Goal: Task Accomplishment & Management: Manage account settings

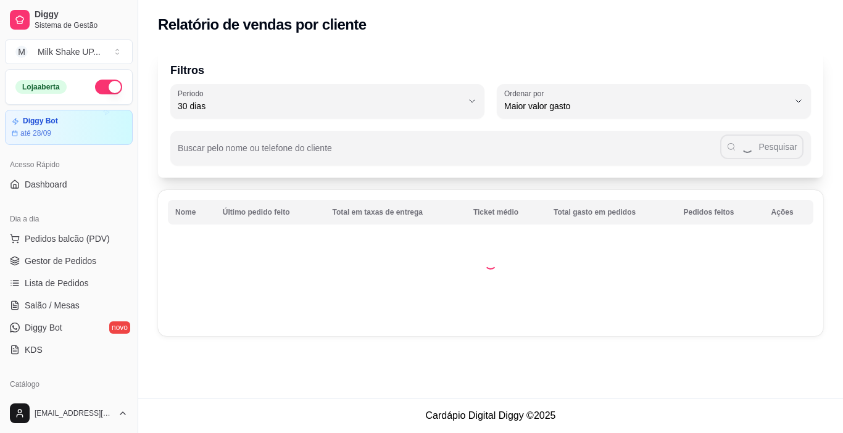
select select "30"
select select "HIGHEST_TOTAL_SPENT_WITH_ORDERS"
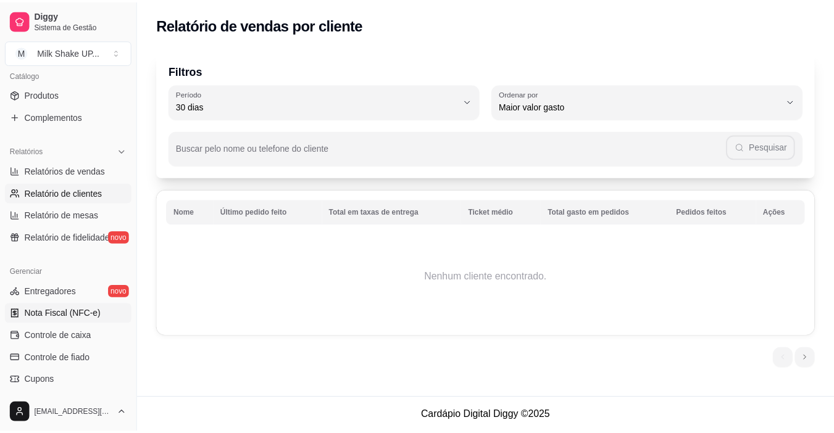
scroll to position [332, 0]
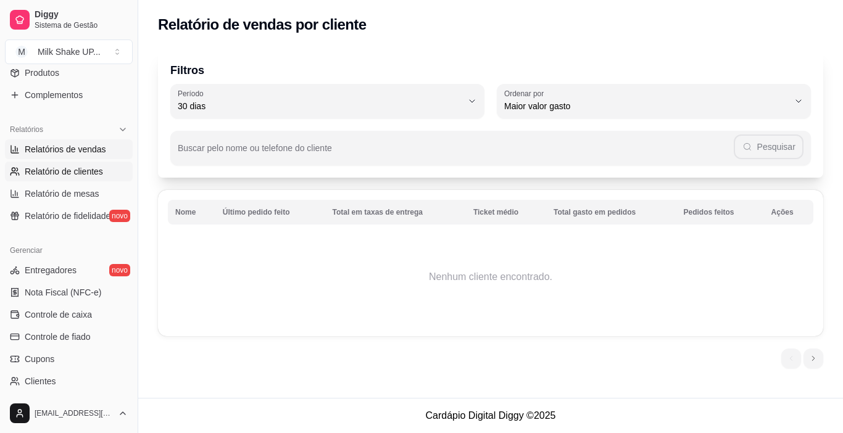
click at [64, 154] on span "Relatórios de vendas" at bounding box center [65, 149] width 81 height 12
select select "ALL"
select select "0"
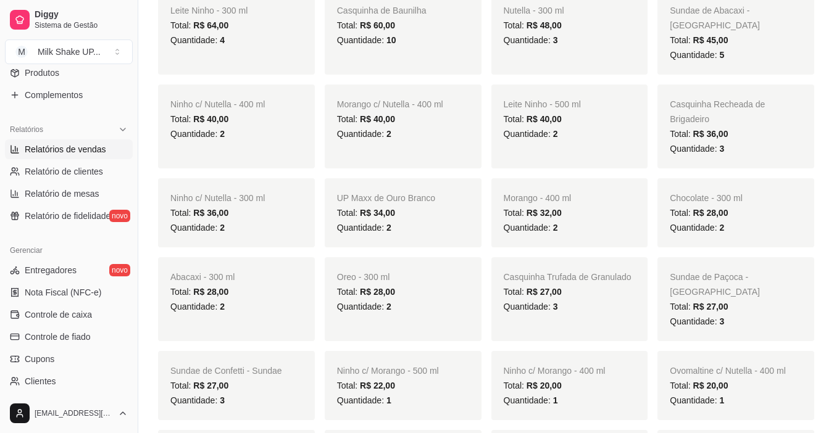
scroll to position [370, 0]
click at [75, 320] on span "Controle de caixa" at bounding box center [58, 315] width 67 height 12
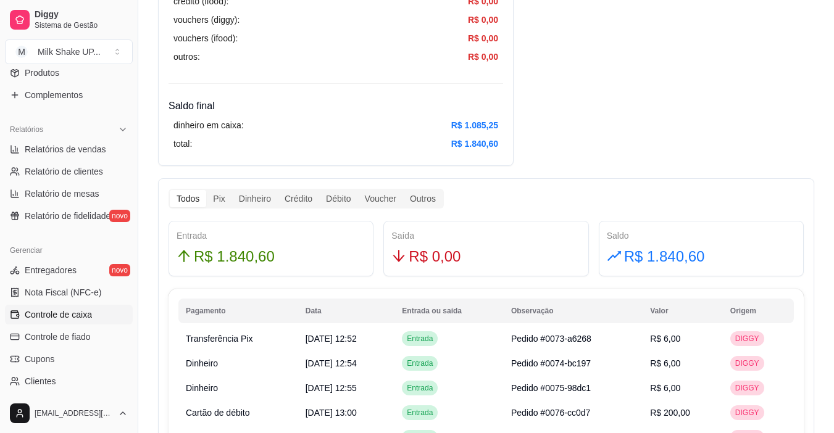
scroll to position [556, 0]
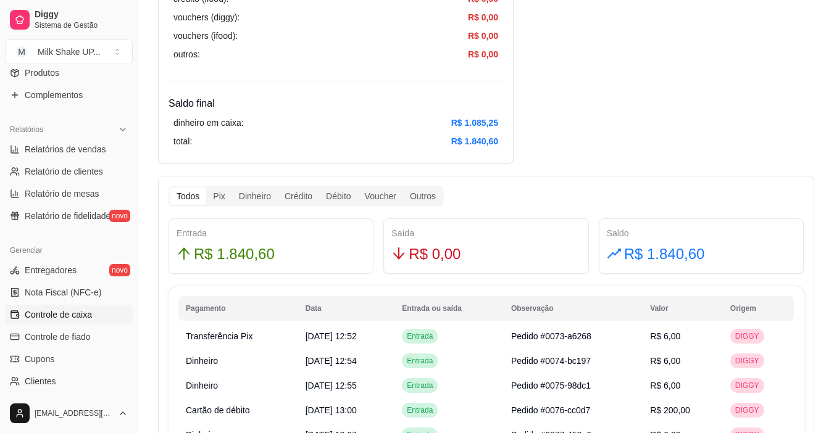
click at [225, 205] on div "Todos Pix Dinheiro Crédito Débito Voucher Outros" at bounding box center [306, 196] width 275 height 20
click at [221, 202] on div "Pix" at bounding box center [218, 196] width 25 height 17
click at [206, 188] on input "Pix" at bounding box center [206, 188] width 0 height 0
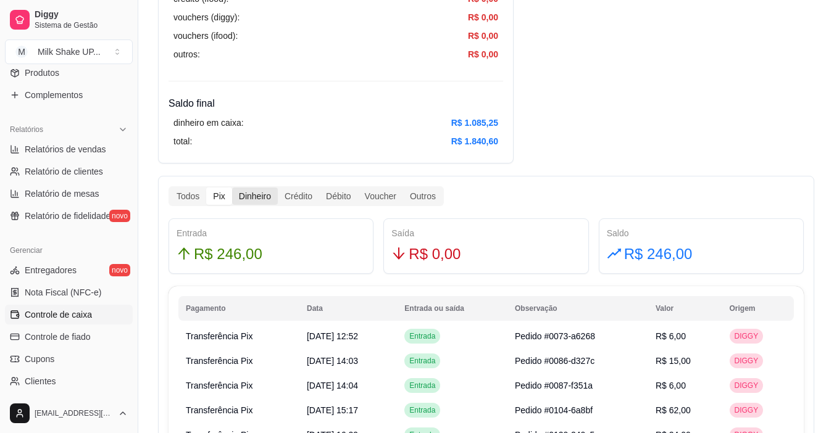
click at [239, 192] on div "Dinheiro" at bounding box center [255, 196] width 46 height 17
click at [232, 188] on input "Dinheiro" at bounding box center [232, 188] width 0 height 0
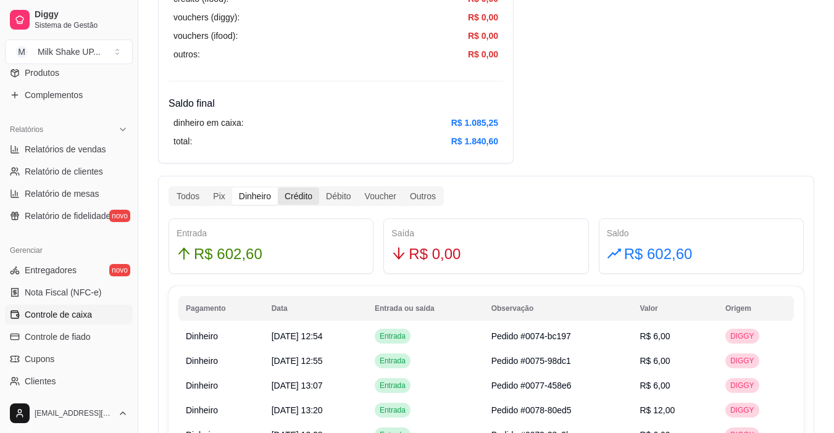
click at [293, 200] on div "Crédito" at bounding box center [298, 196] width 41 height 17
click at [278, 188] on input "Crédito" at bounding box center [278, 188] width 0 height 0
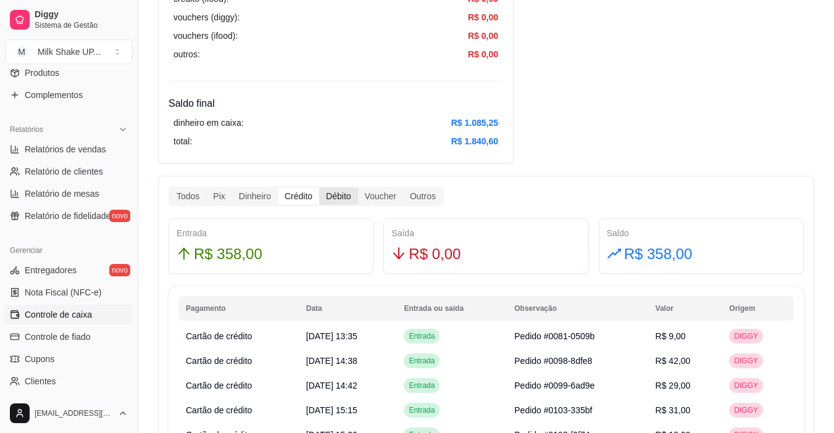
click at [330, 202] on div "Débito" at bounding box center [338, 196] width 38 height 17
click at [319, 188] on input "Débito" at bounding box center [319, 188] width 0 height 0
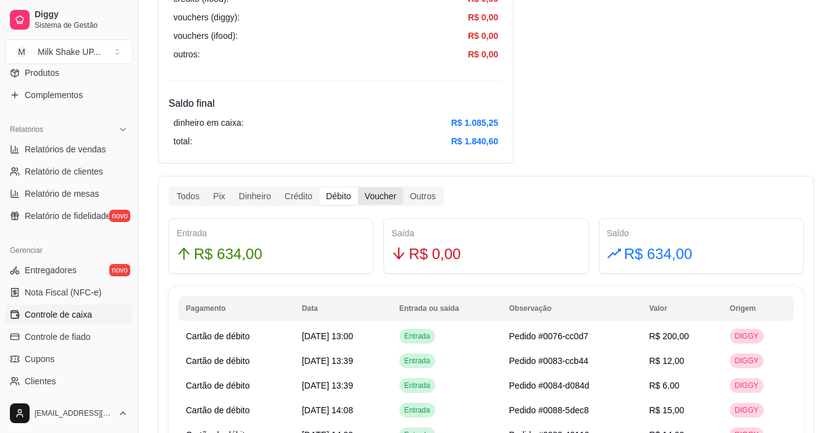
click at [381, 200] on div "Voucher" at bounding box center [380, 196] width 45 height 17
click at [358, 188] on input "Voucher" at bounding box center [358, 188] width 0 height 0
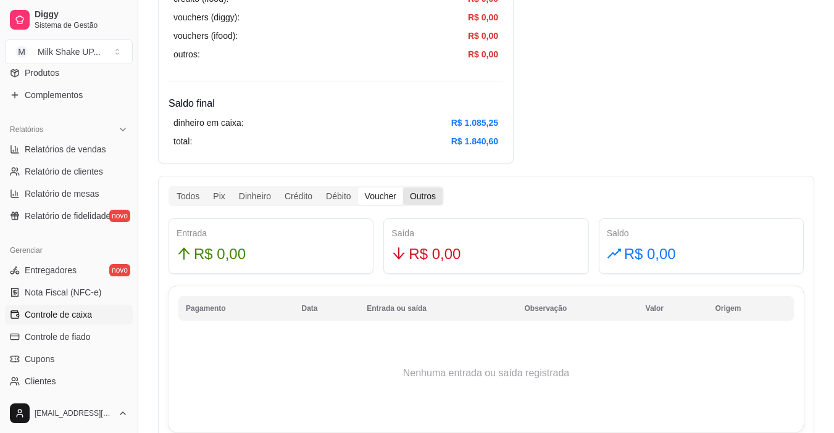
click at [440, 194] on div "Outros" at bounding box center [423, 196] width 40 height 17
click at [403, 188] on input "Outros" at bounding box center [403, 188] width 0 height 0
click at [374, 192] on div "Voucher" at bounding box center [380, 196] width 45 height 17
click at [358, 188] on input "Voucher" at bounding box center [358, 188] width 0 height 0
click at [317, 189] on div "Crédito" at bounding box center [298, 196] width 41 height 17
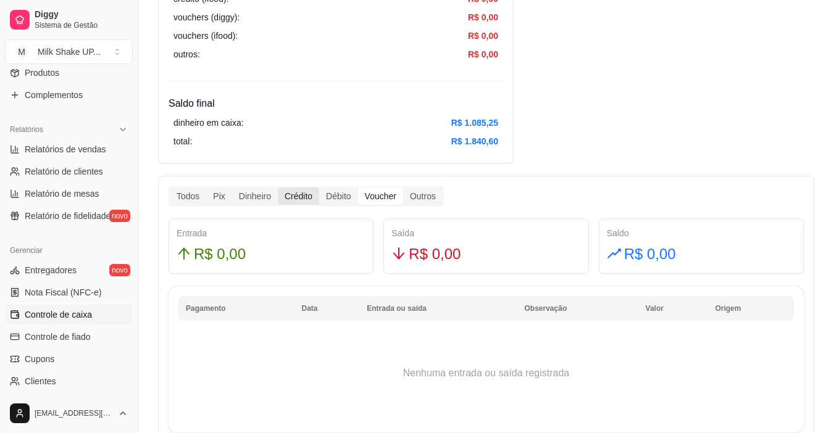
click at [278, 188] on input "Crédito" at bounding box center [278, 188] width 0 height 0
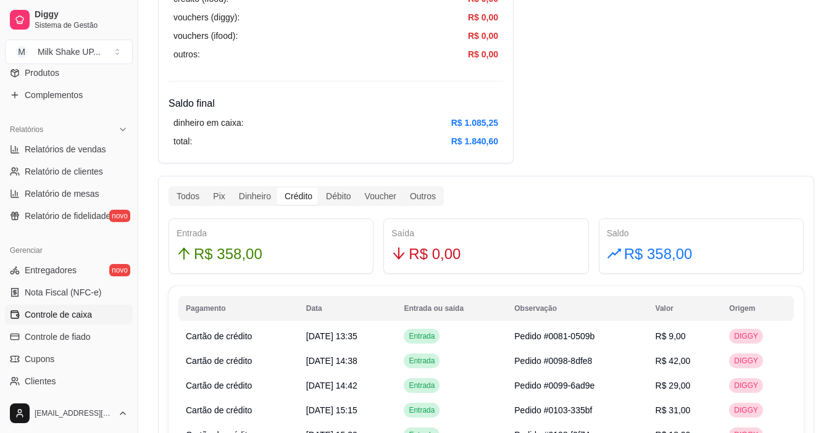
click at [302, 194] on div "Crédito" at bounding box center [298, 196] width 41 height 17
click at [278, 188] on input "Crédito" at bounding box center [278, 188] width 0 height 0
click at [258, 195] on div "Dinheiro" at bounding box center [255, 196] width 46 height 17
click at [232, 188] on input "Dinheiro" at bounding box center [232, 188] width 0 height 0
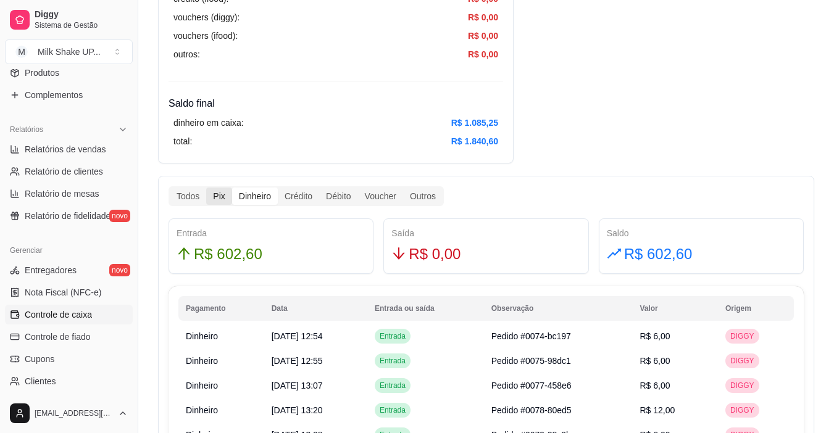
click at [218, 199] on div "Pix" at bounding box center [218, 196] width 25 height 17
click at [206, 188] on input "Pix" at bounding box center [206, 188] width 0 height 0
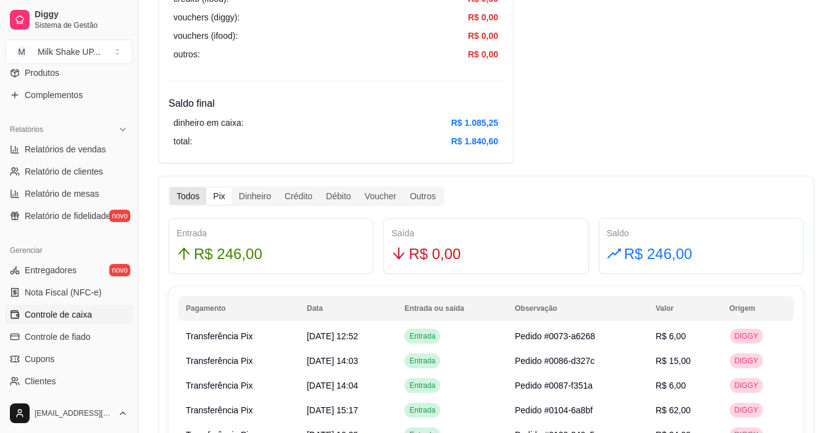
click at [196, 200] on div "Todos" at bounding box center [188, 196] width 36 height 17
click at [170, 188] on input "Todos" at bounding box center [170, 188] width 0 height 0
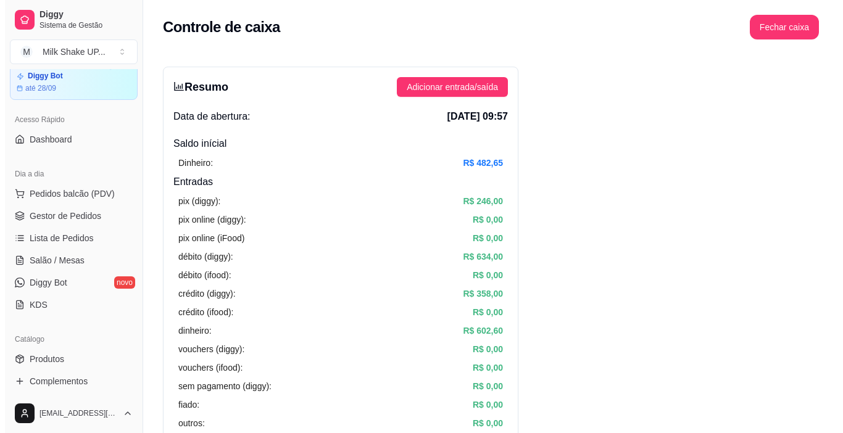
scroll to position [0, 0]
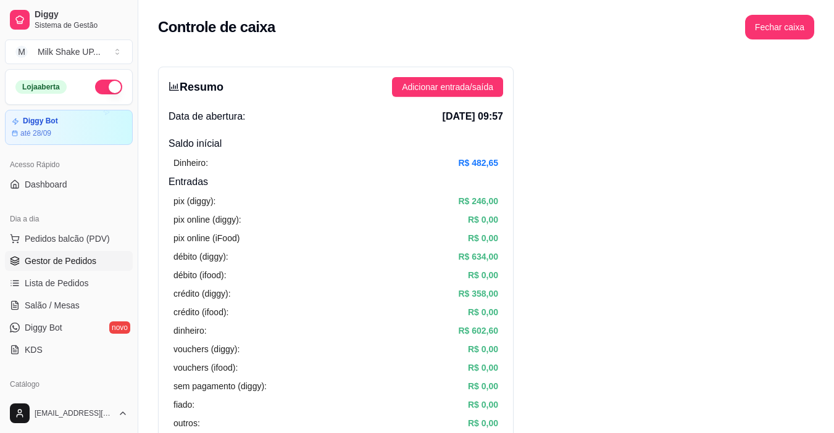
click at [81, 257] on span "Gestor de Pedidos" at bounding box center [61, 261] width 72 height 12
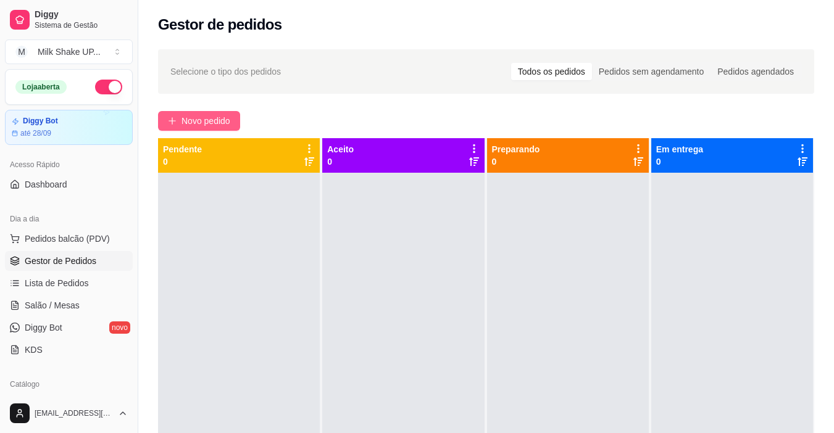
click at [191, 111] on button "Novo pedido" at bounding box center [199, 121] width 82 height 20
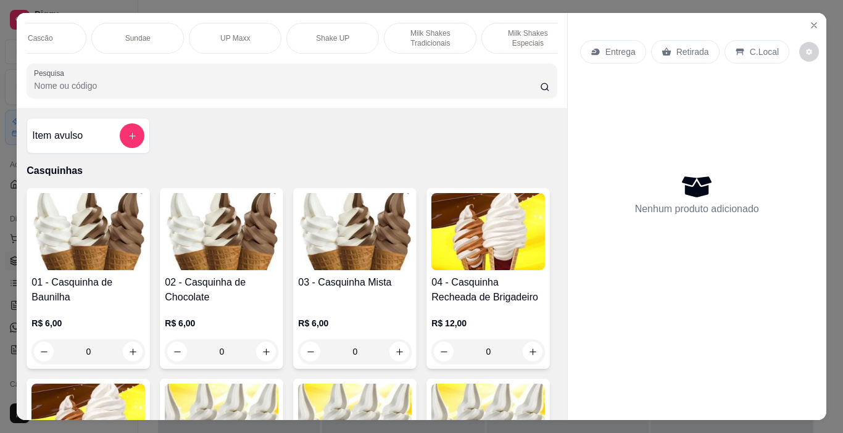
scroll to position [0, 170]
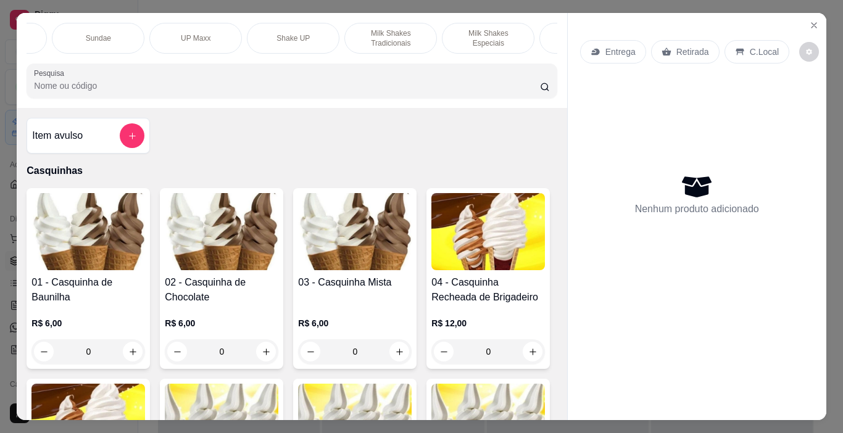
drag, startPoint x: 410, startPoint y: 38, endPoint x: 403, endPoint y: 42, distance: 7.7
click at [410, 38] on p "Milk Shakes Tradicionais" at bounding box center [391, 38] width 72 height 20
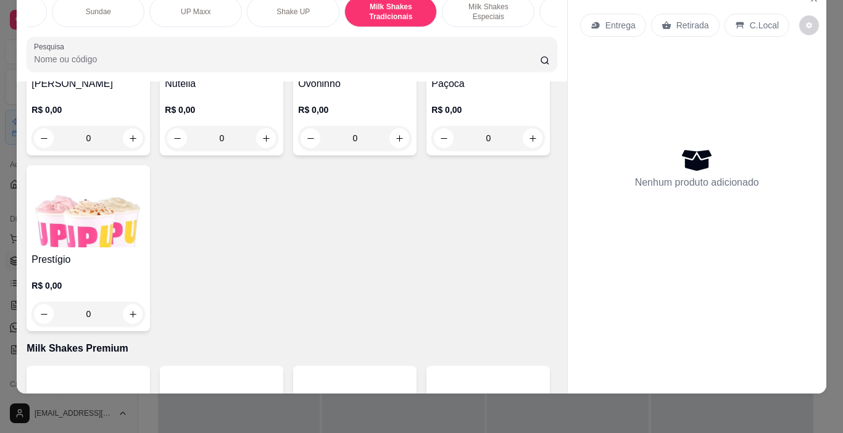
scroll to position [4551, 0]
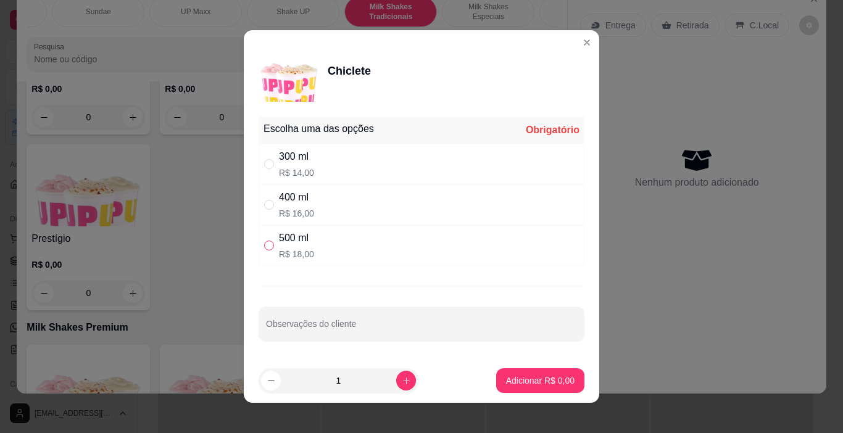
click at [265, 243] on input "" at bounding box center [269, 246] width 10 height 10
radio input "true"
click at [540, 380] on p "Adicionar R$ 18,00" at bounding box center [539, 381] width 72 height 12
type input "1"
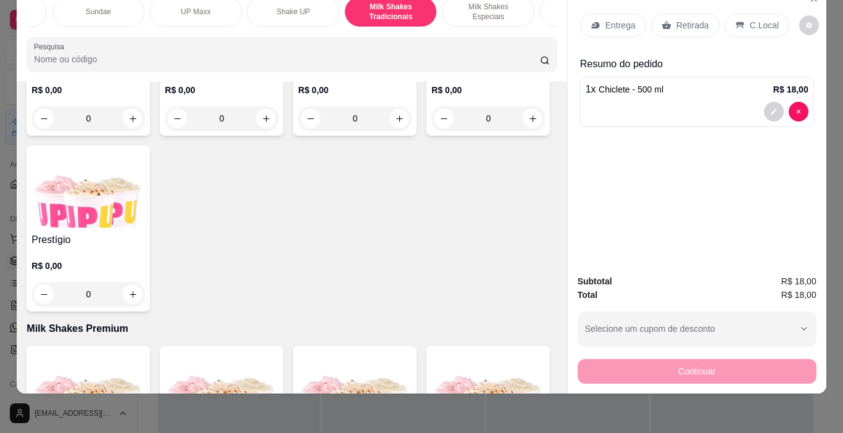
click at [740, 4] on div "Entrega Retirada C.Local" at bounding box center [697, 25] width 234 height 43
click at [751, 14] on div "C.Local" at bounding box center [757, 25] width 65 height 23
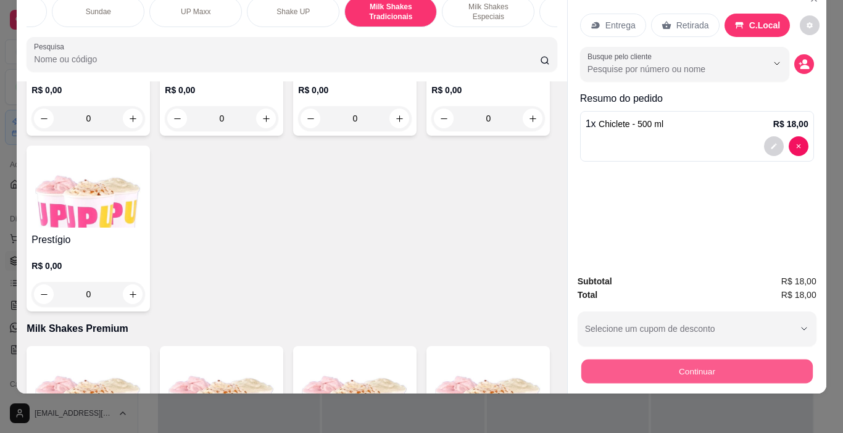
click at [756, 360] on button "Continuar" at bounding box center [696, 372] width 231 height 24
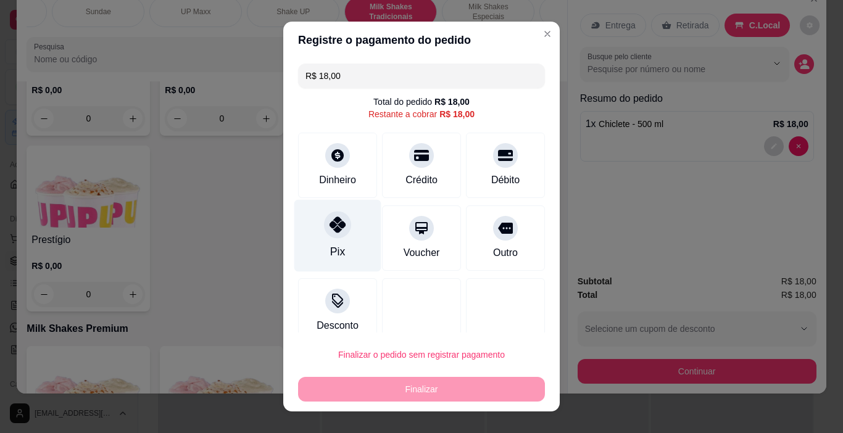
click at [324, 224] on div at bounding box center [337, 225] width 27 height 27
type input "R$ 0,00"
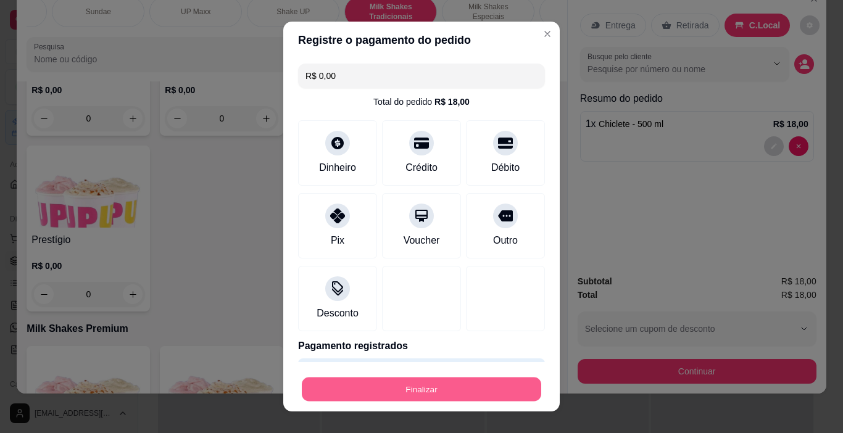
click at [419, 387] on button "Finalizar" at bounding box center [422, 390] width 240 height 24
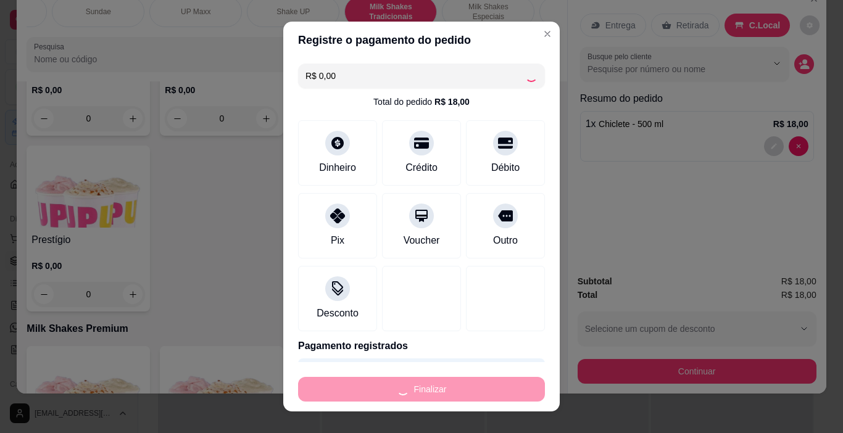
type input "0"
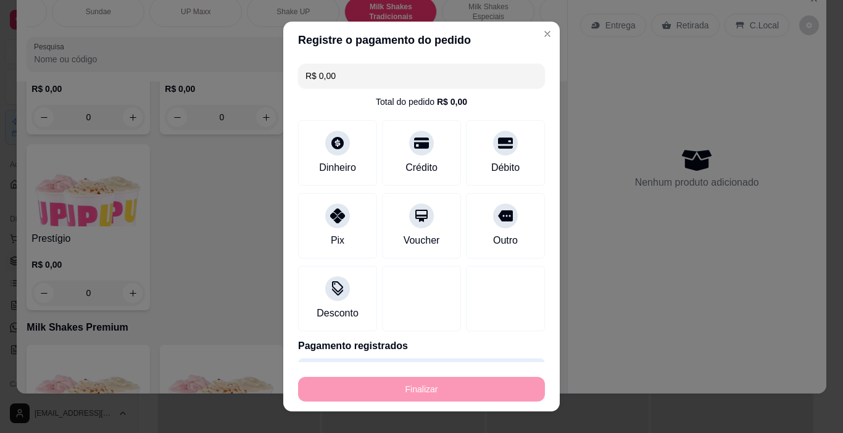
type input "-R$ 18,00"
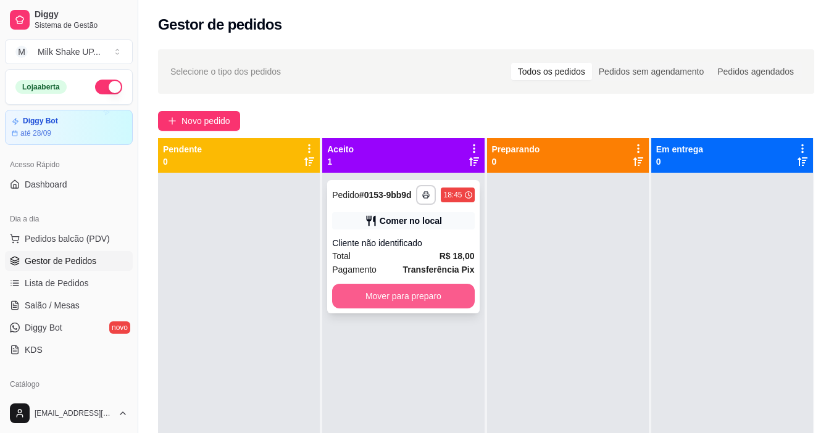
click at [437, 301] on button "Mover para preparo" at bounding box center [403, 296] width 142 height 25
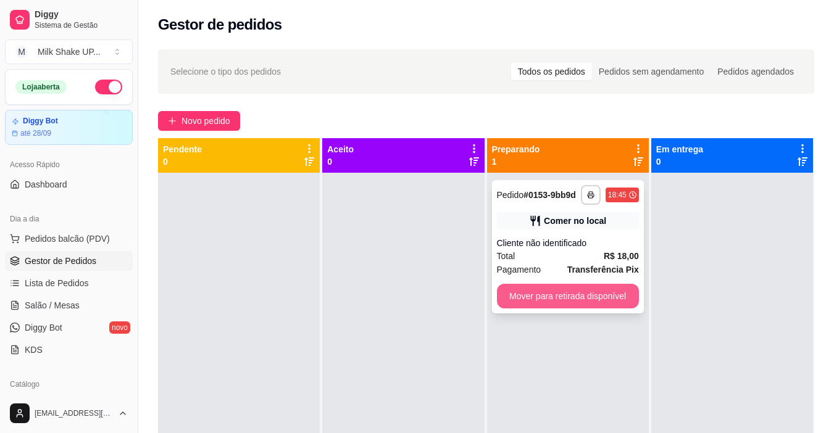
click at [585, 296] on button "Mover para retirada disponível" at bounding box center [568, 296] width 142 height 25
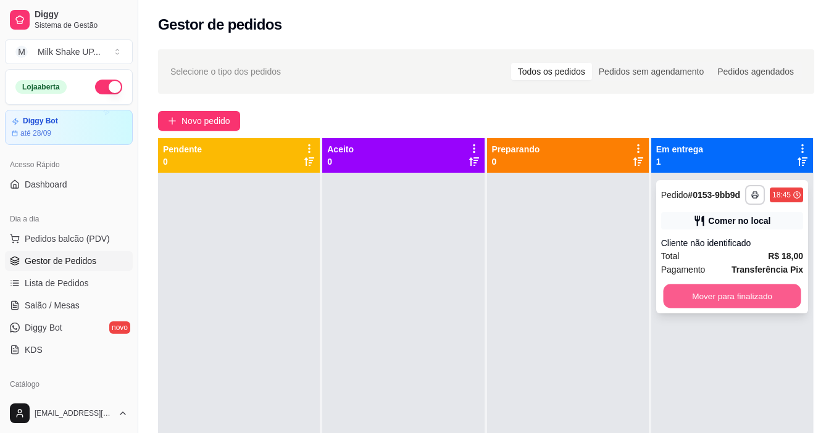
click at [766, 288] on button "Mover para finalizado" at bounding box center [732, 297] width 138 height 24
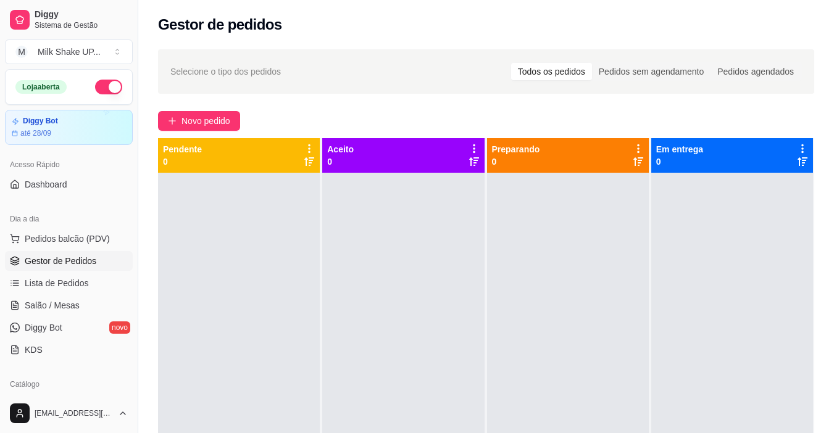
click at [183, 109] on div "Selecione o tipo dos pedidos Todos os pedidos Pedidos sem agendamento Pedidos a…" at bounding box center [486, 314] width 696 height 544
click at [189, 118] on span "Novo pedido" at bounding box center [205, 121] width 49 height 14
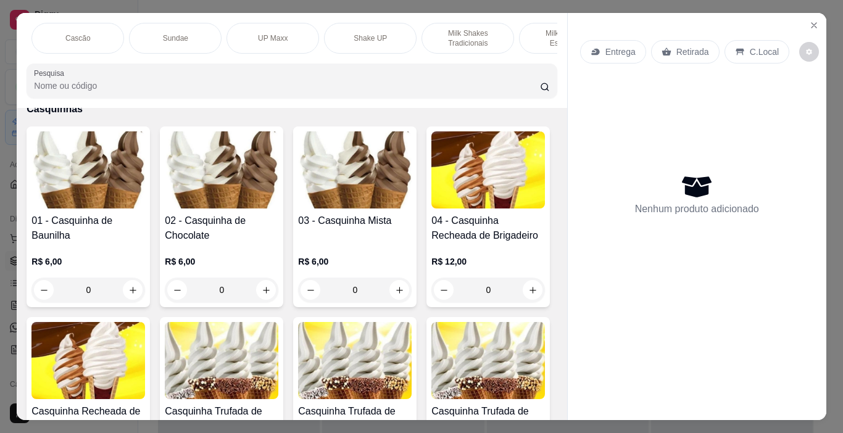
scroll to position [0, 98]
click at [449, 43] on p "Milk Shakes Tradicionais" at bounding box center [463, 38] width 72 height 20
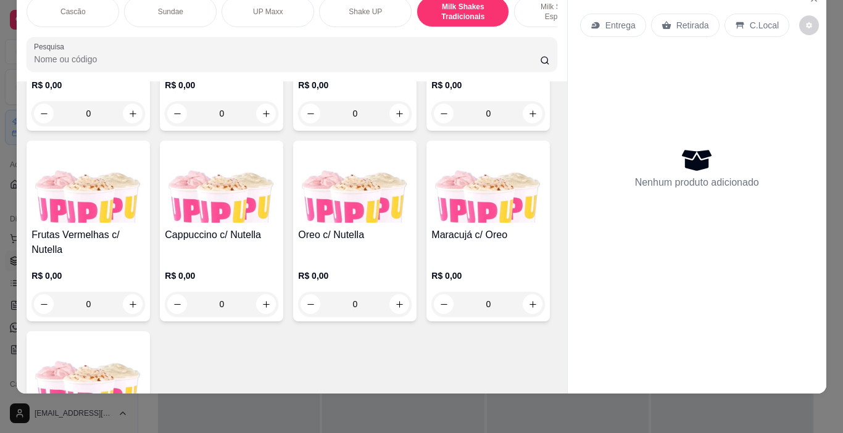
scroll to position [5106, 0]
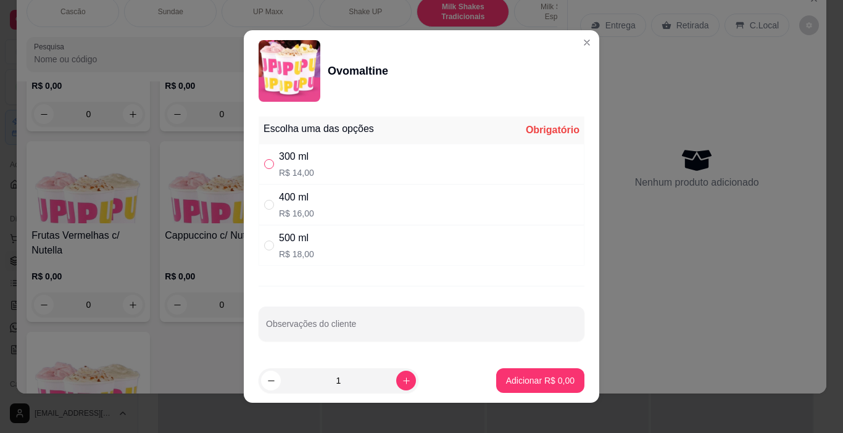
click at [267, 165] on input "" at bounding box center [269, 164] width 10 height 10
radio input "true"
click at [402, 382] on icon "increase-product-quantity" at bounding box center [406, 381] width 9 height 9
type input "2"
click at [505, 391] on button "Adicionar R$ 28,00" at bounding box center [537, 381] width 93 height 25
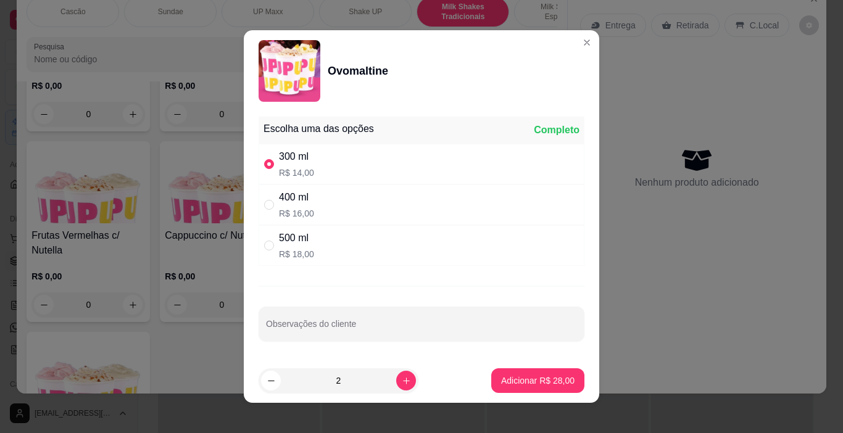
type input "2"
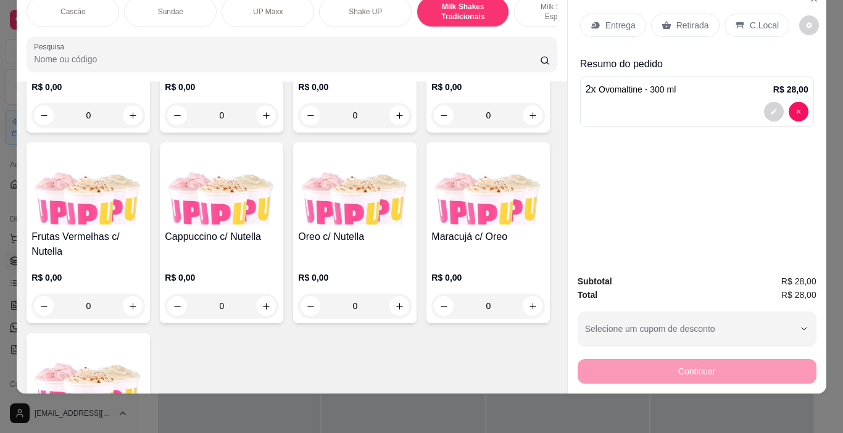
click at [761, 19] on p "C.Local" at bounding box center [764, 25] width 29 height 12
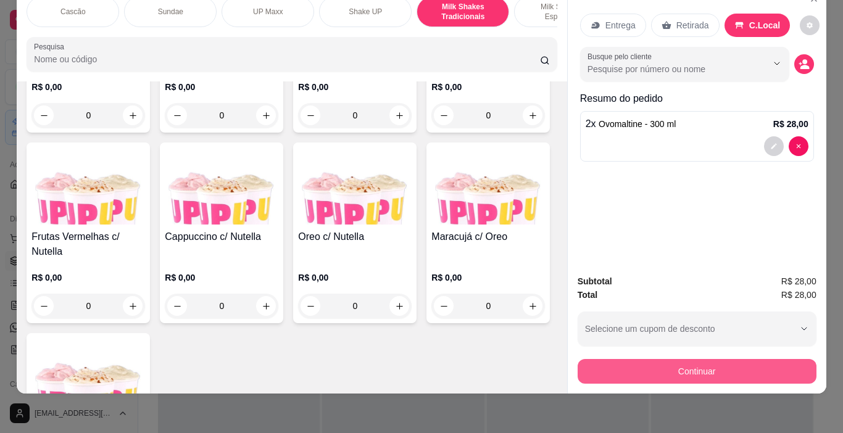
click at [707, 371] on button "Continuar" at bounding box center [697, 371] width 239 height 25
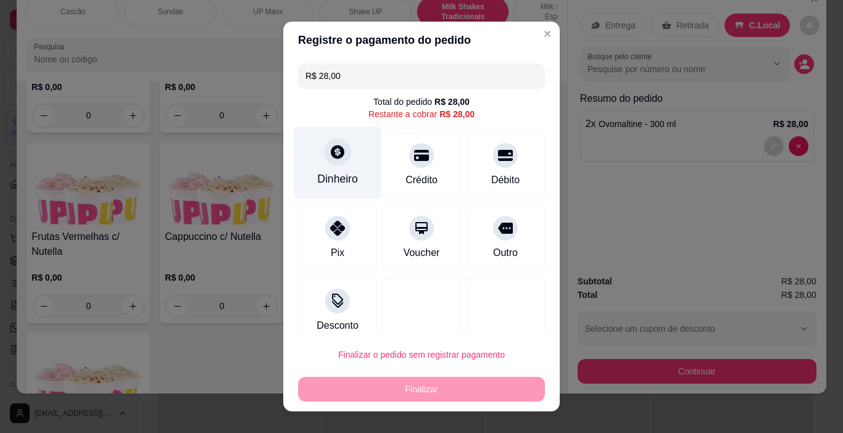
click at [333, 156] on icon at bounding box center [338, 153] width 14 height 14
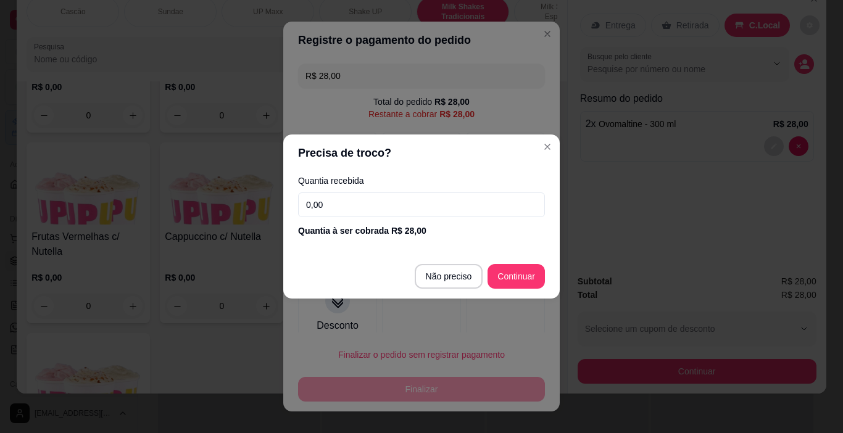
click at [362, 206] on input "0,00" at bounding box center [421, 205] width 247 height 25
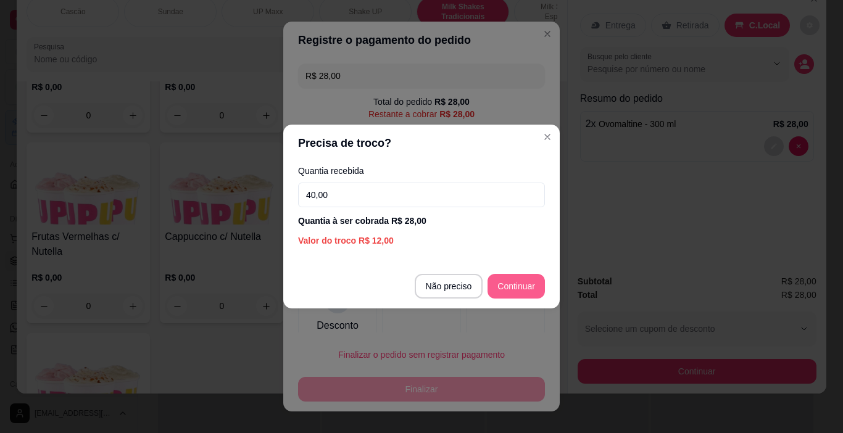
type input "40,00"
type input "R$ 0,00"
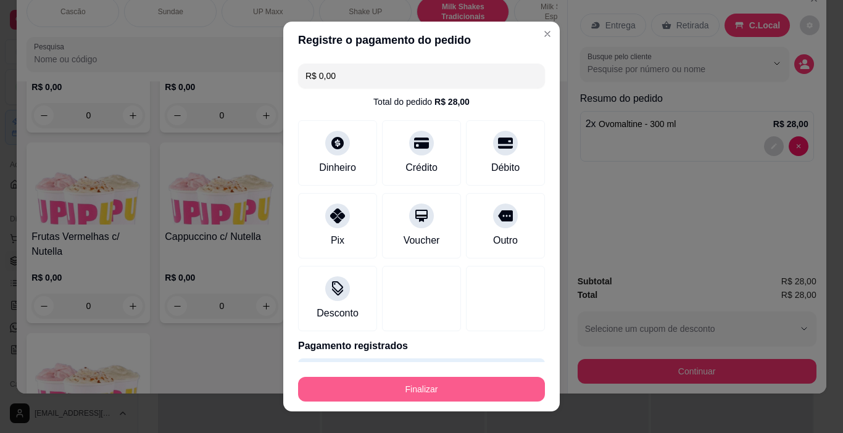
click at [493, 384] on button "Finalizar" at bounding box center [421, 389] width 247 height 25
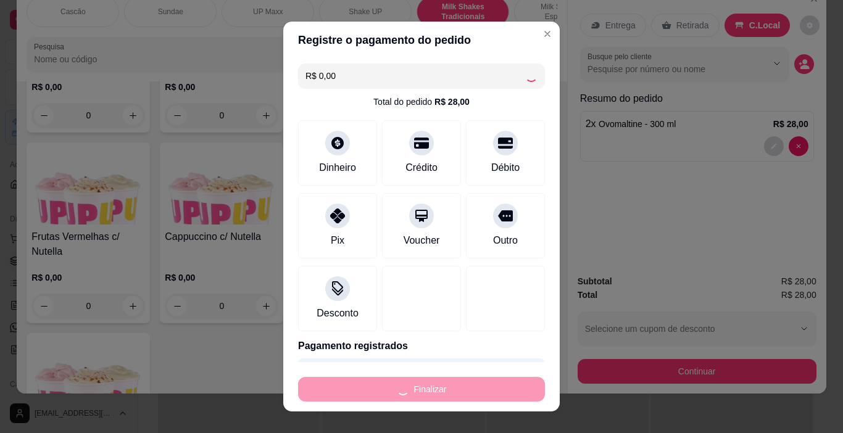
type input "0"
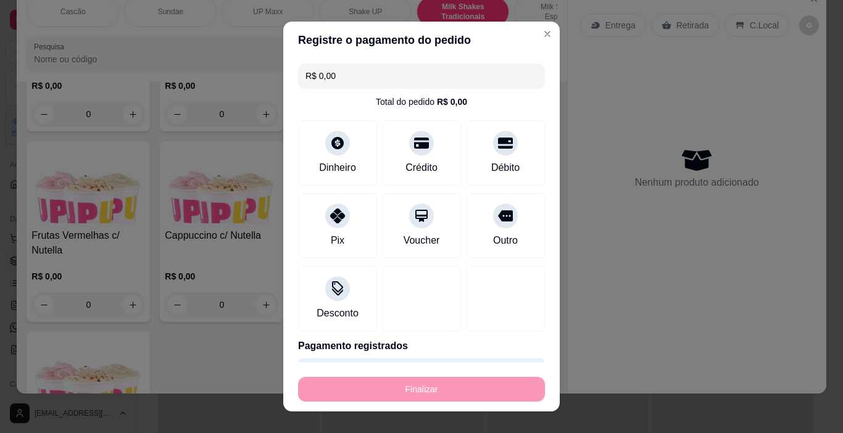
type input "-R$ 28,00"
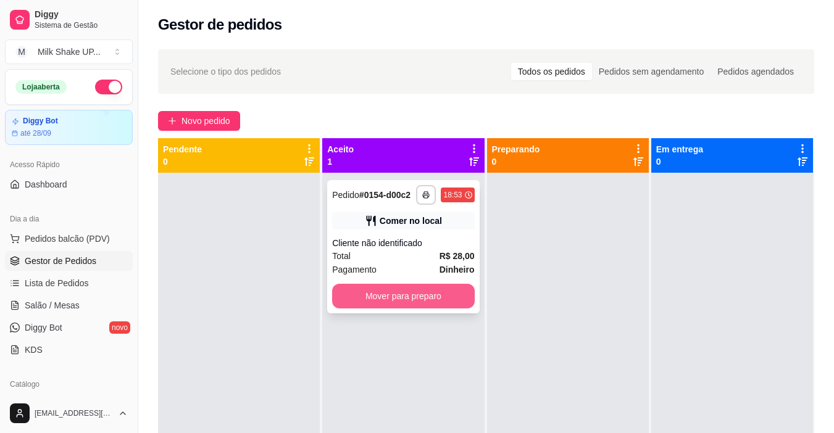
click at [457, 300] on button "Mover para preparo" at bounding box center [403, 296] width 142 height 25
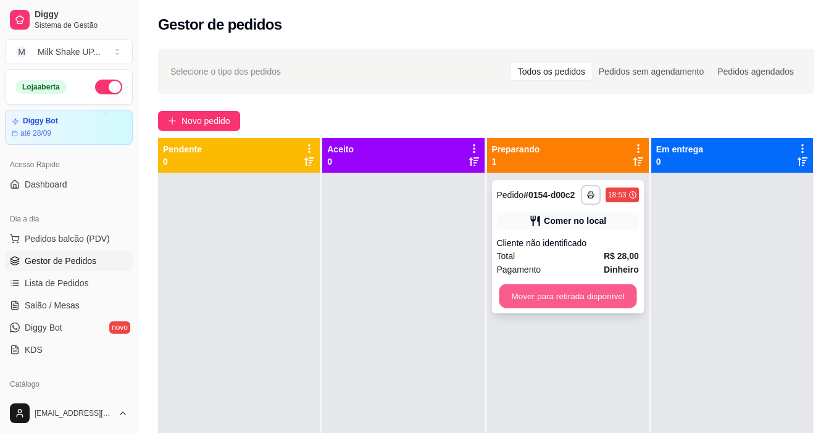
click at [596, 298] on button "Mover para retirada disponível" at bounding box center [568, 297] width 138 height 24
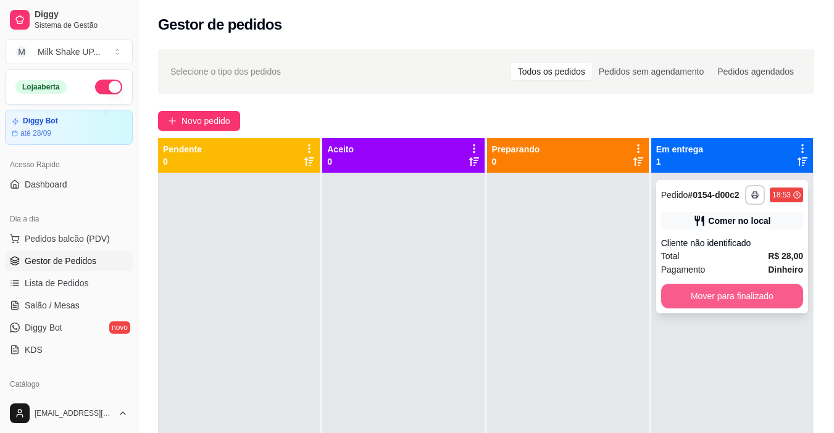
click at [754, 299] on button "Mover para finalizado" at bounding box center [732, 296] width 142 height 25
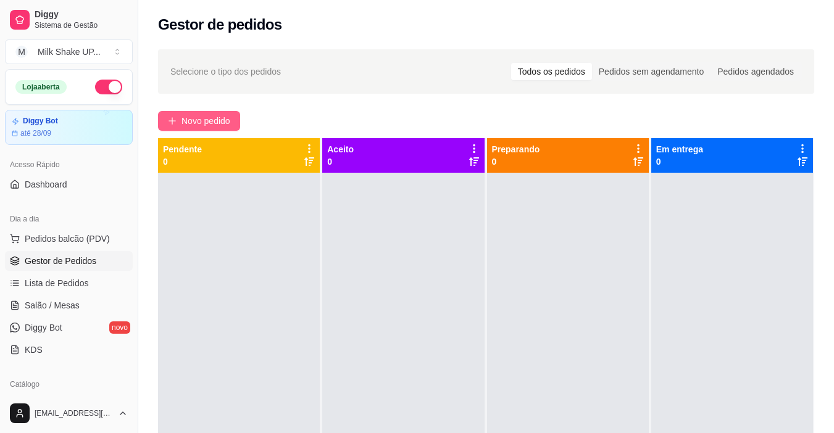
click at [222, 113] on button "Novo pedido" at bounding box center [199, 121] width 82 height 20
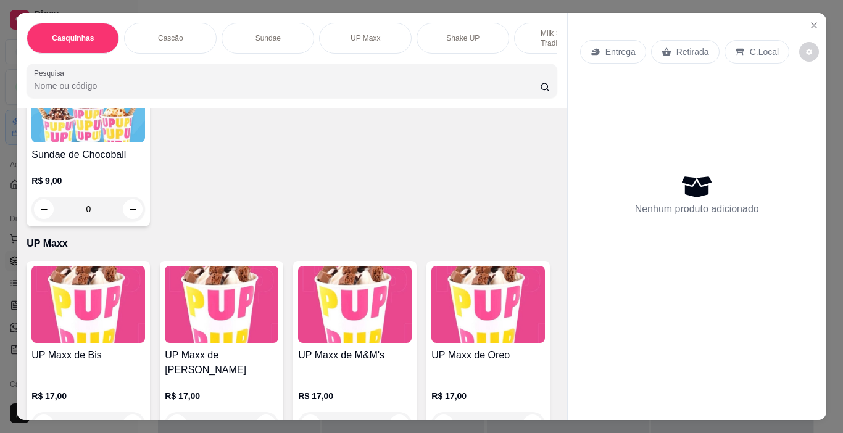
scroll to position [2037, 0]
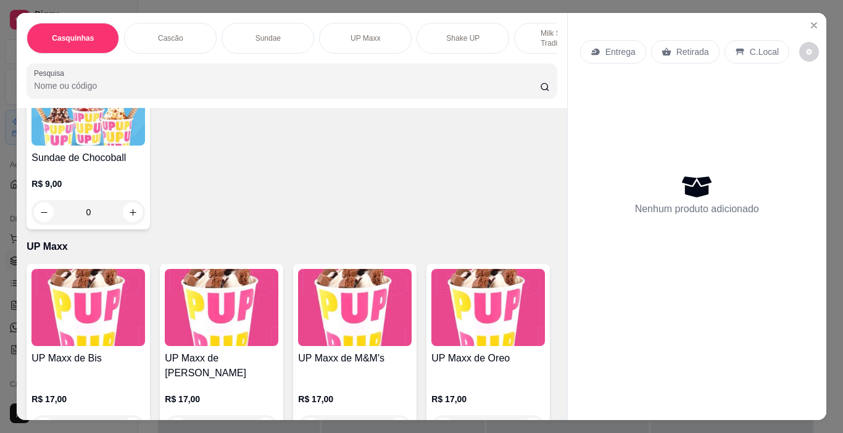
click at [181, 35] on div "Cascão" at bounding box center [170, 38] width 93 height 31
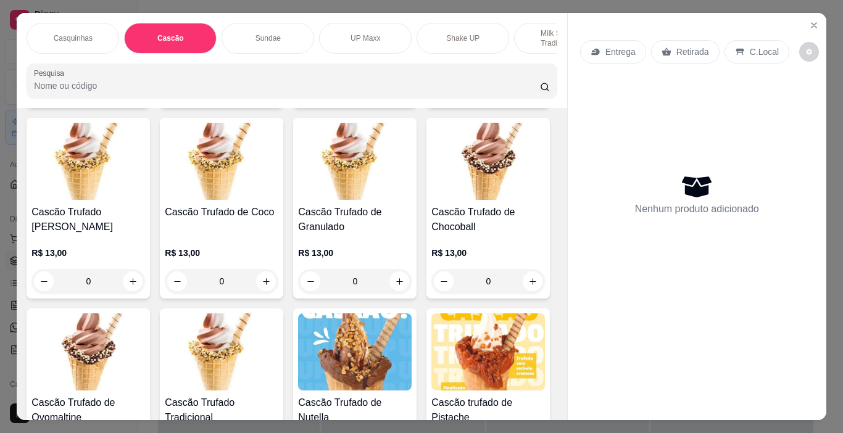
scroll to position [31, 0]
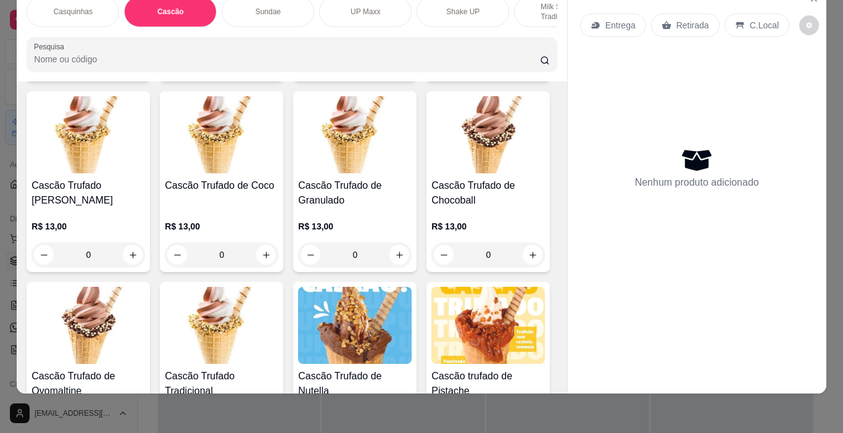
click at [262, 69] on icon "increase-product-quantity" at bounding box center [266, 64] width 9 height 9
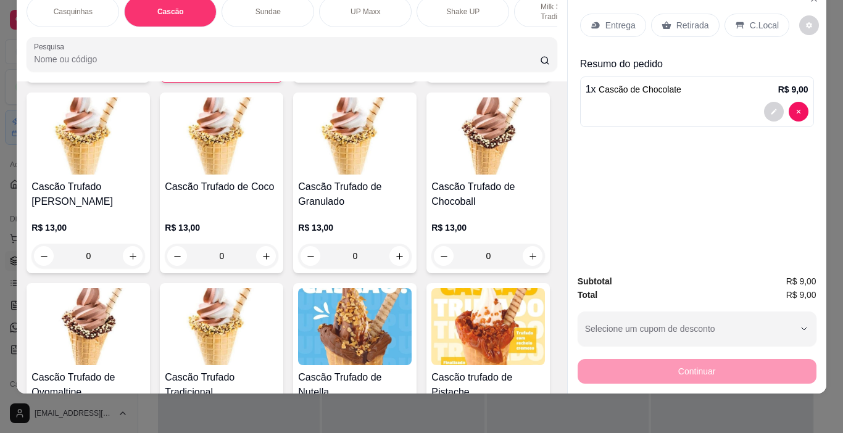
type input "1"
click at [757, 25] on div "C.Local" at bounding box center [757, 25] width 65 height 23
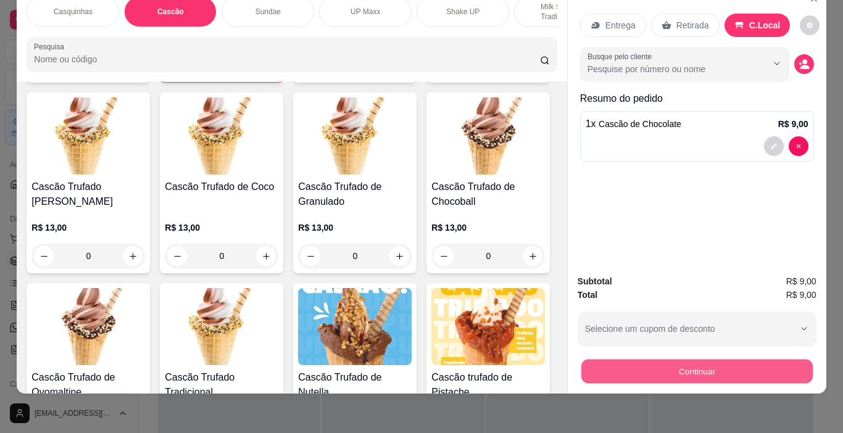
click at [769, 360] on button "Continuar" at bounding box center [696, 372] width 231 height 24
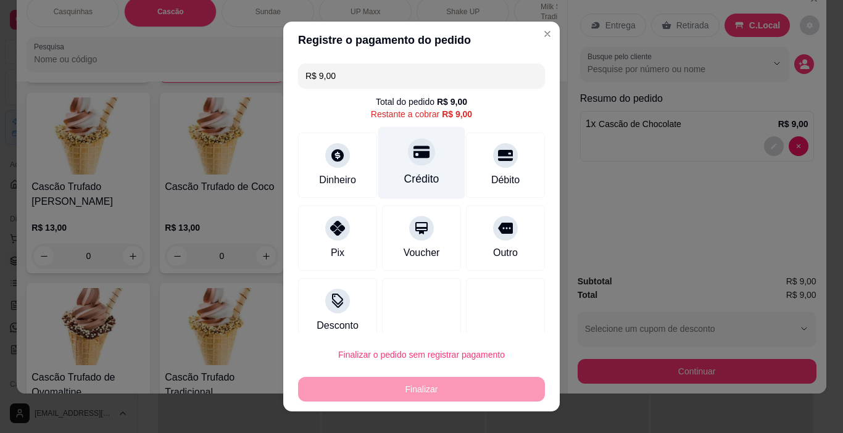
click at [414, 164] on div at bounding box center [421, 152] width 27 height 27
type input "R$ 0,00"
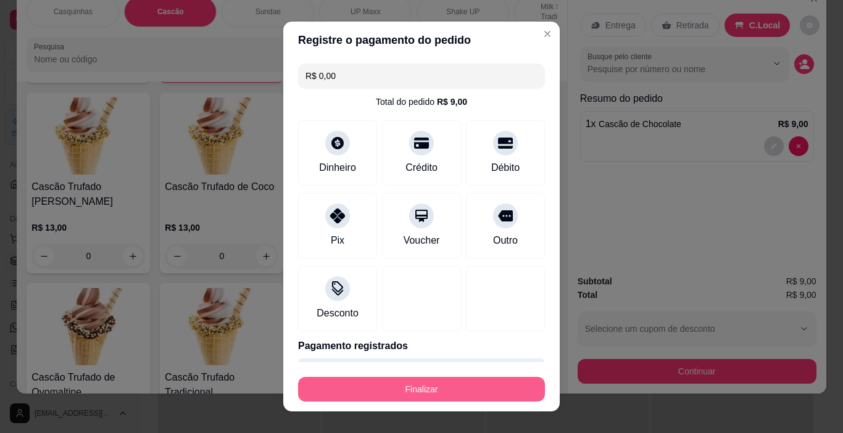
click at [482, 385] on button "Finalizar" at bounding box center [421, 389] width 247 height 25
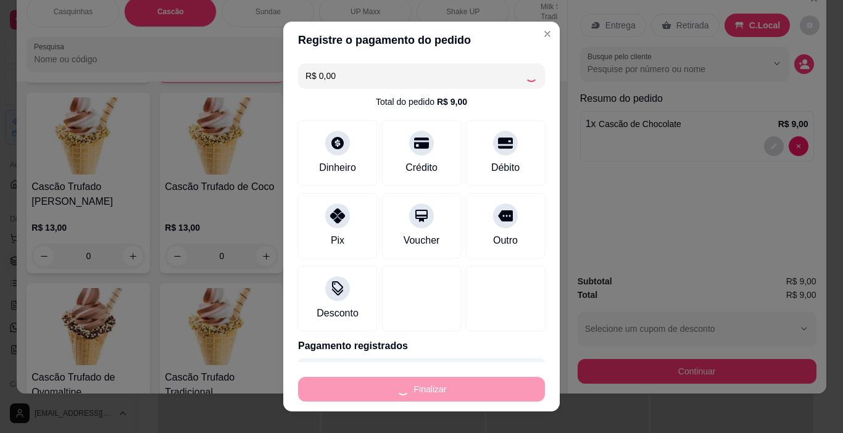
type input "0"
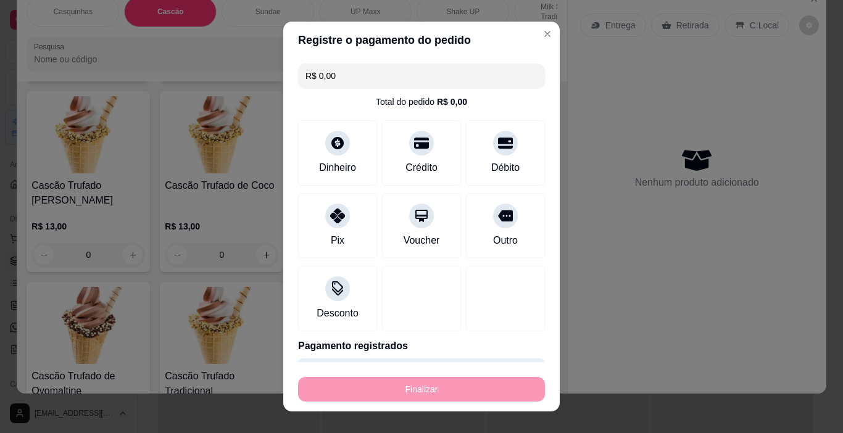
type input "-R$ 9,00"
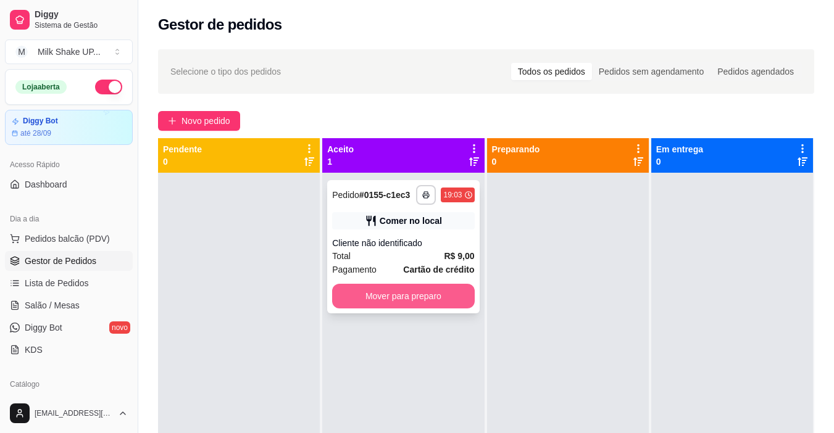
click at [446, 301] on button "Mover para preparo" at bounding box center [403, 296] width 142 height 25
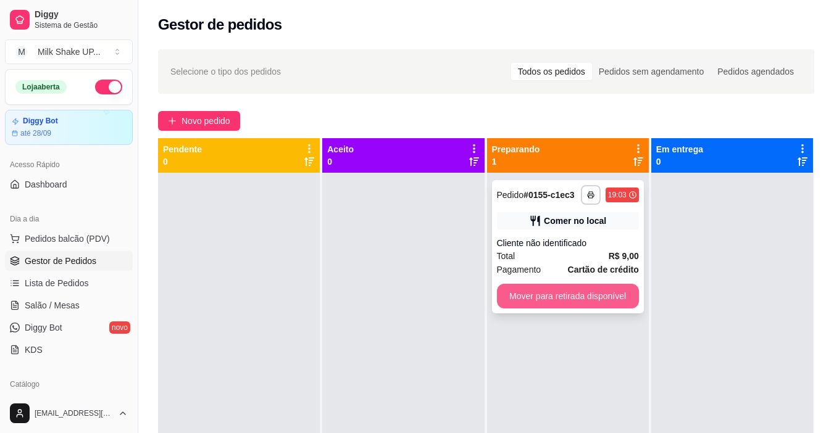
click at [595, 296] on button "Mover para retirada disponível" at bounding box center [568, 296] width 142 height 25
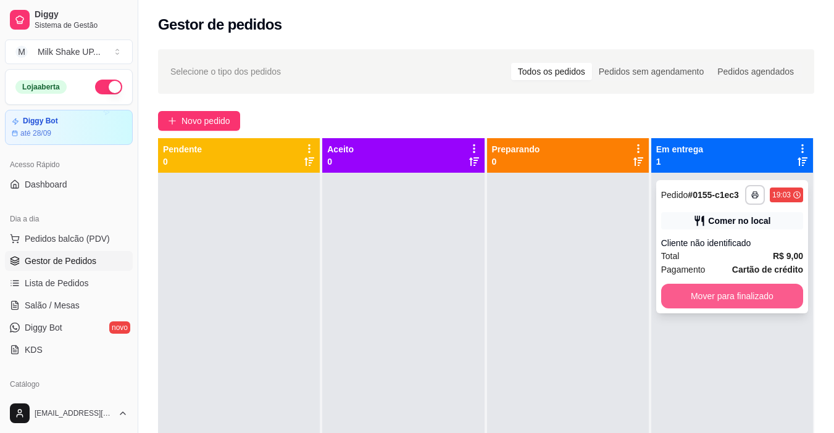
click at [741, 306] on button "Mover para finalizado" at bounding box center [732, 296] width 142 height 25
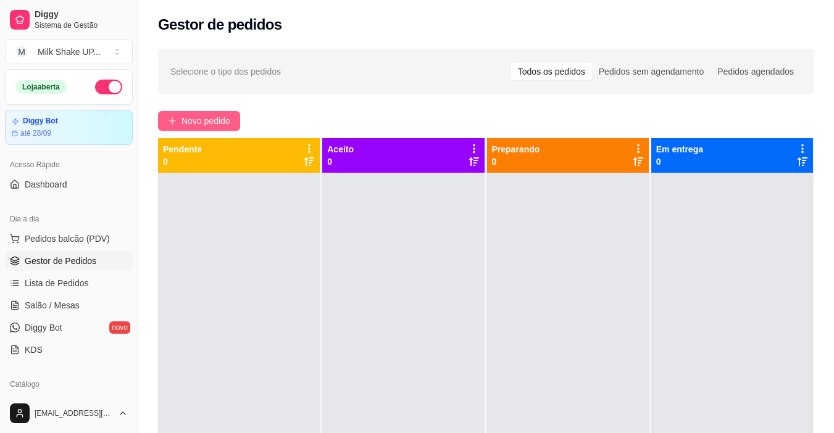
click at [226, 118] on span "Novo pedido" at bounding box center [205, 121] width 49 height 14
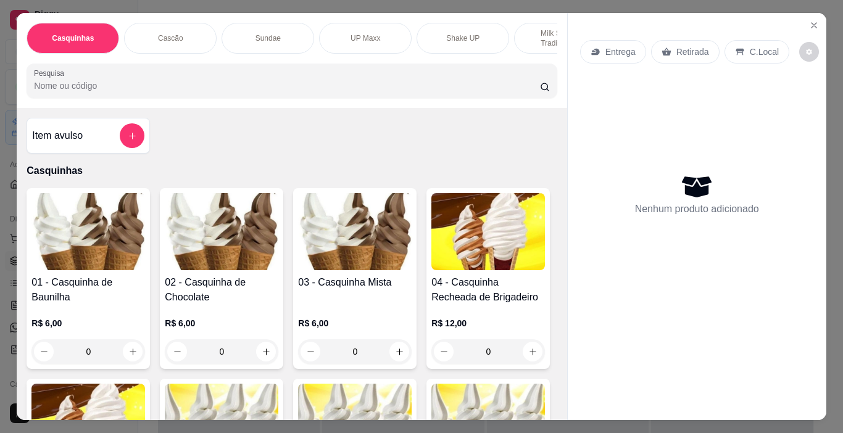
click at [223, 252] on img at bounding box center [222, 231] width 114 height 77
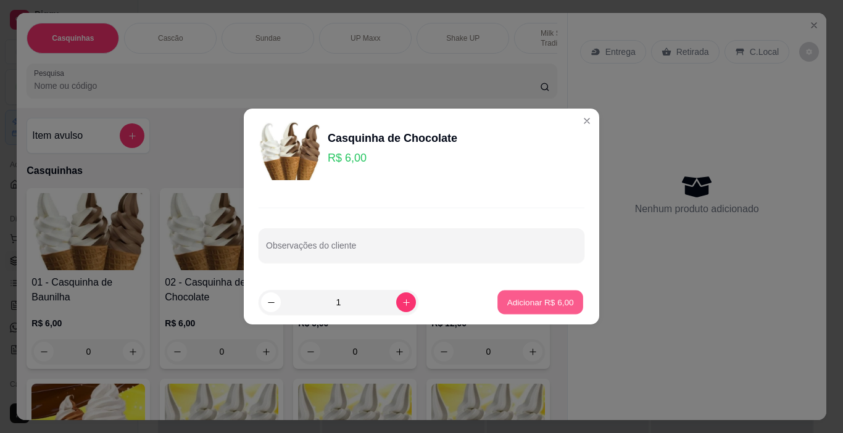
click at [535, 302] on p "Adicionar R$ 6,00" at bounding box center [540, 302] width 67 height 12
type input "1"
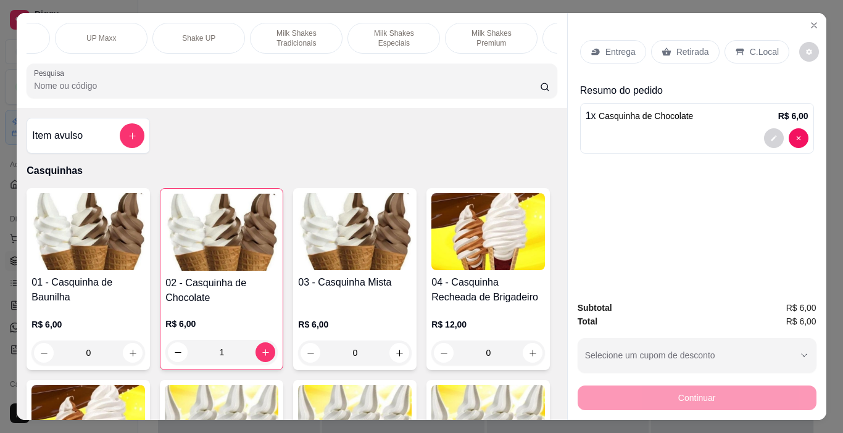
scroll to position [0, 291]
click at [373, 38] on p "Milk Shakes Especiais" at bounding box center [368, 38] width 72 height 20
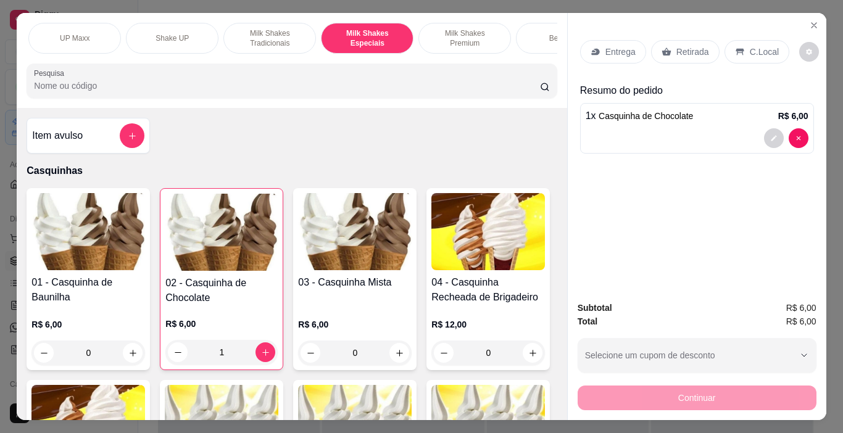
scroll to position [31, 0]
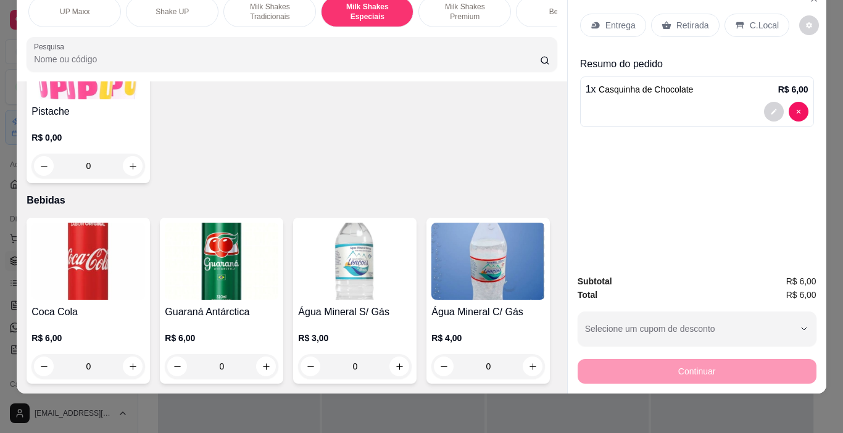
click at [335, 56] on input "Pesquisa" at bounding box center [287, 59] width 506 height 12
type input "ferr"
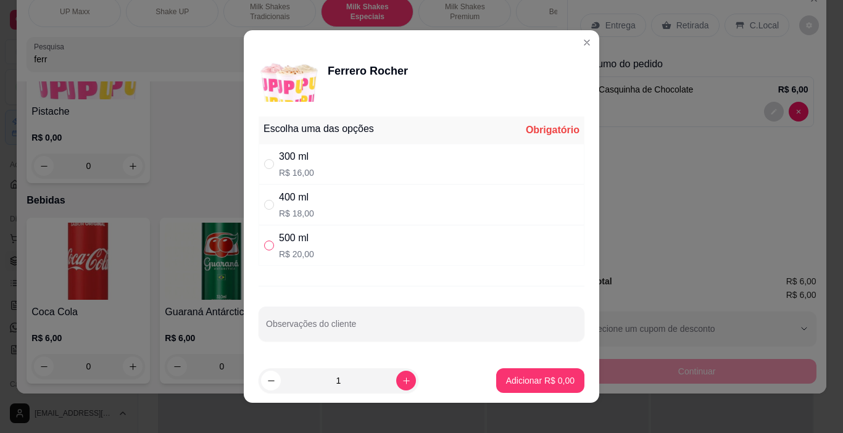
click at [267, 244] on input "" at bounding box center [269, 246] width 10 height 10
radio input "true"
click at [520, 386] on p "Adicionar R$ 20,00" at bounding box center [537, 381] width 73 height 12
type input "1"
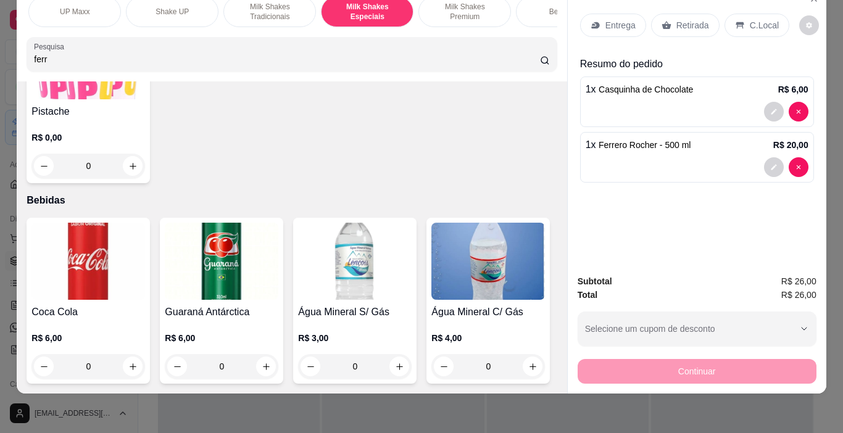
scroll to position [5763, 0]
click at [751, 19] on p "C.Local" at bounding box center [764, 25] width 29 height 12
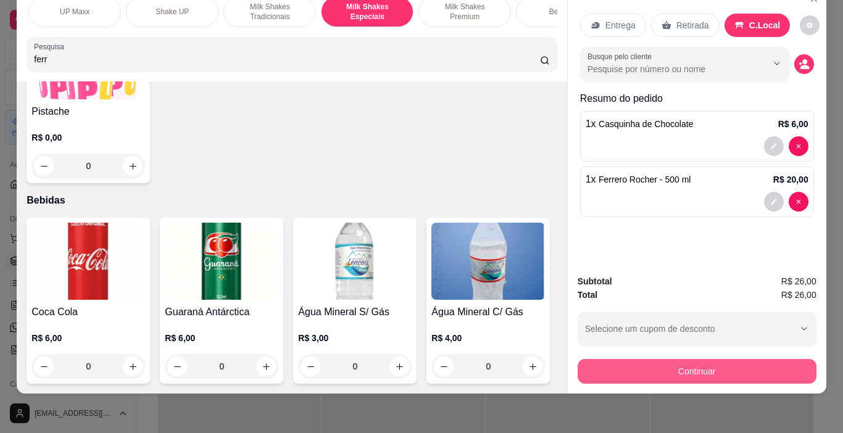
click at [744, 359] on button "Continuar" at bounding box center [697, 371] width 239 height 25
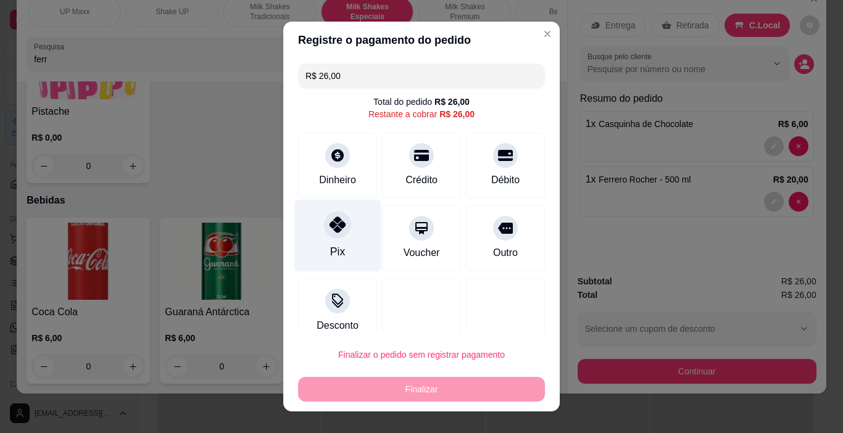
click at [330, 230] on icon at bounding box center [338, 225] width 16 height 16
type input "R$ 0,00"
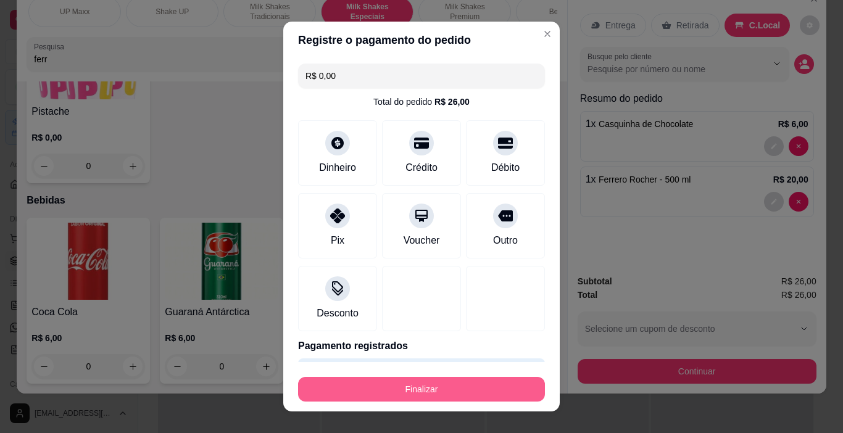
click at [493, 388] on button "Finalizar" at bounding box center [421, 389] width 247 height 25
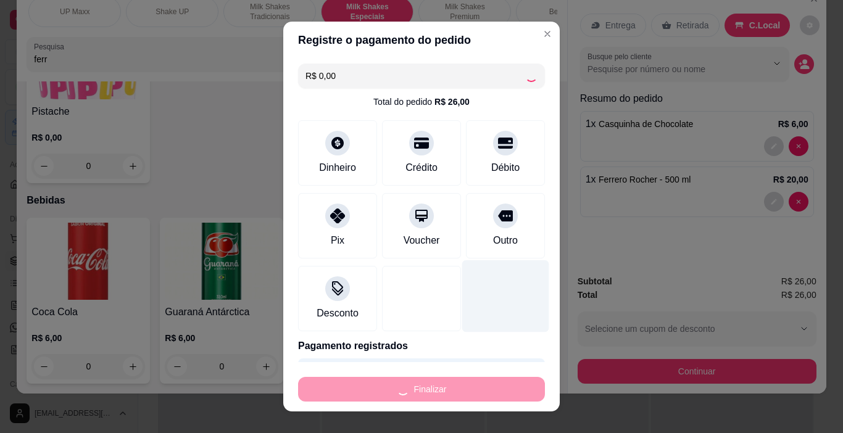
type input "0"
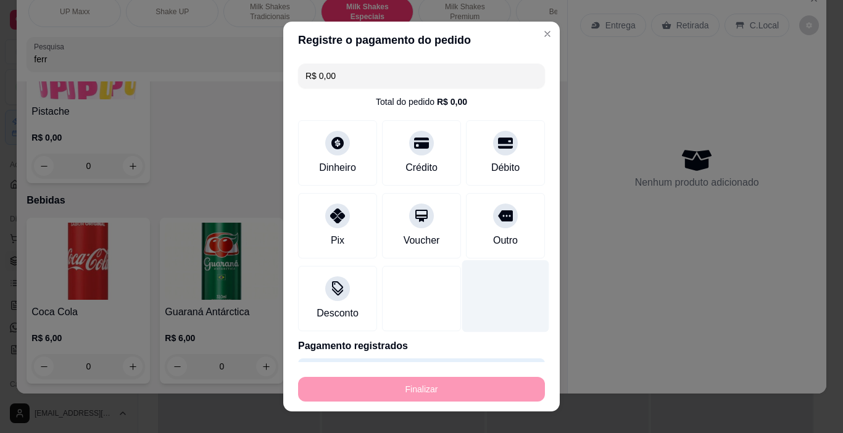
type input "-R$ 26,00"
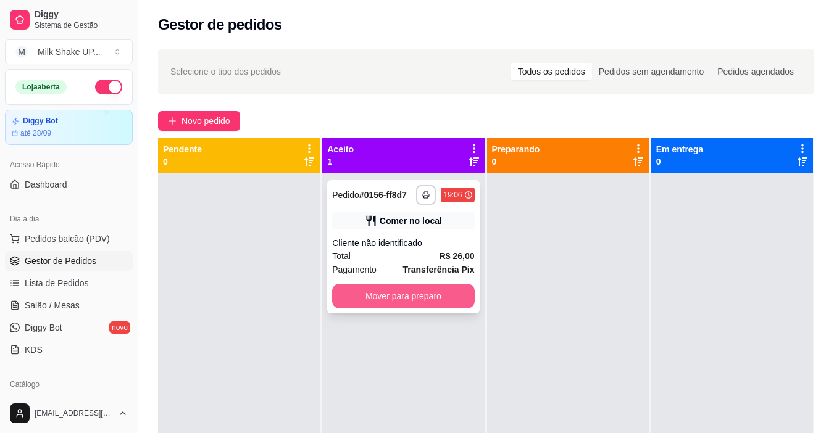
click at [450, 297] on button "Mover para preparo" at bounding box center [403, 296] width 142 height 25
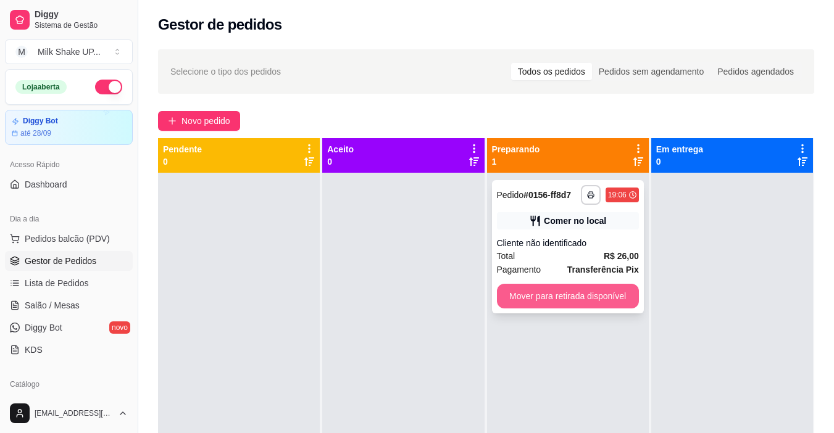
click at [533, 290] on button "Mover para retirada disponível" at bounding box center [568, 296] width 142 height 25
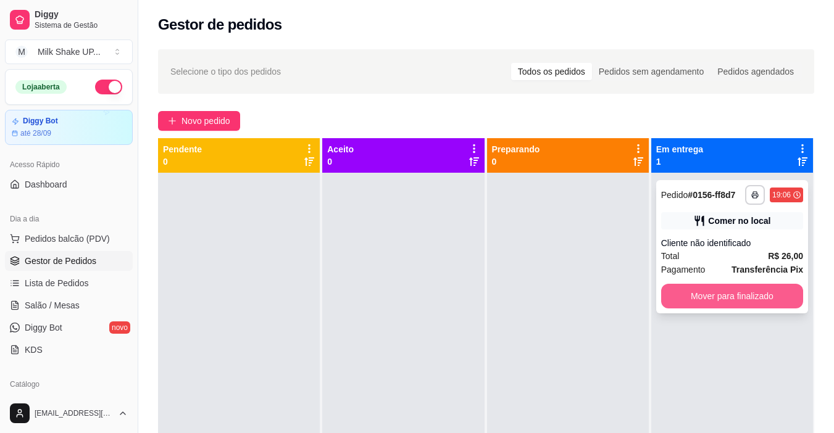
click at [728, 298] on button "Mover para finalizado" at bounding box center [732, 296] width 142 height 25
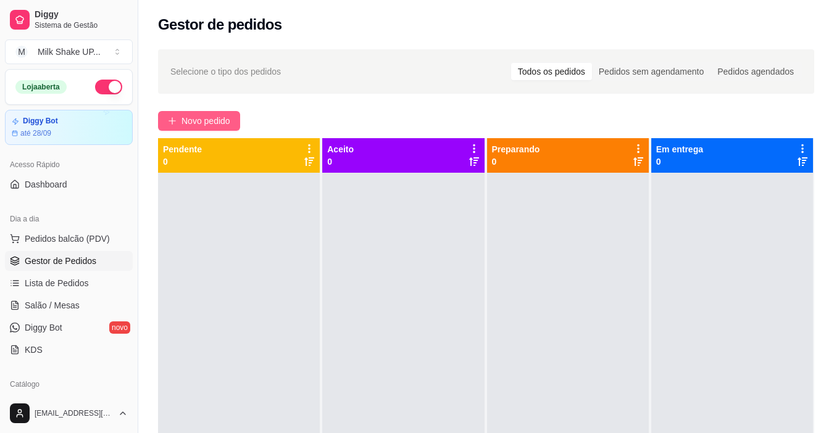
click at [193, 114] on button "Novo pedido" at bounding box center [199, 121] width 82 height 20
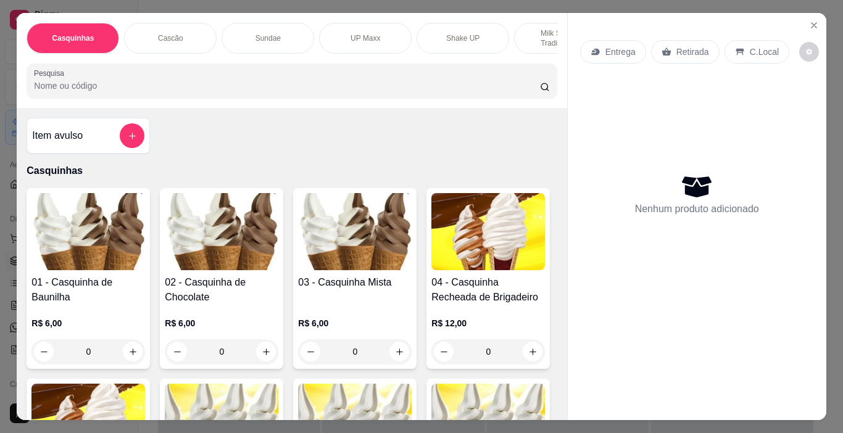
click at [85, 251] on img at bounding box center [88, 231] width 114 height 77
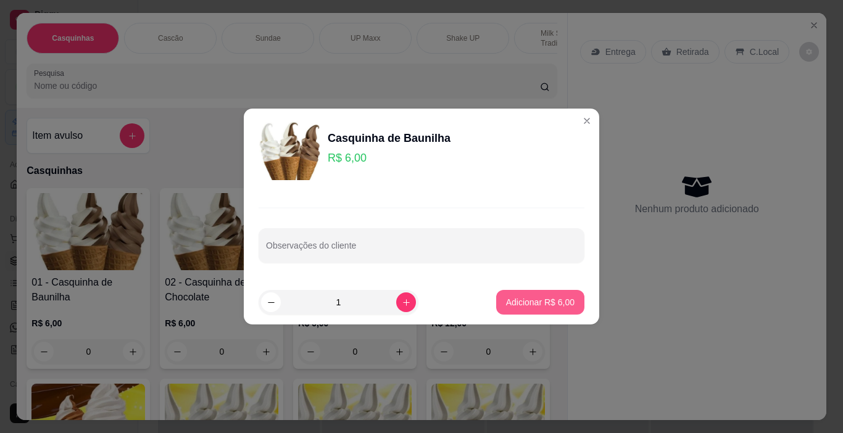
click at [541, 302] on p "Adicionar R$ 6,00" at bounding box center [540, 302] width 69 height 12
type input "1"
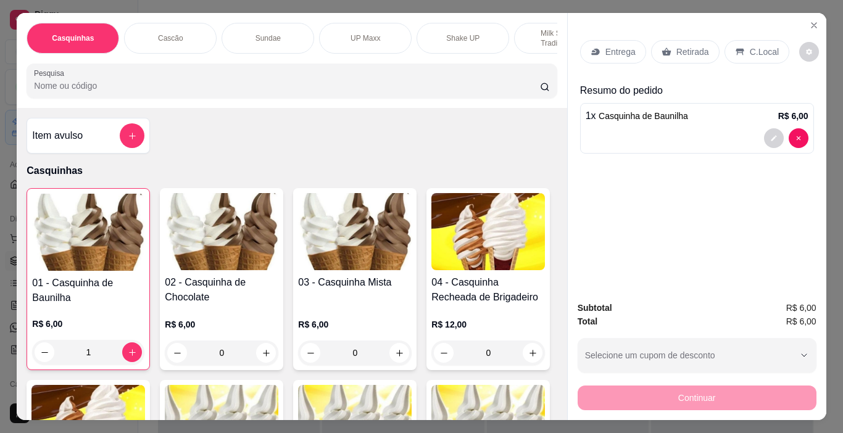
click at [750, 49] on p "C.Local" at bounding box center [764, 52] width 29 height 12
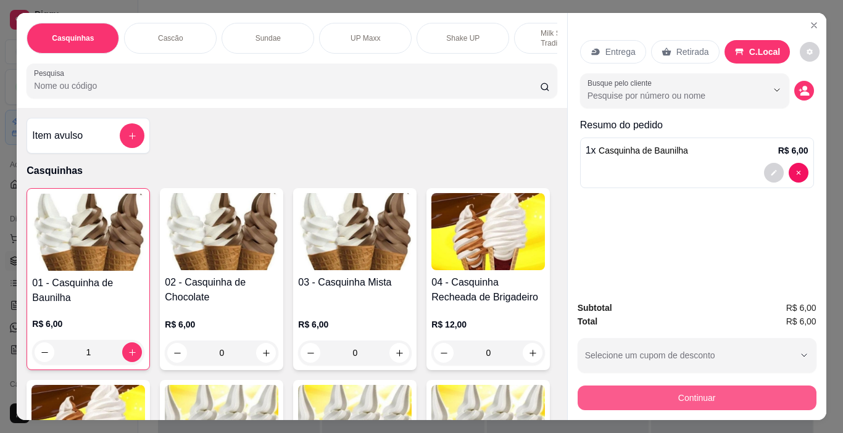
click at [751, 393] on button "Continuar" at bounding box center [697, 398] width 239 height 25
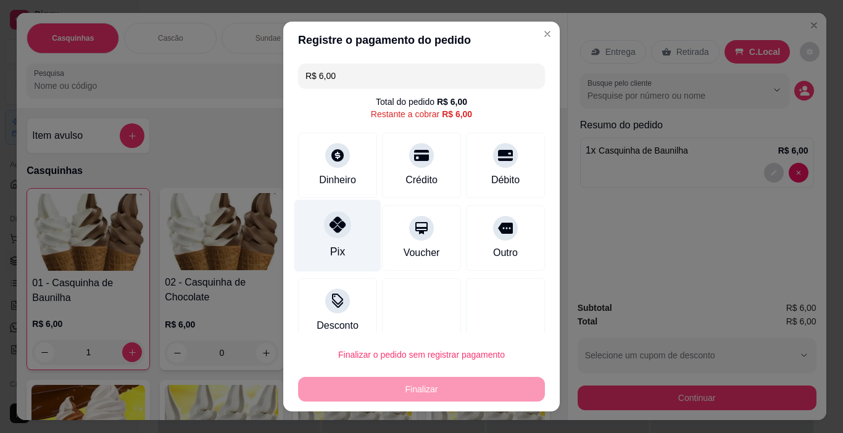
click at [357, 252] on div "Pix" at bounding box center [337, 236] width 87 height 72
type input "R$ 0,00"
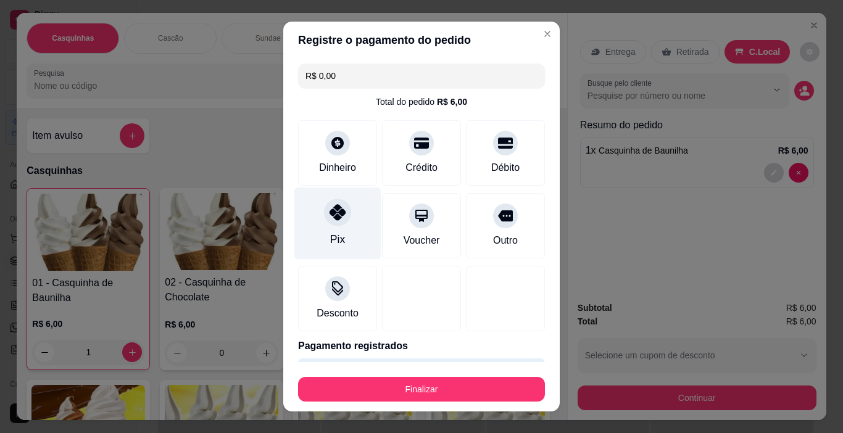
click at [321, 226] on div "Pix" at bounding box center [337, 224] width 87 height 72
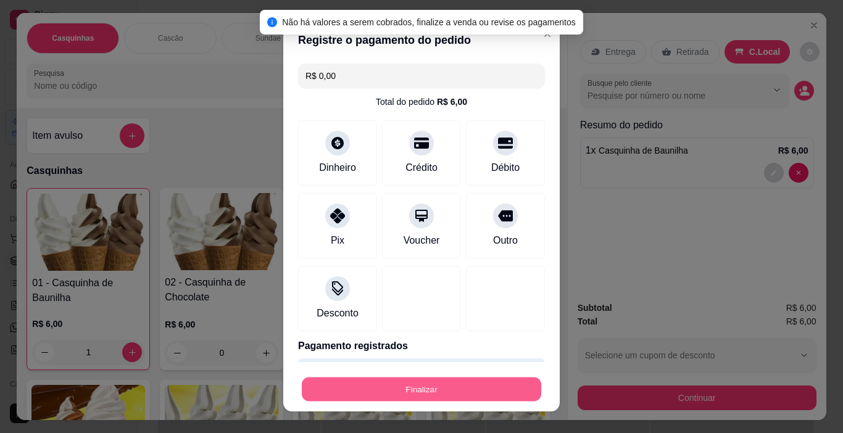
click at [440, 383] on button "Finalizar" at bounding box center [422, 390] width 240 height 24
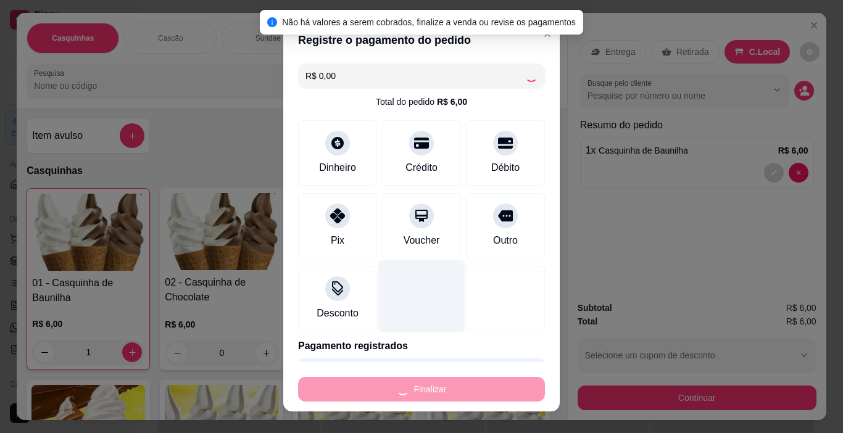
type input "0"
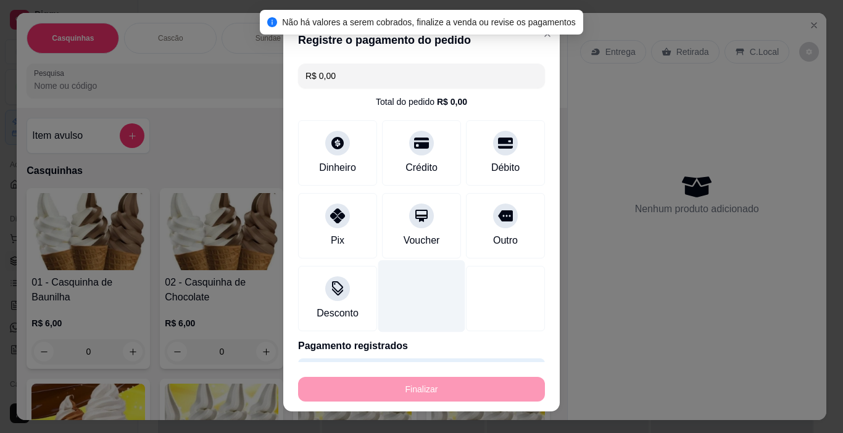
type input "-R$ 6,00"
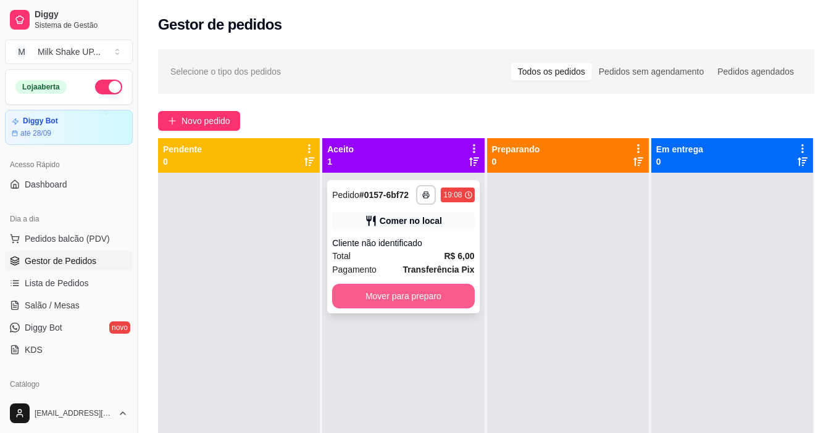
click at [443, 293] on button "Mover para preparo" at bounding box center [403, 296] width 142 height 25
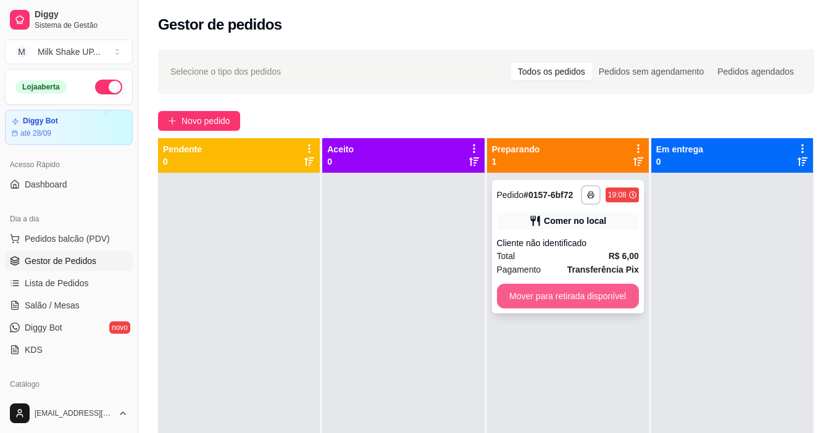
click at [611, 293] on button "Mover para retirada disponível" at bounding box center [568, 296] width 142 height 25
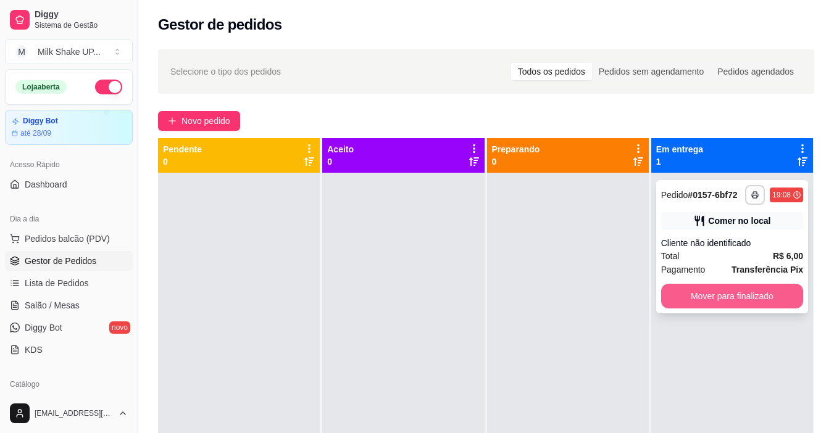
click at [717, 293] on button "Mover para finalizado" at bounding box center [732, 296] width 142 height 25
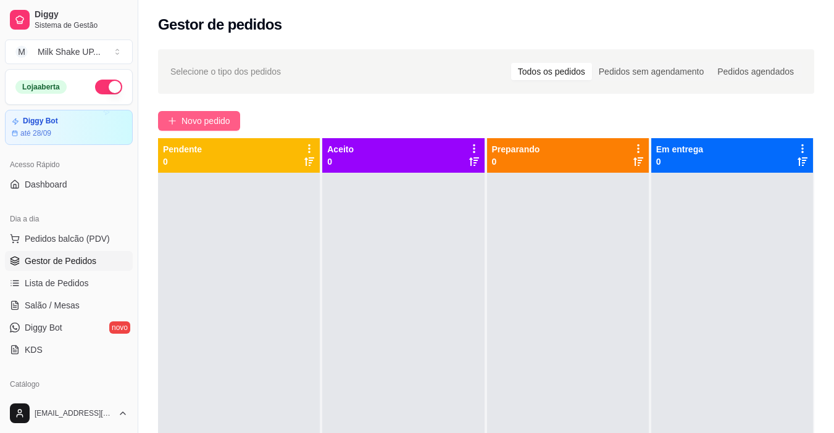
click at [201, 119] on span "Novo pedido" at bounding box center [205, 121] width 49 height 14
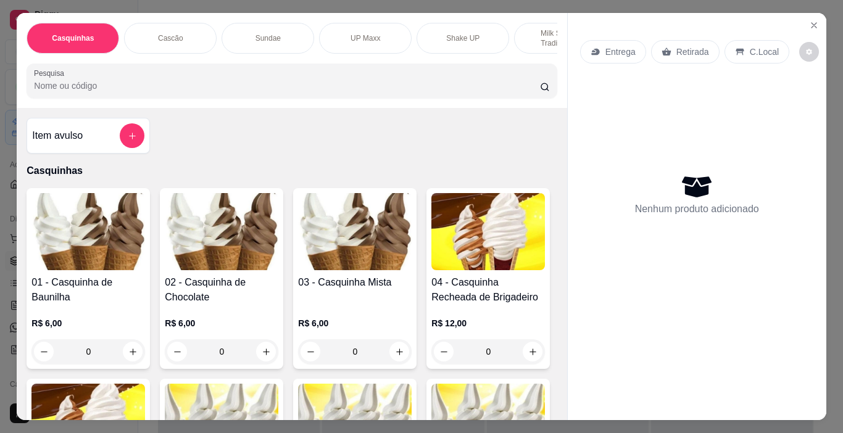
click at [248, 28] on div "Sundae" at bounding box center [268, 38] width 93 height 31
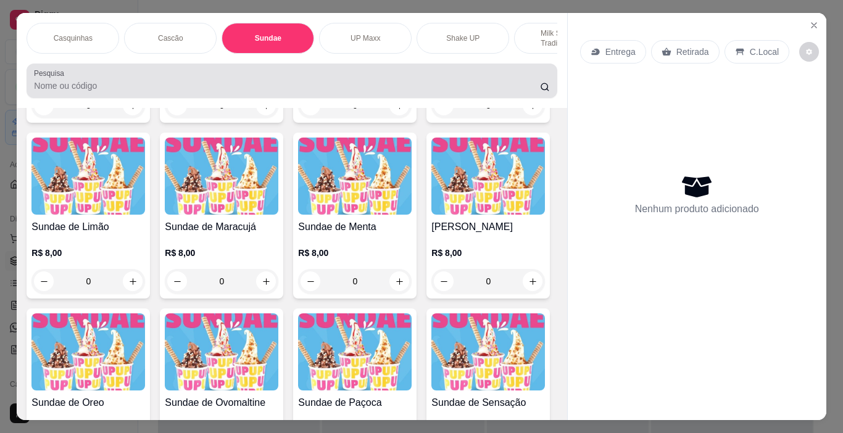
scroll to position [31, 0]
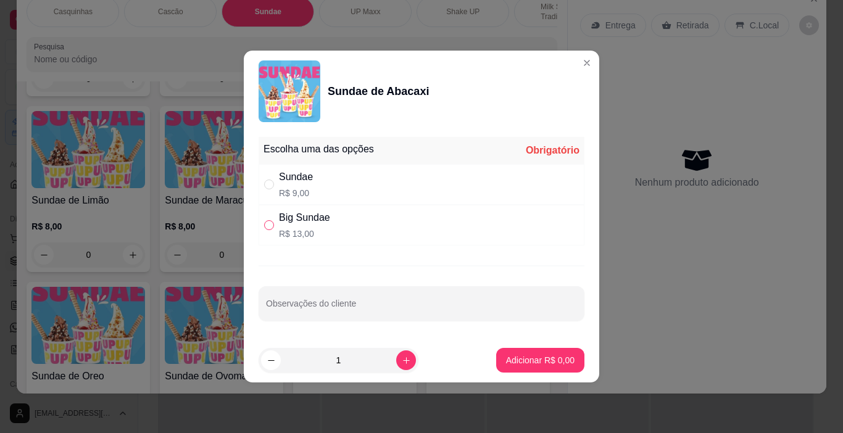
drag, startPoint x: 266, startPoint y: 222, endPoint x: 272, endPoint y: 222, distance: 6.2
click at [267, 222] on input "" at bounding box center [269, 225] width 10 height 10
radio input "true"
click at [396, 361] on button "increase-product-quantity" at bounding box center [406, 361] width 20 height 20
type input "2"
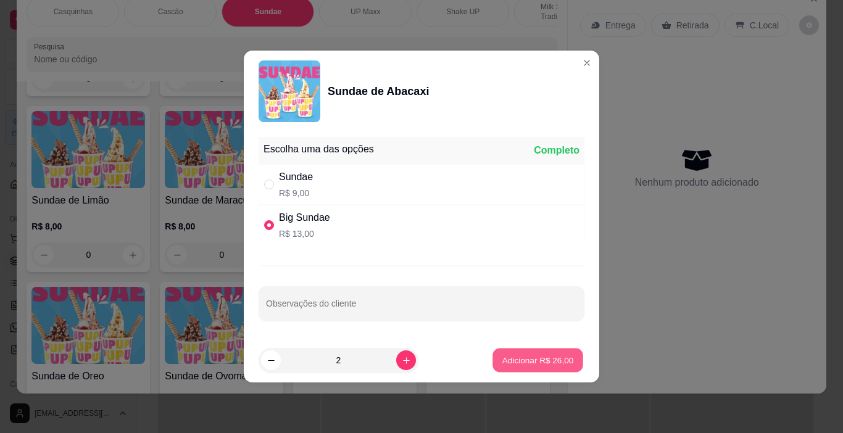
click at [527, 364] on p "Adicionar R$ 26,00" at bounding box center [539, 360] width 72 height 12
type input "2"
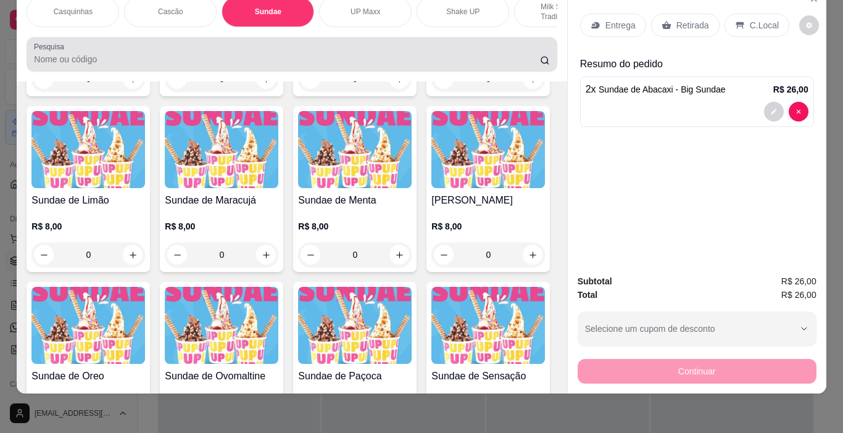
click at [246, 49] on div at bounding box center [291, 54] width 515 height 25
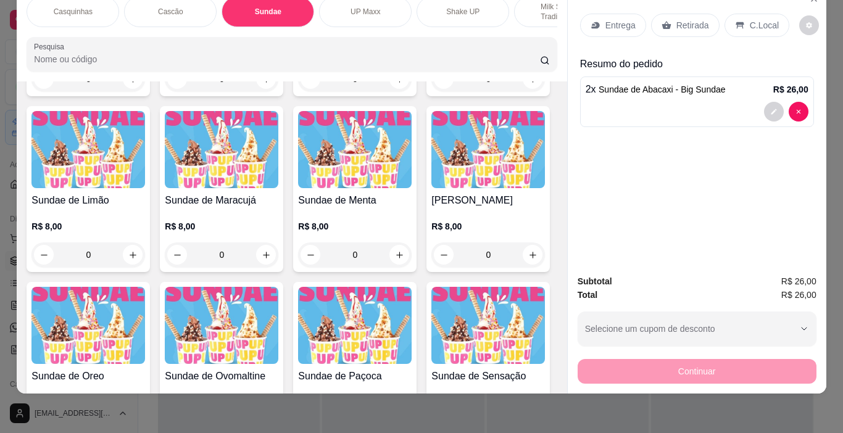
click at [461, 7] on p "Shake UP" at bounding box center [462, 12] width 33 height 10
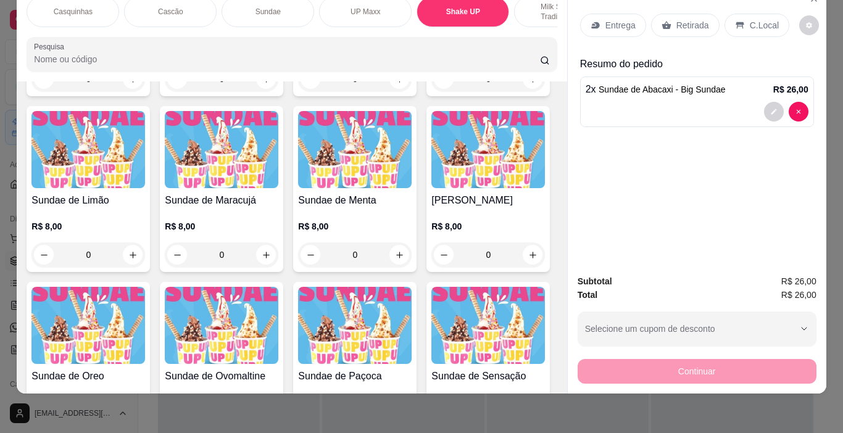
scroll to position [3484, 0]
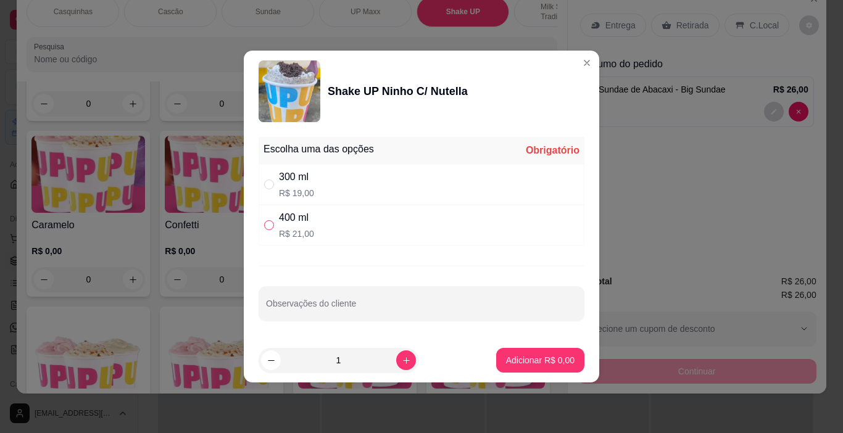
click at [267, 228] on input "" at bounding box center [269, 225] width 10 height 10
radio input "true"
click at [552, 360] on p "Adicionar R$ 21,00" at bounding box center [537, 360] width 73 height 12
type input "1"
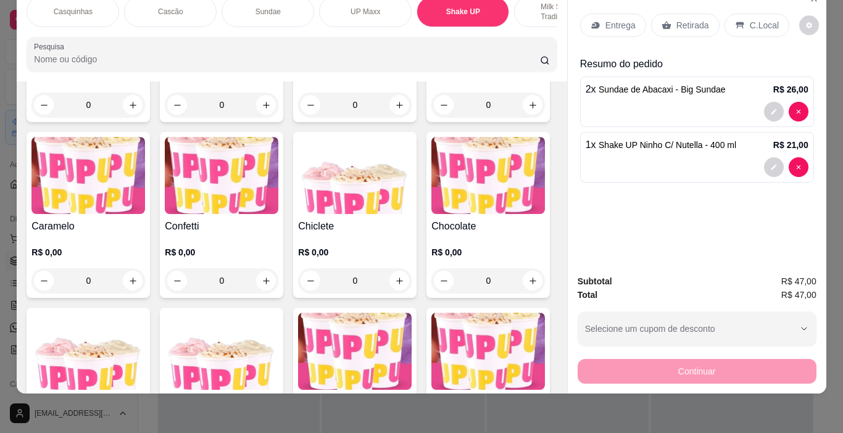
click at [756, 19] on p "C.Local" at bounding box center [764, 25] width 29 height 12
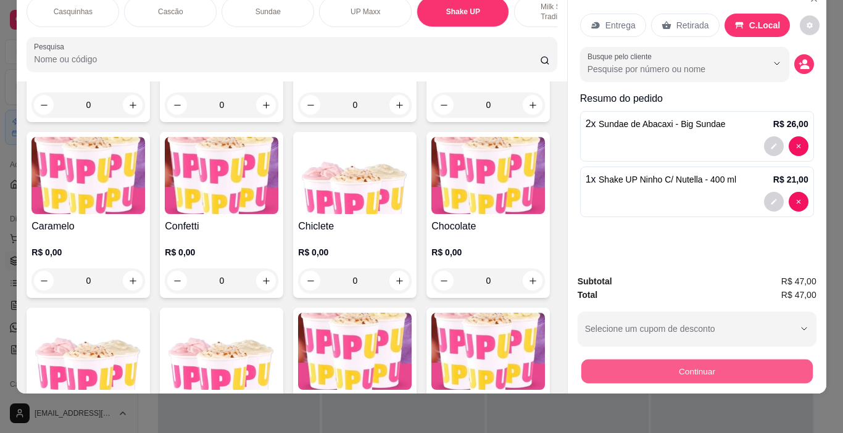
click at [738, 367] on button "Continuar" at bounding box center [696, 372] width 231 height 24
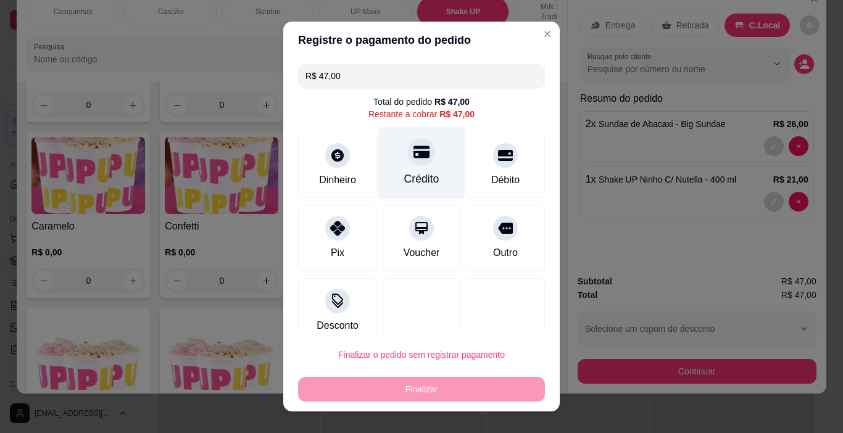
click at [405, 170] on div "Crédito" at bounding box center [421, 163] width 87 height 72
type input "R$ 0,00"
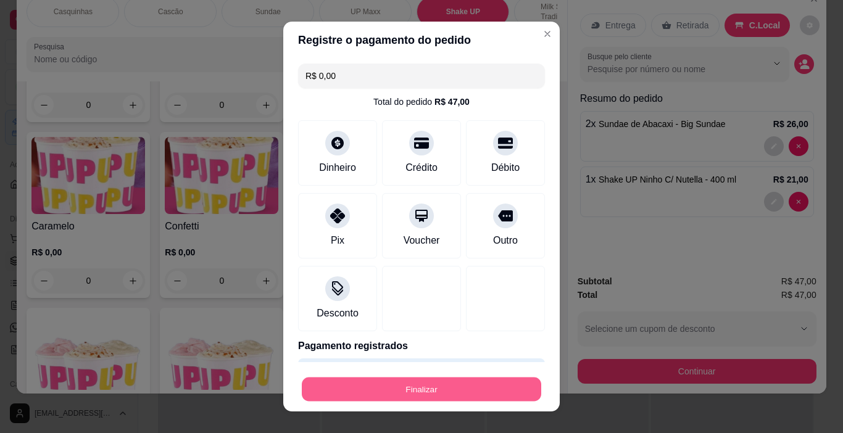
click at [471, 393] on button "Finalizar" at bounding box center [422, 390] width 240 height 24
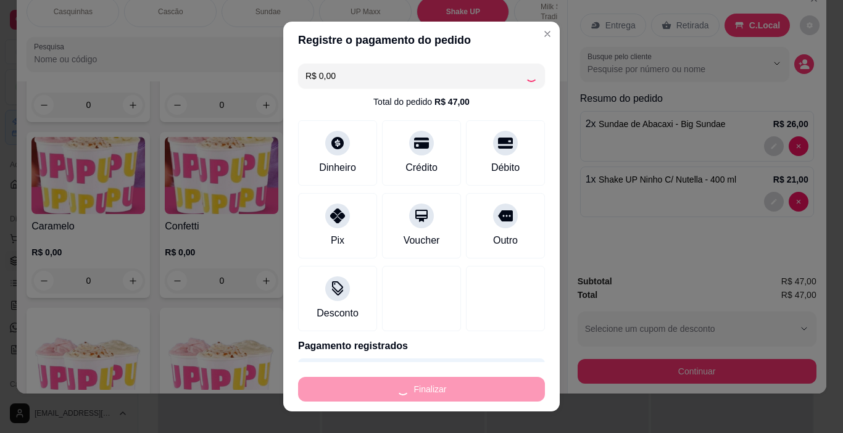
type input "0"
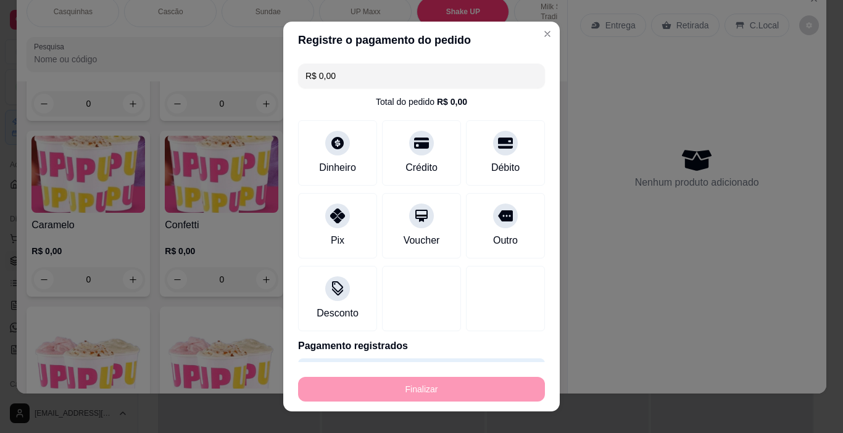
type input "-R$ 47,00"
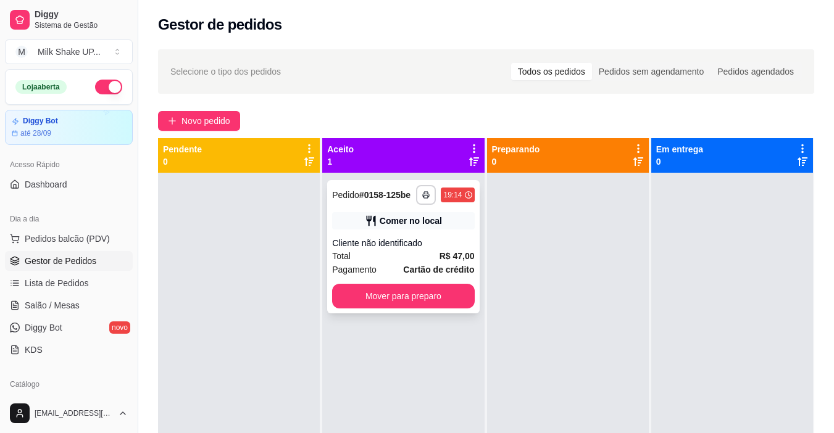
click at [441, 301] on button "Mover para preparo" at bounding box center [403, 296] width 142 height 25
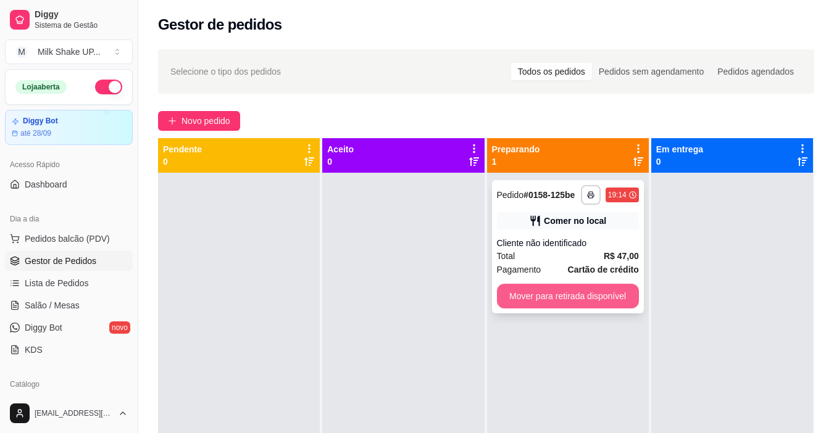
click at [591, 292] on button "Mover para retirada disponível" at bounding box center [568, 296] width 142 height 25
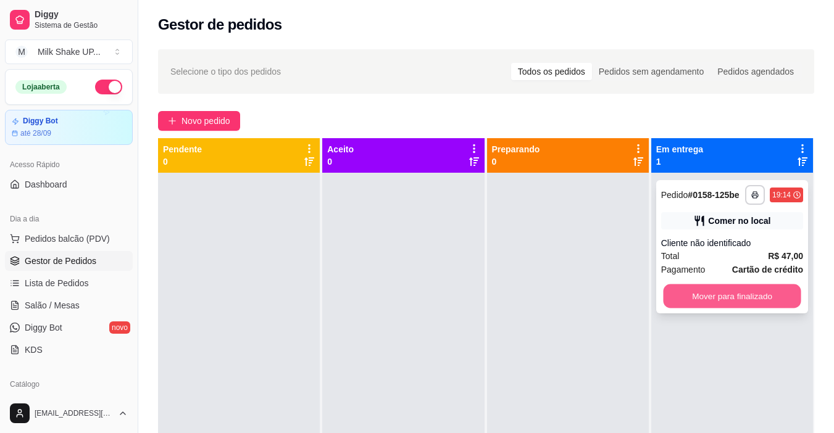
click at [749, 293] on button "Mover para finalizado" at bounding box center [732, 297] width 138 height 24
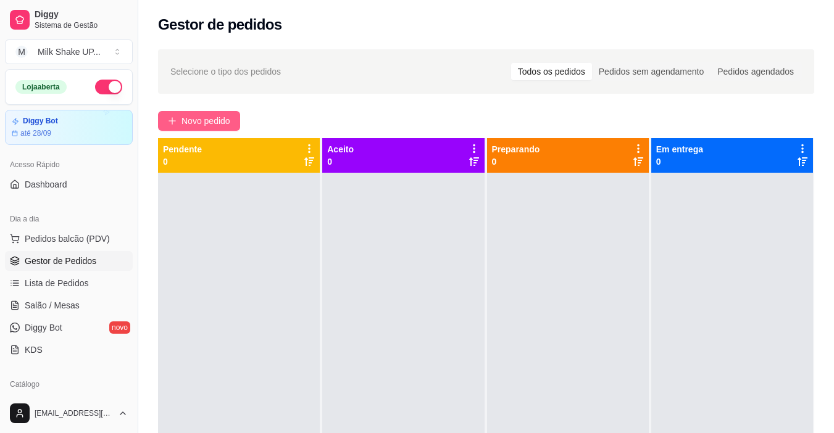
click at [207, 128] on button "Novo pedido" at bounding box center [199, 121] width 82 height 20
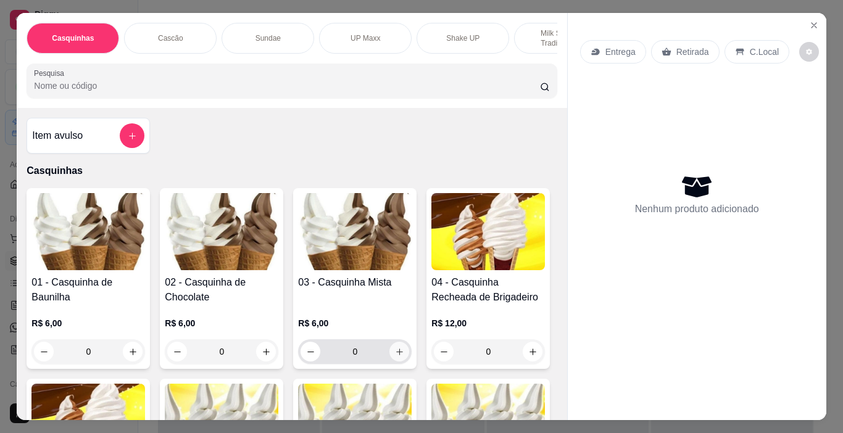
click at [396, 354] on icon "increase-product-quantity" at bounding box center [399, 352] width 9 height 9
type input "1"
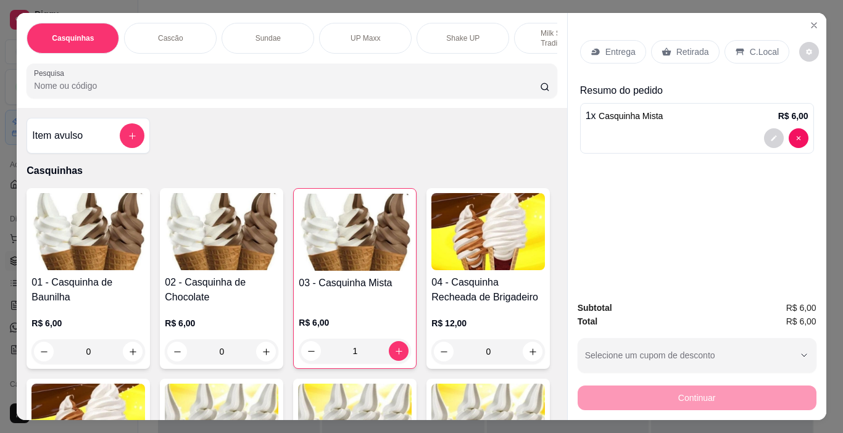
click at [793, 402] on div "Continuar" at bounding box center [697, 397] width 239 height 28
click at [785, 391] on div "Continuar" at bounding box center [697, 397] width 239 height 28
click at [723, 391] on div "Continuar" at bounding box center [697, 397] width 239 height 28
drag, startPoint x: 760, startPoint y: 51, endPoint x: 749, endPoint y: 48, distance: 10.9
click at [759, 51] on p "C.Local" at bounding box center [764, 52] width 29 height 12
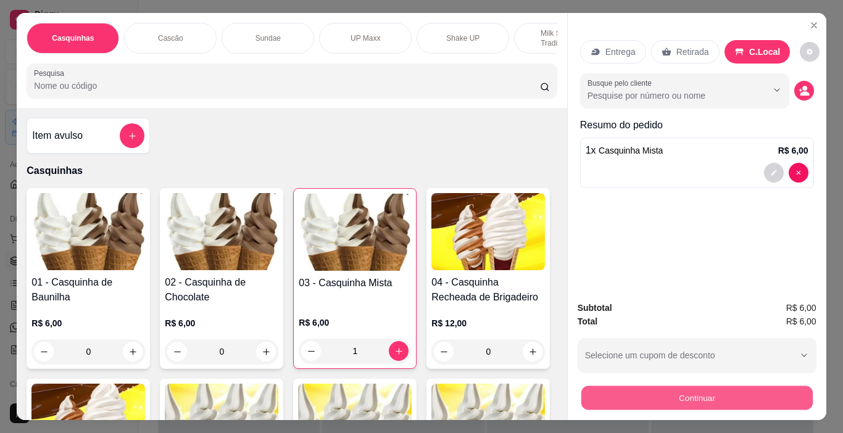
click at [746, 394] on button "Continuar" at bounding box center [696, 398] width 231 height 24
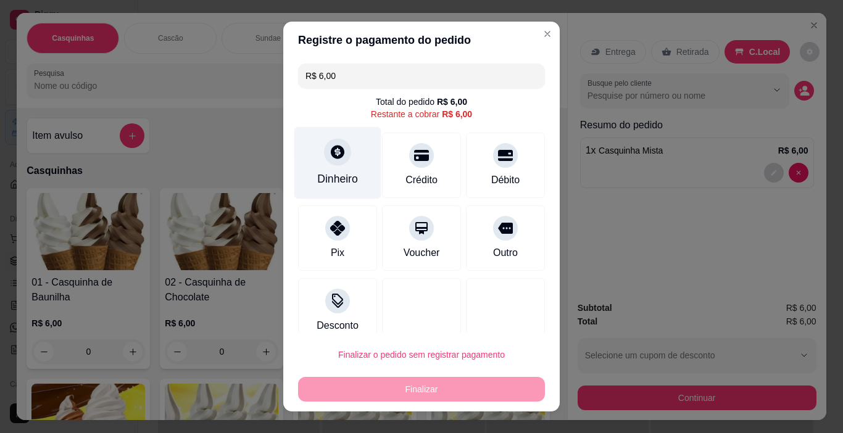
click at [332, 171] on div "Dinheiro" at bounding box center [337, 163] width 87 height 72
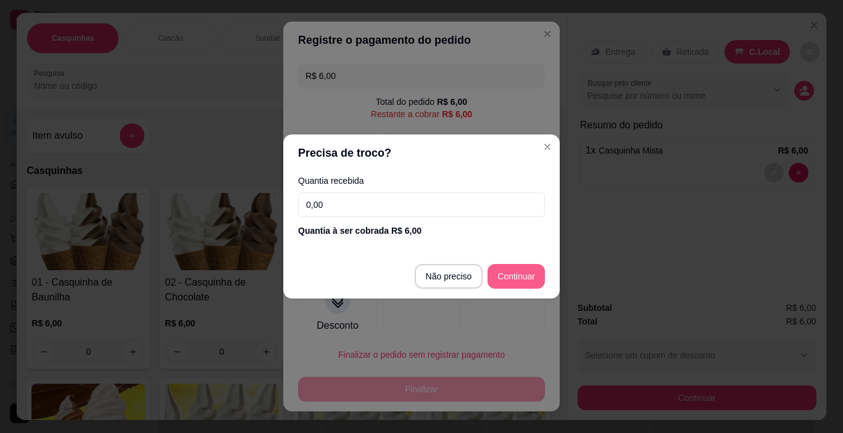
type input "R$ 0,00"
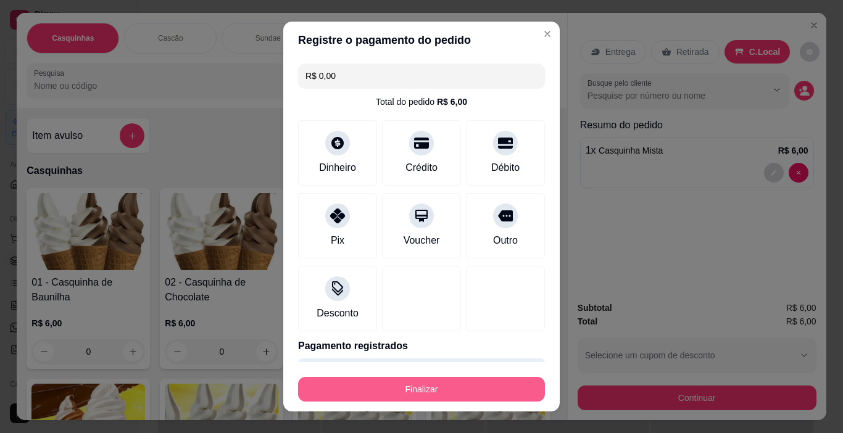
click at [481, 386] on button "Finalizar" at bounding box center [421, 389] width 247 height 25
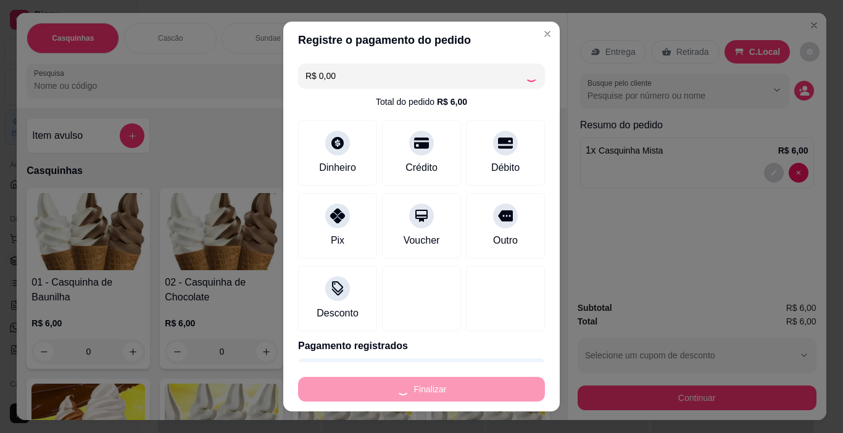
type input "0"
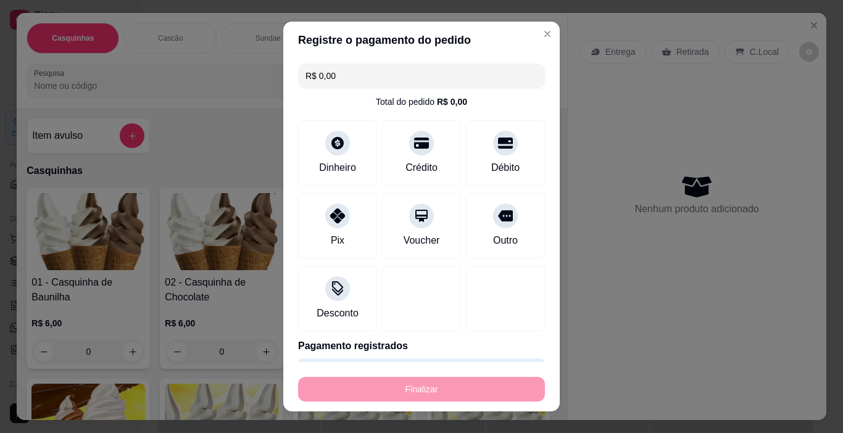
type input "-R$ 6,00"
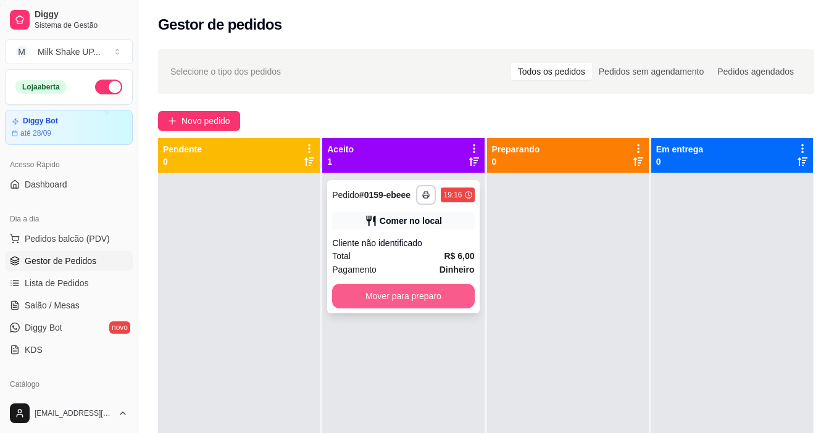
click at [431, 301] on button "Mover para preparo" at bounding box center [403, 296] width 142 height 25
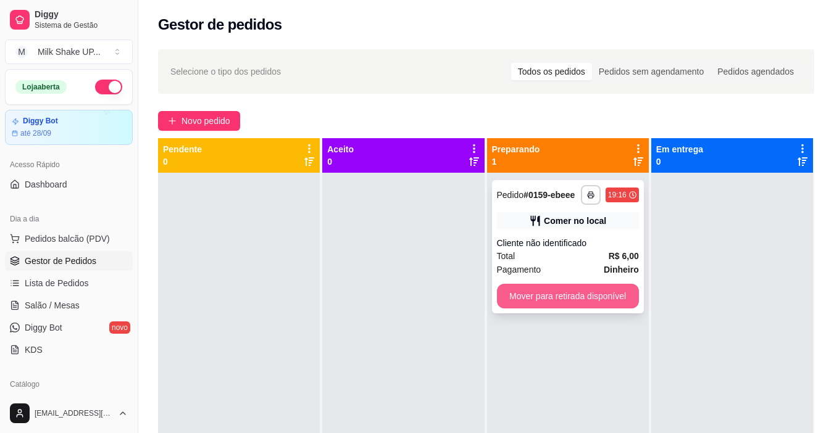
click at [609, 291] on button "Mover para retirada disponível" at bounding box center [568, 296] width 142 height 25
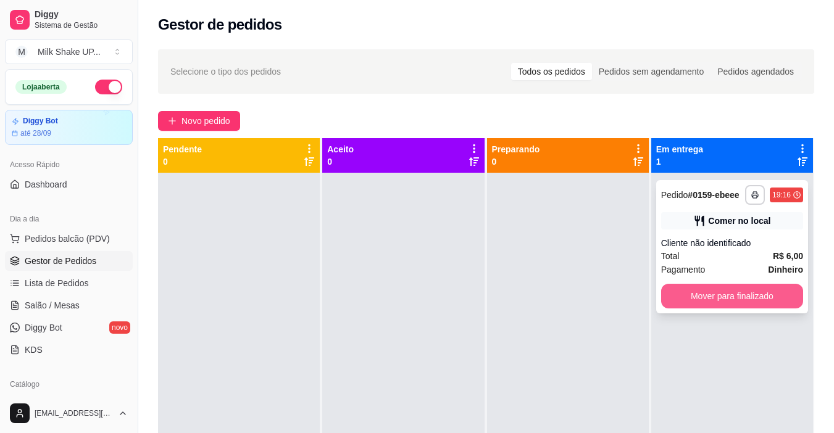
click at [741, 291] on button "Mover para finalizado" at bounding box center [732, 296] width 142 height 25
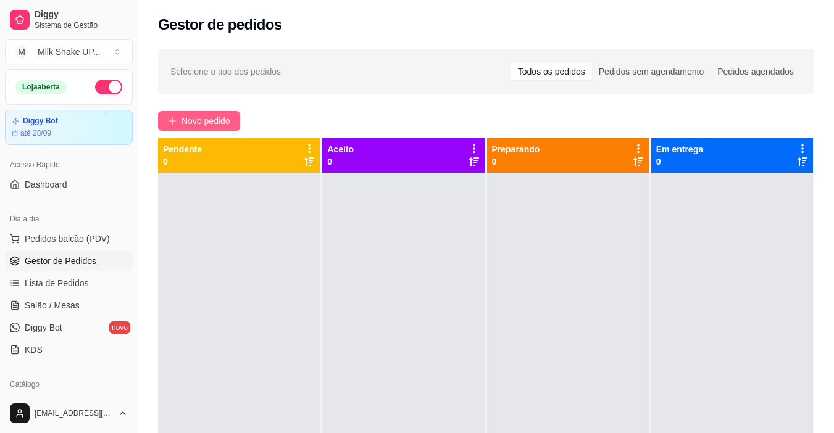
click at [201, 128] on button "Novo pedido" at bounding box center [199, 121] width 82 height 20
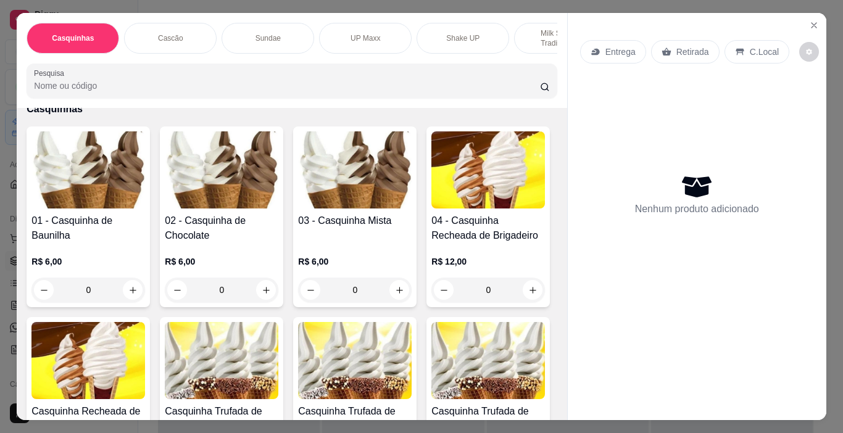
click at [248, 32] on div "Sundae" at bounding box center [268, 38] width 93 height 31
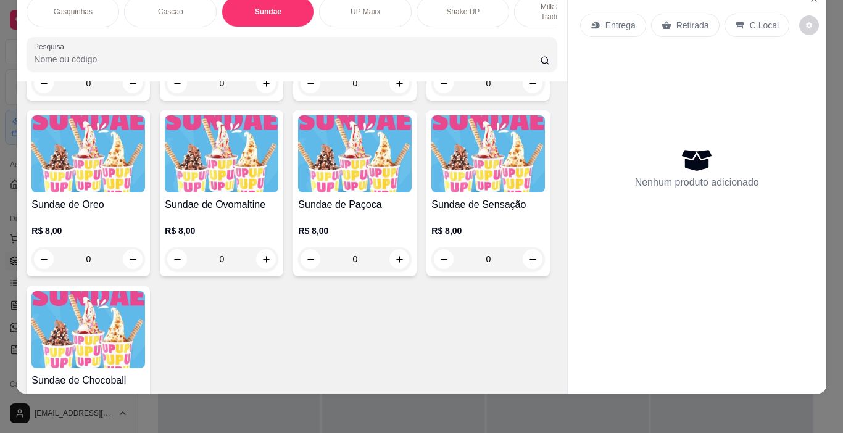
scroll to position [1801, 0]
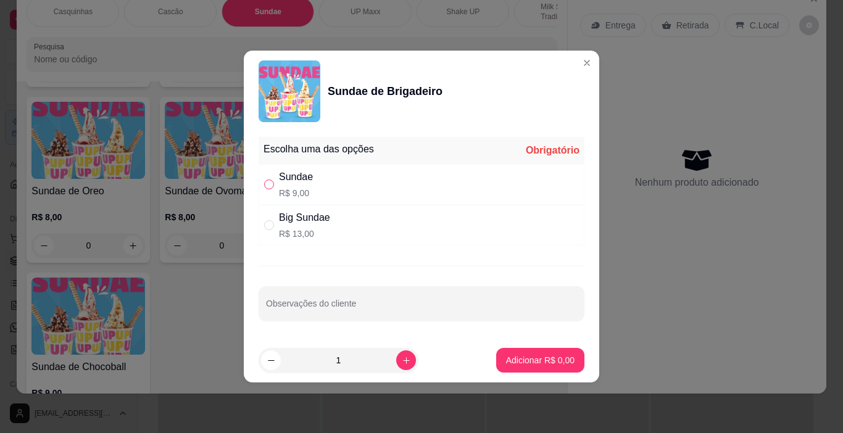
click at [272, 185] on input "" at bounding box center [269, 185] width 10 height 10
radio input "true"
click at [541, 362] on p "Adicionar R$ 9,00" at bounding box center [540, 360] width 69 height 12
type input "1"
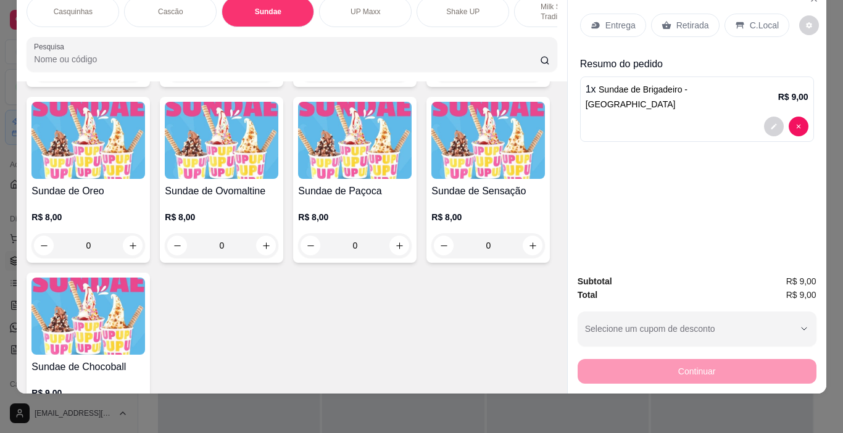
scroll to position [0, 0]
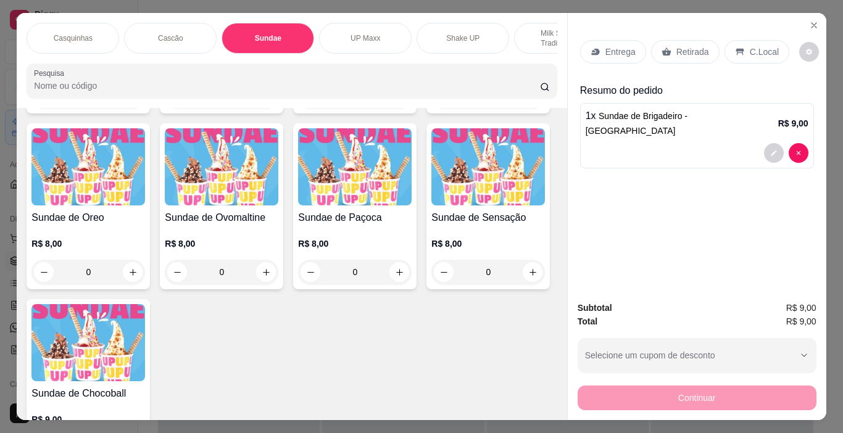
click at [750, 46] on p "C.Local" at bounding box center [764, 52] width 29 height 12
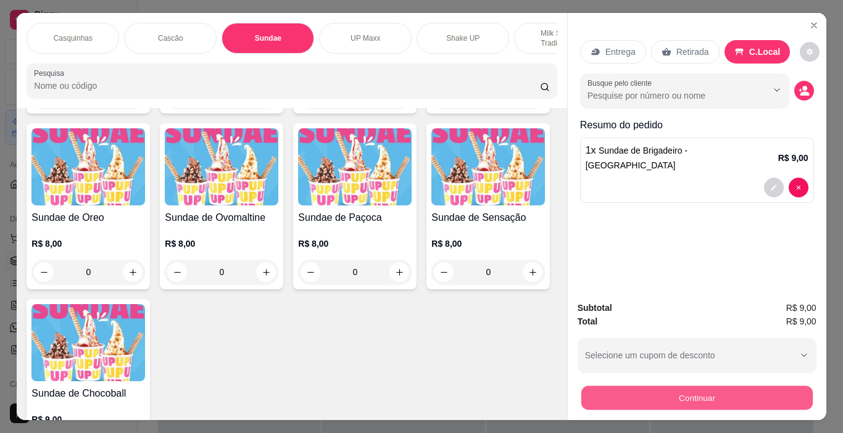
click at [781, 395] on button "Continuar" at bounding box center [696, 398] width 231 height 24
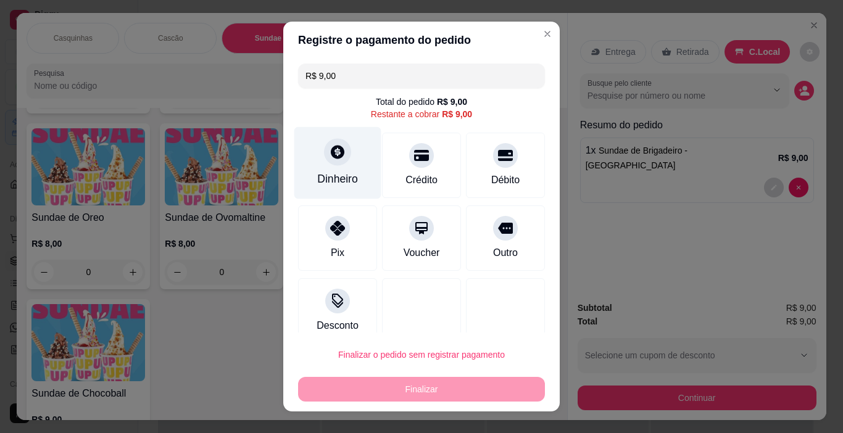
click at [324, 161] on div at bounding box center [337, 152] width 27 height 27
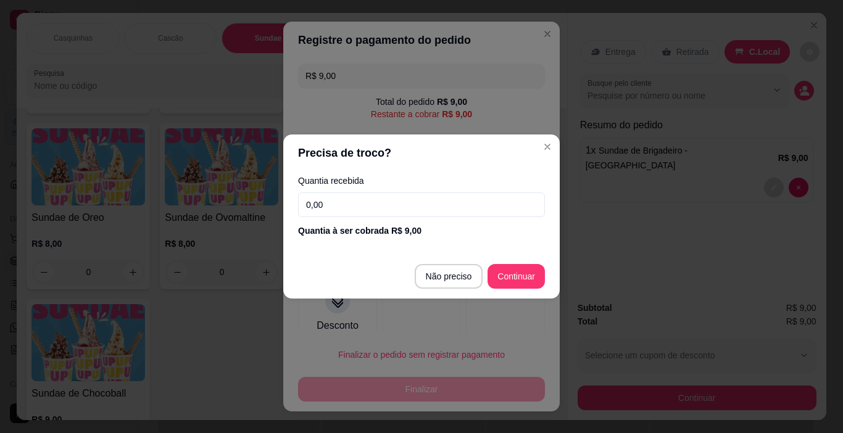
click at [385, 210] on input "0,00" at bounding box center [421, 205] width 247 height 25
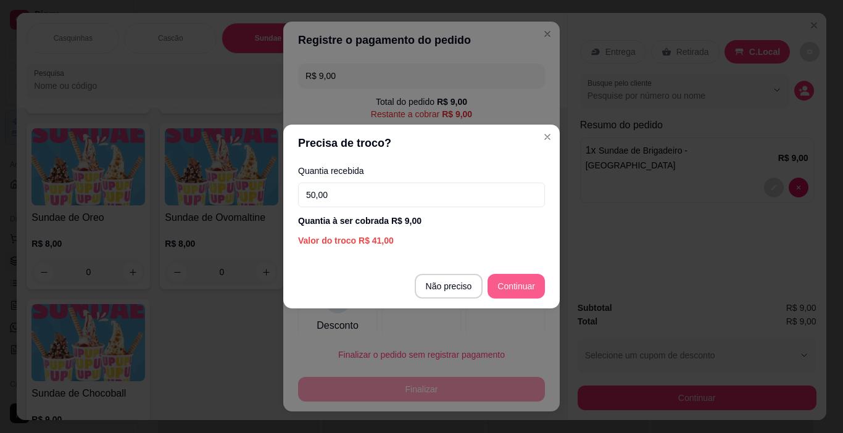
type input "50,00"
type input "R$ 0,00"
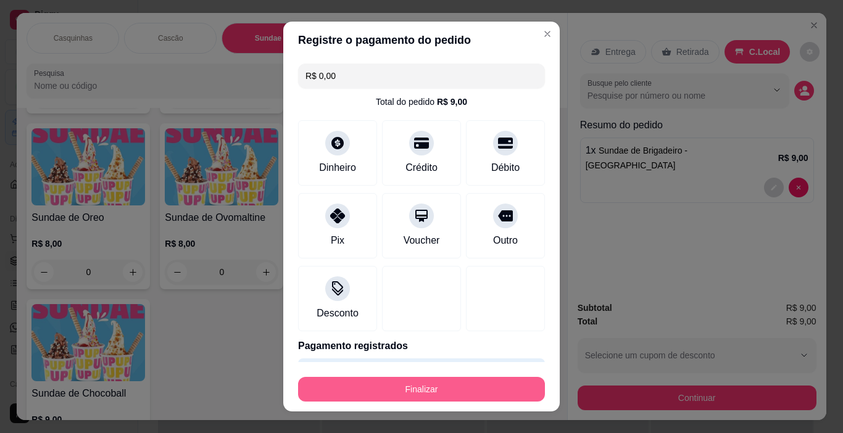
click at [519, 390] on button "Finalizar" at bounding box center [421, 389] width 247 height 25
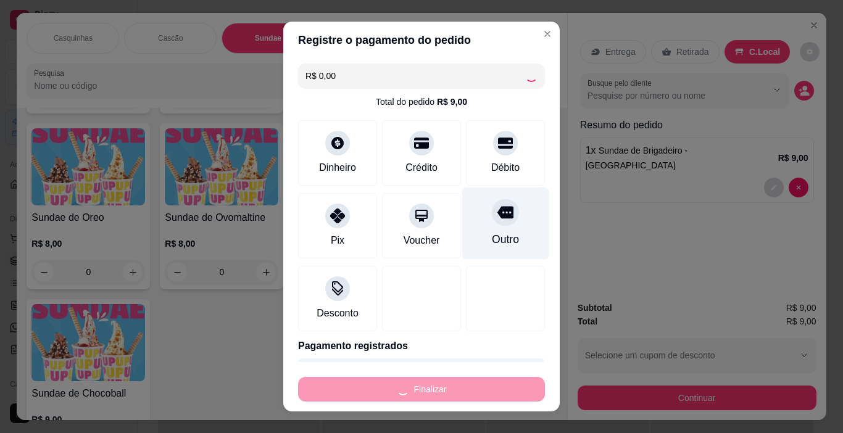
type input "0"
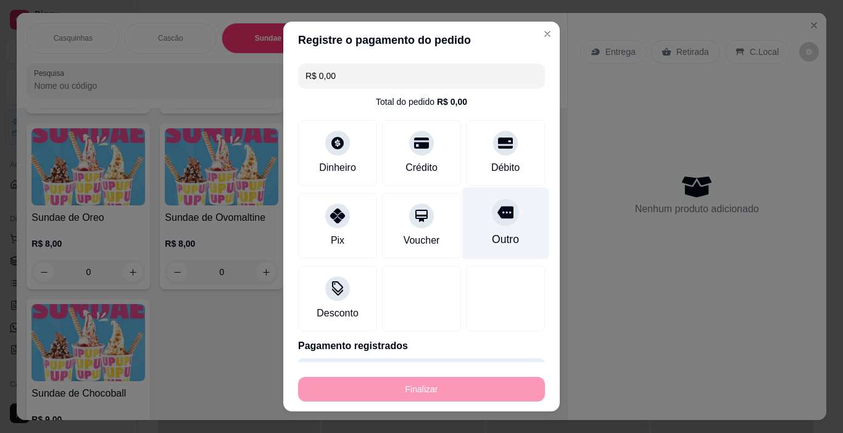
type input "-R$ 9,00"
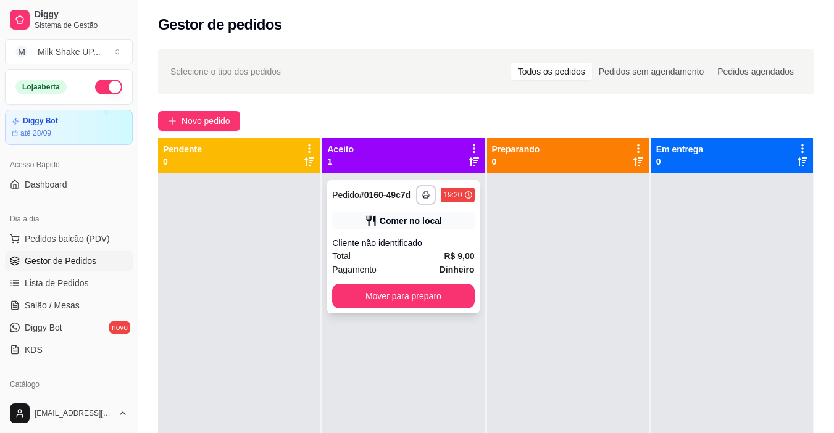
click at [422, 308] on button "Mover para preparo" at bounding box center [403, 296] width 142 height 25
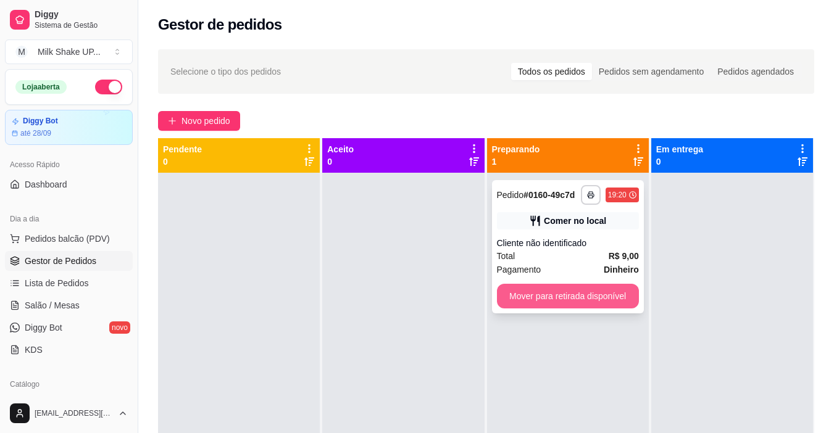
click at [602, 304] on button "Mover para retirada disponível" at bounding box center [568, 296] width 142 height 25
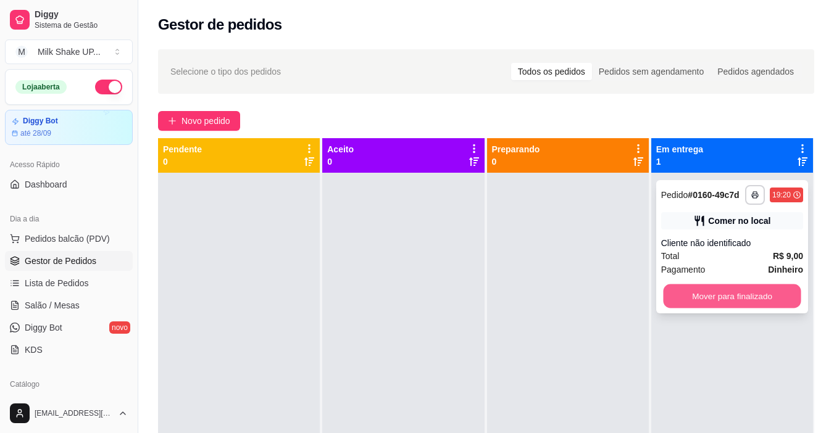
click at [731, 291] on button "Mover para finalizado" at bounding box center [732, 297] width 138 height 24
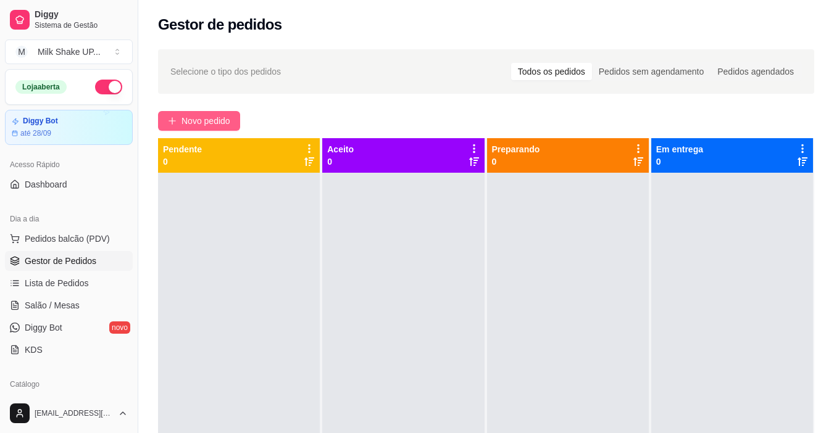
click at [204, 115] on span "Novo pedido" at bounding box center [205, 121] width 49 height 14
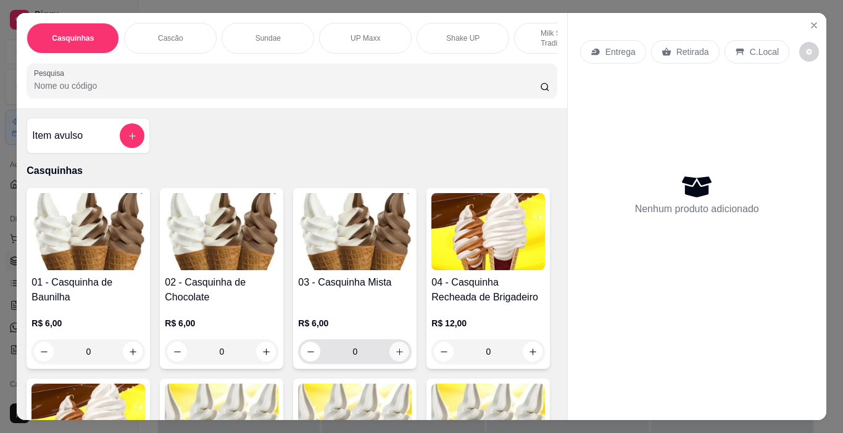
click at [395, 356] on icon "increase-product-quantity" at bounding box center [399, 352] width 9 height 9
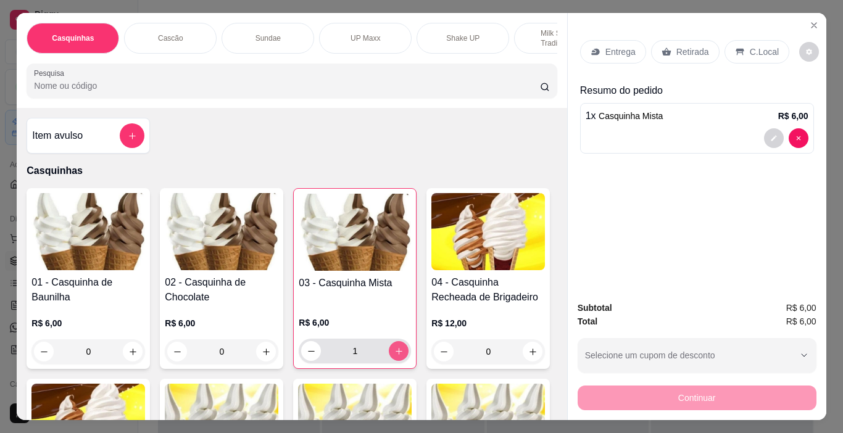
click at [394, 352] on icon "increase-product-quantity" at bounding box center [398, 351] width 9 height 9
type input "2"
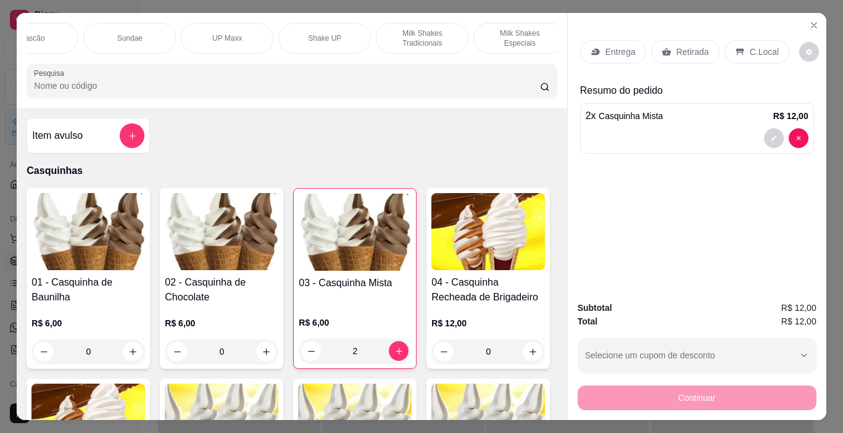
scroll to position [0, 163]
click at [403, 40] on p "Milk Shakes Tradicionais" at bounding box center [398, 38] width 72 height 20
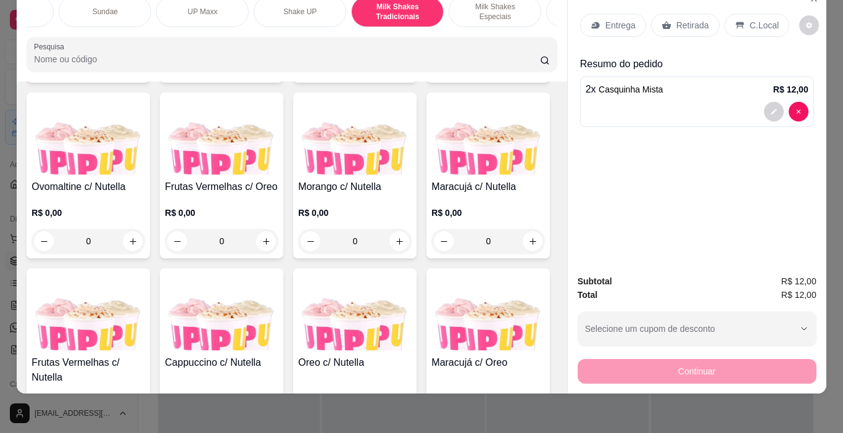
scroll to position [4983, 0]
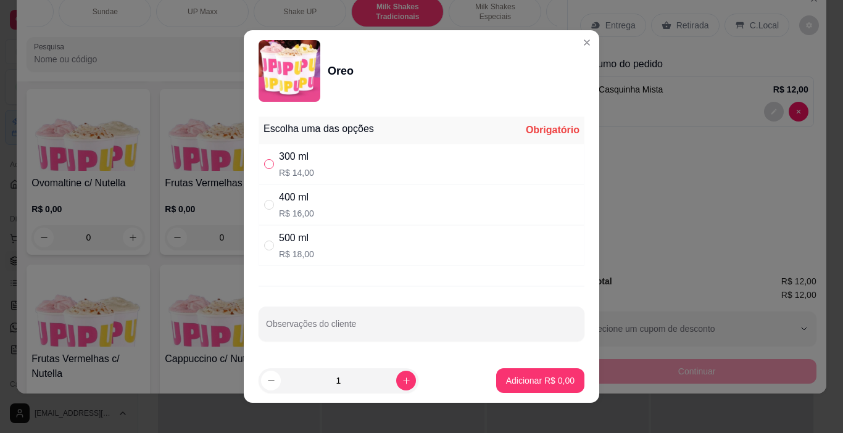
click at [264, 167] on input "" at bounding box center [269, 164] width 10 height 10
radio input "true"
click at [542, 372] on button "Adicionar R$ 14,00" at bounding box center [537, 381] width 93 height 25
type input "1"
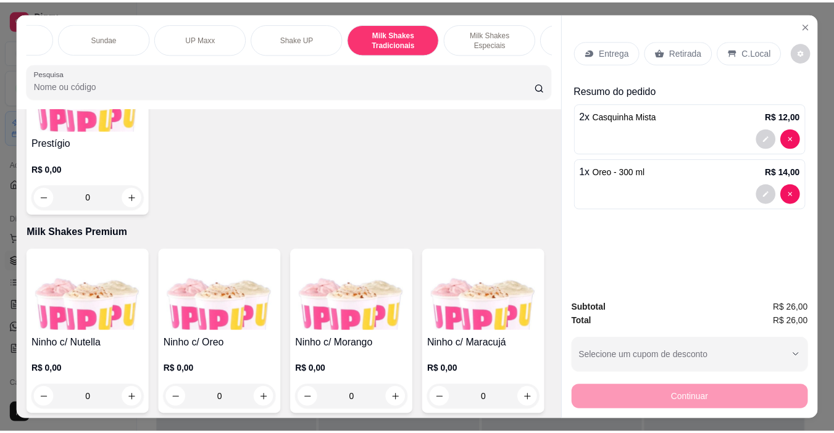
scroll to position [31, 0]
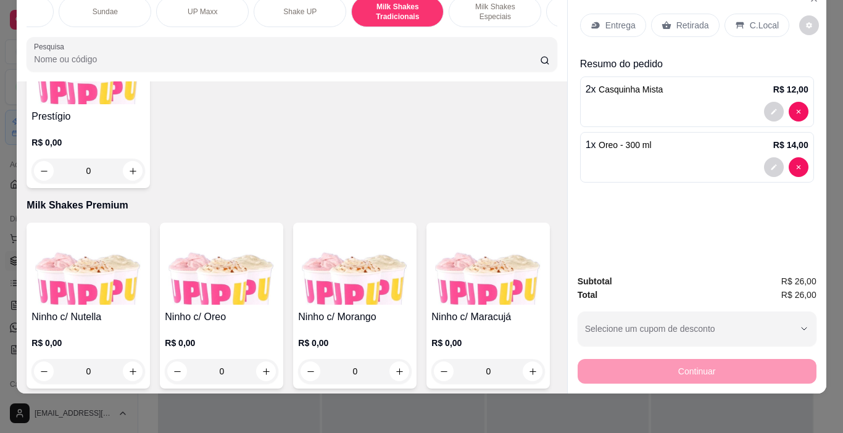
click at [769, 19] on p "C.Local" at bounding box center [764, 25] width 29 height 12
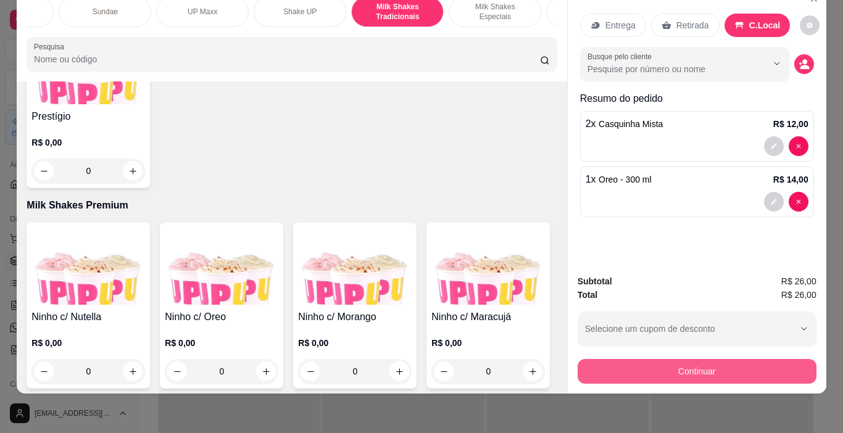
click at [744, 360] on button "Continuar" at bounding box center [697, 371] width 239 height 25
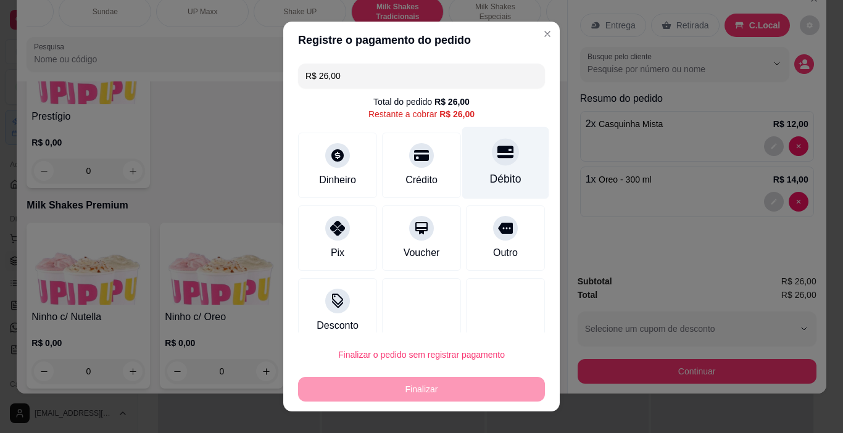
click at [495, 155] on div at bounding box center [505, 152] width 27 height 27
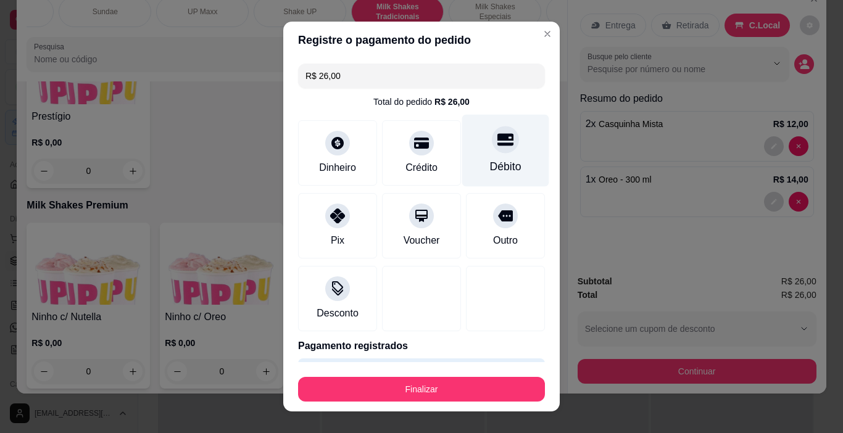
type input "R$ 0,00"
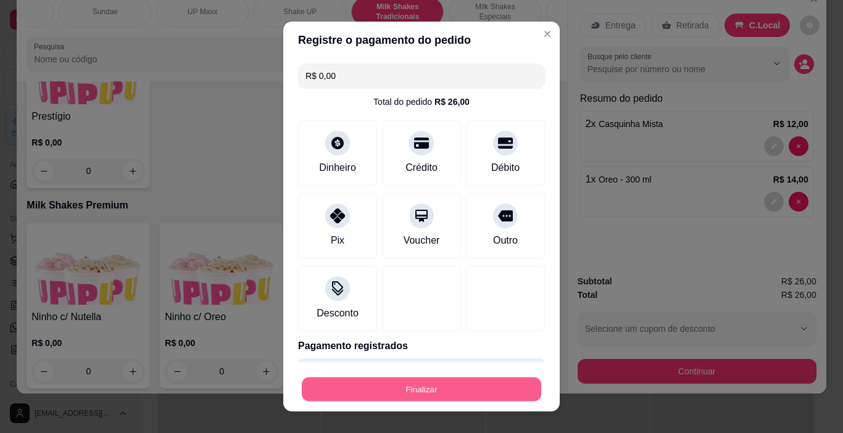
click at [471, 388] on button "Finalizar" at bounding box center [422, 390] width 240 height 24
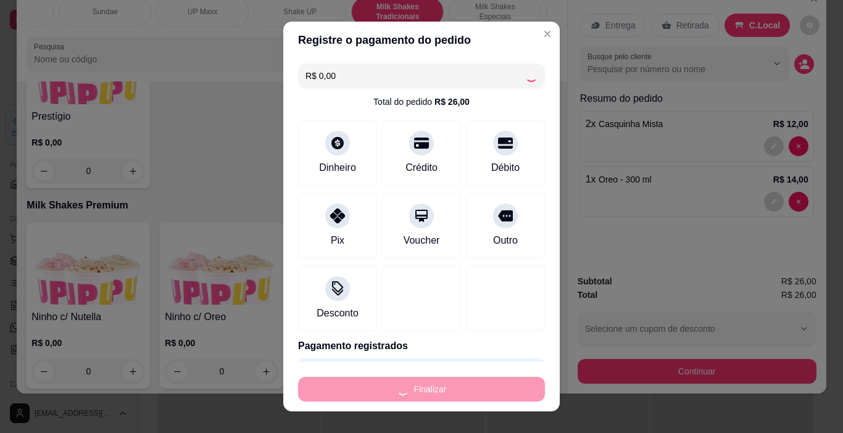
type input "0"
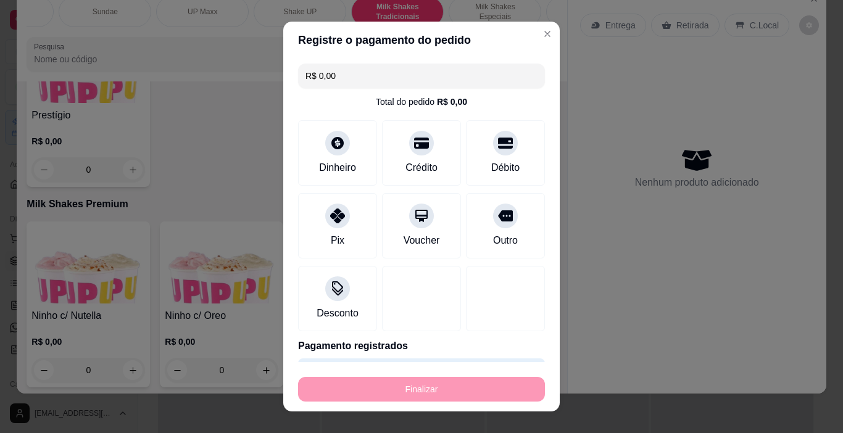
type input "-R$ 26,00"
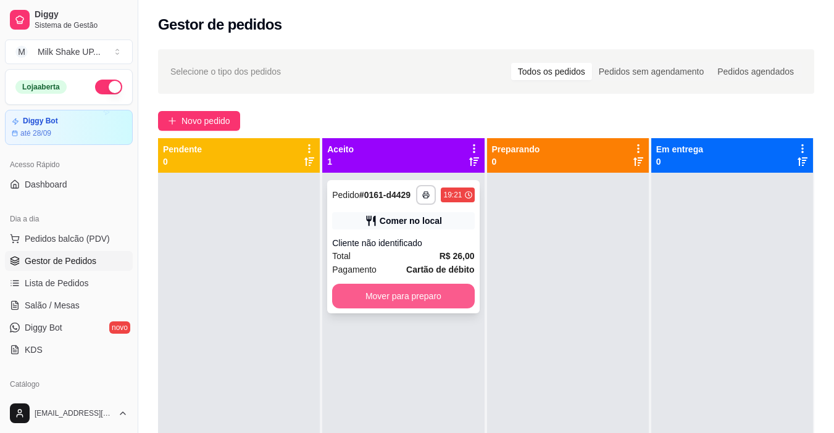
click at [379, 292] on button "Mover para preparo" at bounding box center [403, 296] width 142 height 25
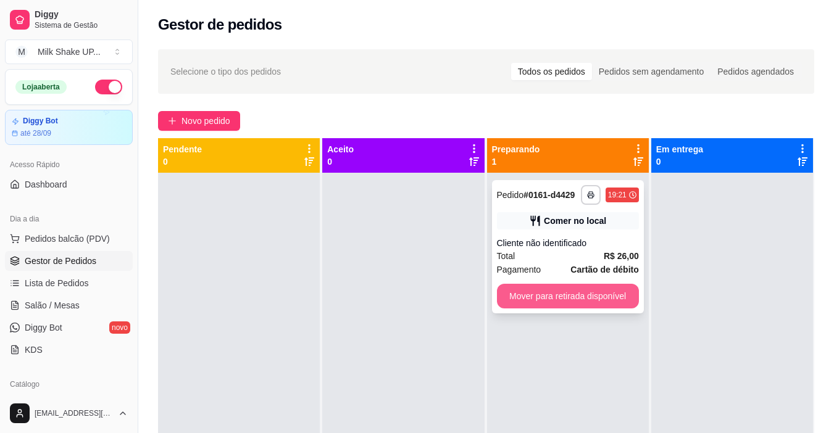
click at [540, 294] on button "Mover para retirada disponível" at bounding box center [568, 296] width 142 height 25
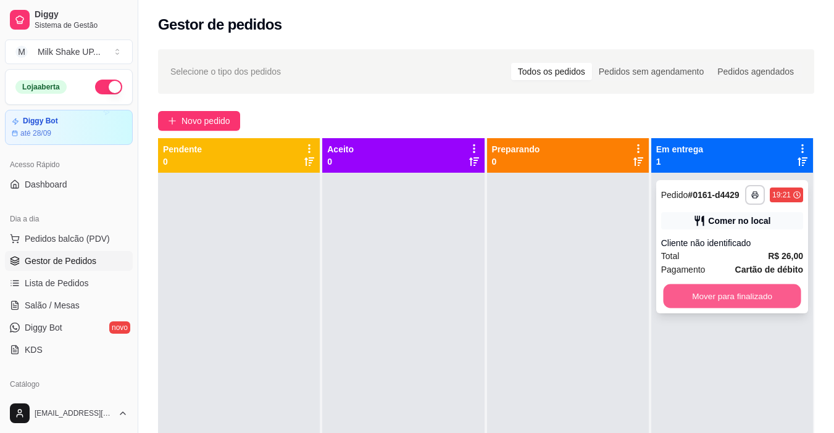
click at [738, 303] on button "Mover para finalizado" at bounding box center [732, 297] width 138 height 24
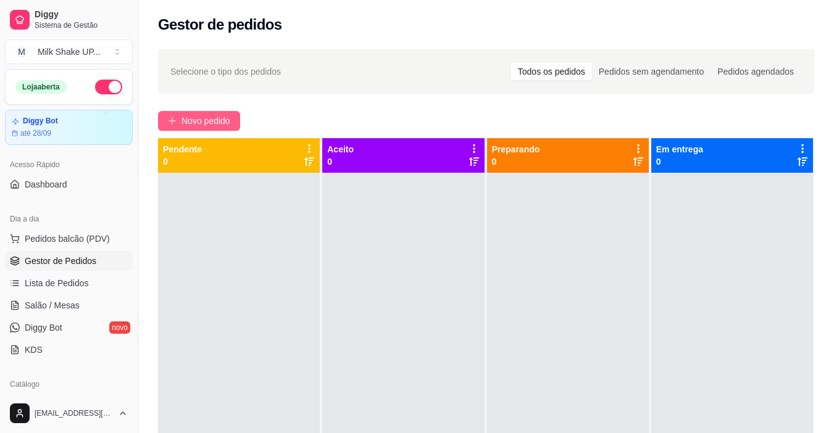
click at [214, 124] on span "Novo pedido" at bounding box center [205, 121] width 49 height 14
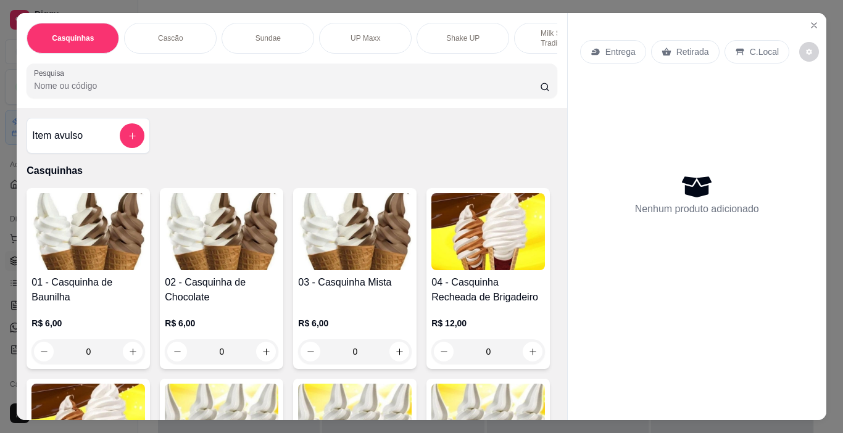
click at [764, 46] on p "C.Local" at bounding box center [764, 52] width 29 height 12
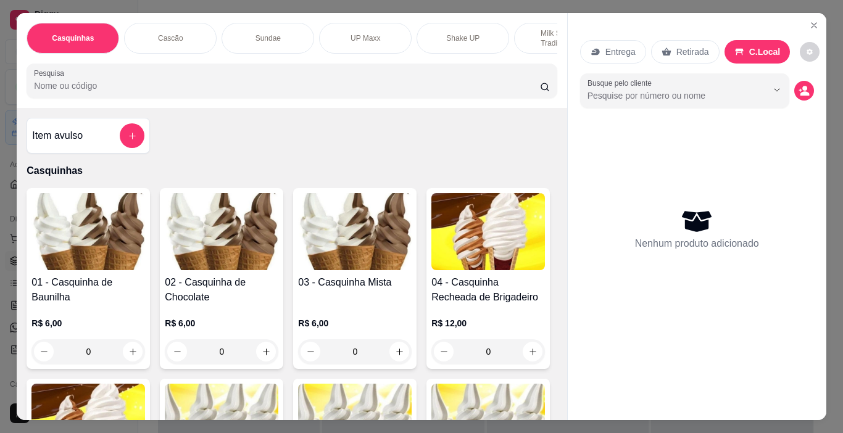
click at [236, 243] on img at bounding box center [222, 231] width 114 height 77
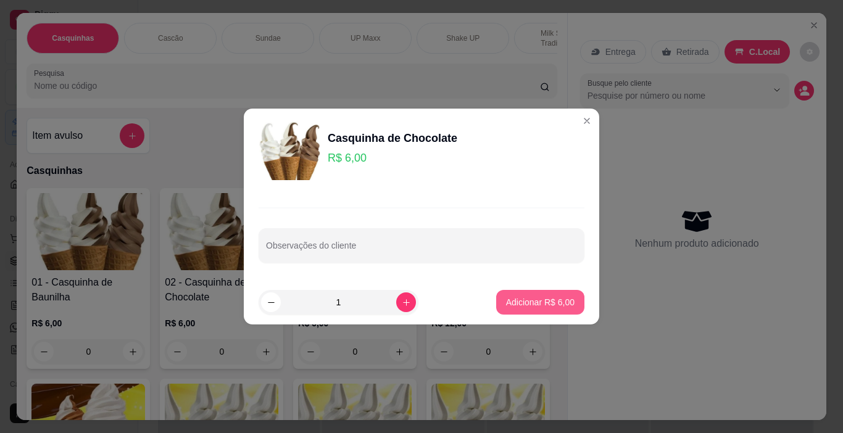
click at [546, 299] on p "Adicionar R$ 6,00" at bounding box center [540, 302] width 69 height 12
type input "1"
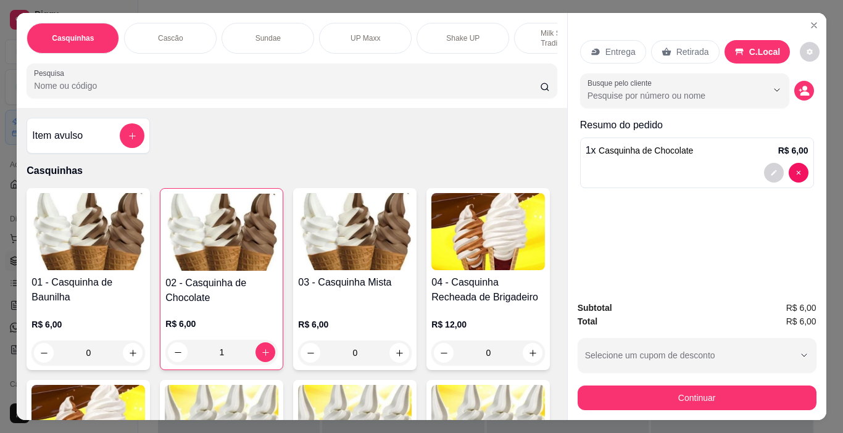
click at [365, 257] on img at bounding box center [355, 231] width 114 height 77
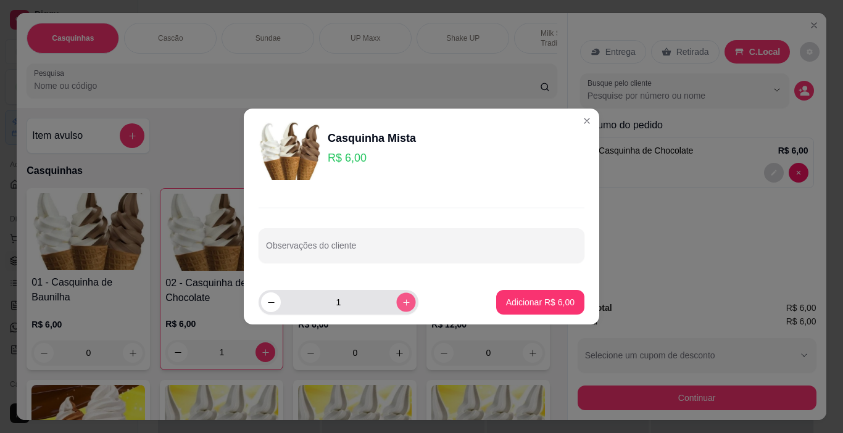
click at [403, 302] on icon "increase-product-quantity" at bounding box center [406, 302] width 6 height 6
click at [403, 302] on icon "increase-product-quantity" at bounding box center [406, 302] width 7 height 7
click at [403, 302] on icon "increase-product-quantity" at bounding box center [406, 302] width 6 height 6
type input "4"
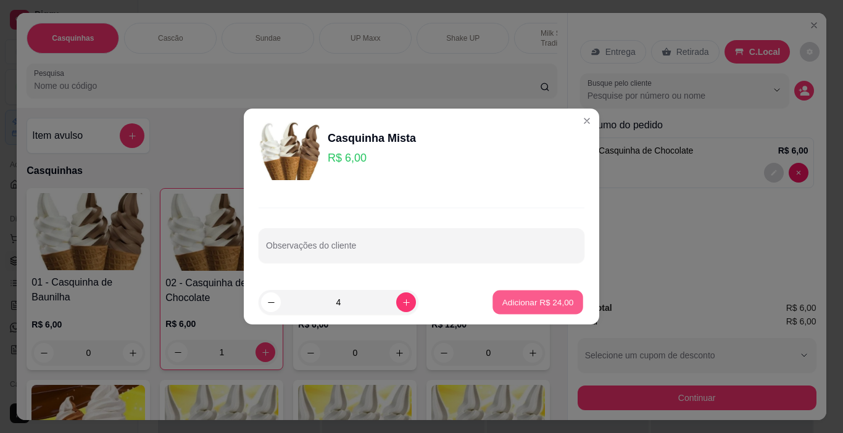
click at [546, 308] on p "Adicionar R$ 24,00" at bounding box center [539, 302] width 72 height 12
type input "4"
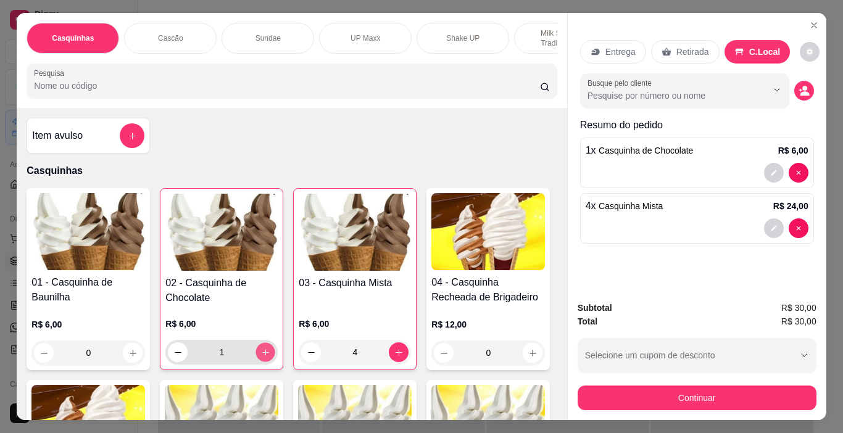
click at [256, 359] on button "increase-product-quantity" at bounding box center [265, 352] width 19 height 19
click at [261, 357] on icon "increase-product-quantity" at bounding box center [265, 352] width 9 height 9
type input "5"
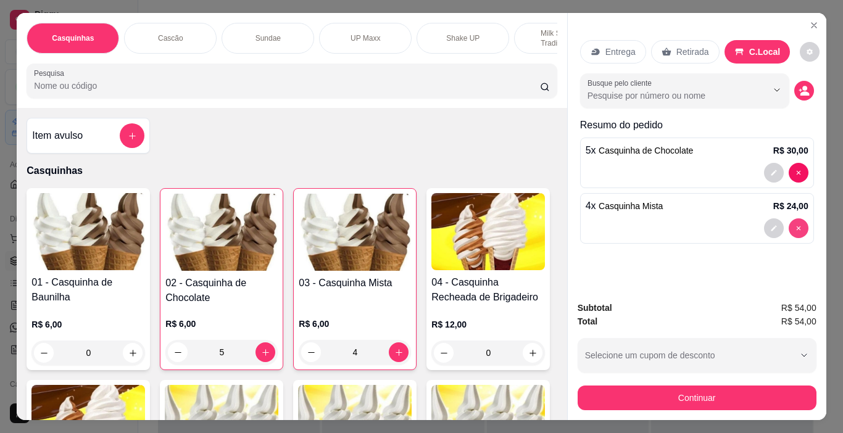
type input "0"
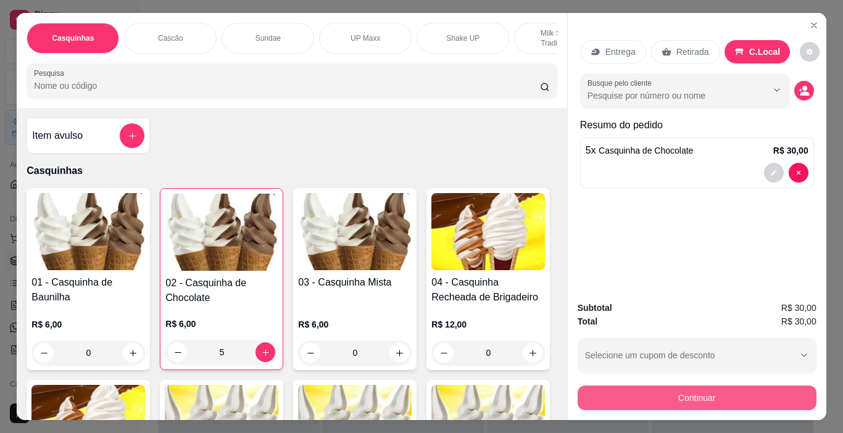
click at [760, 392] on button "Continuar" at bounding box center [697, 398] width 239 height 25
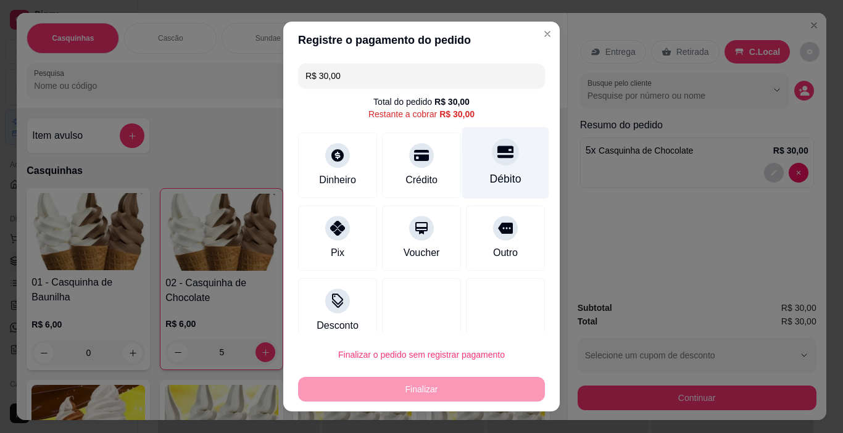
click at [490, 165] on div "Débito" at bounding box center [505, 163] width 87 height 72
type input "R$ 0,00"
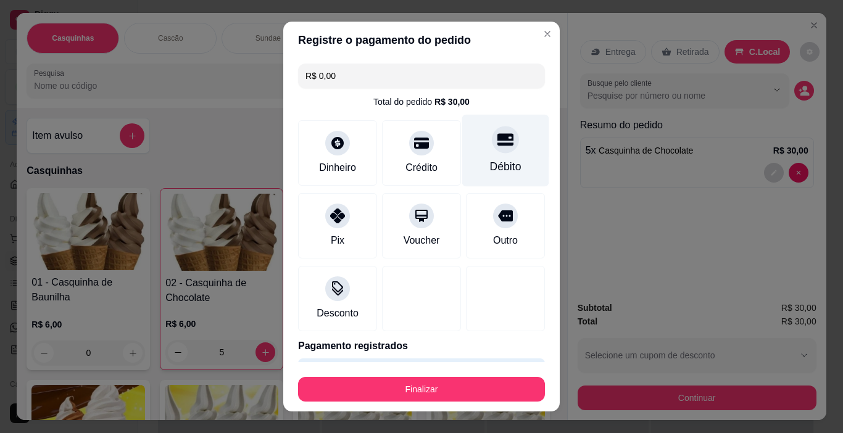
click at [498, 143] on icon at bounding box center [506, 140] width 16 height 12
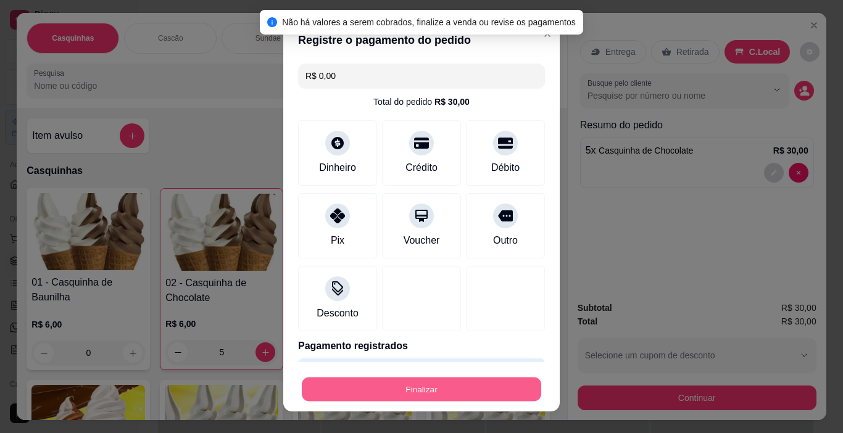
click at [496, 381] on button "Finalizar" at bounding box center [422, 390] width 240 height 24
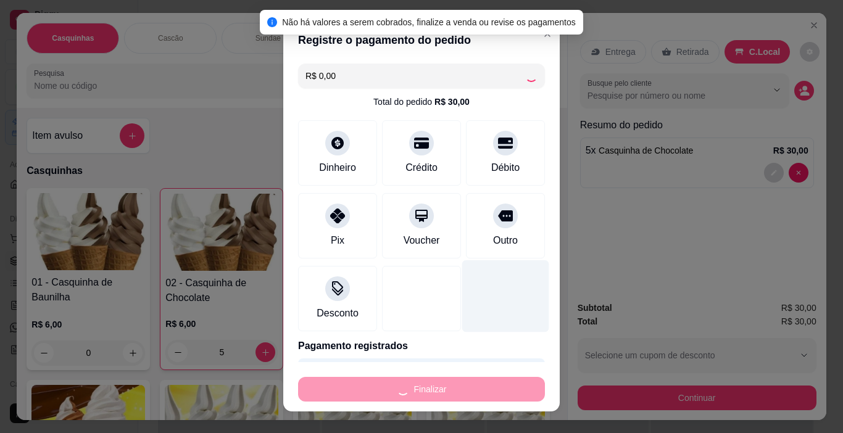
type input "0"
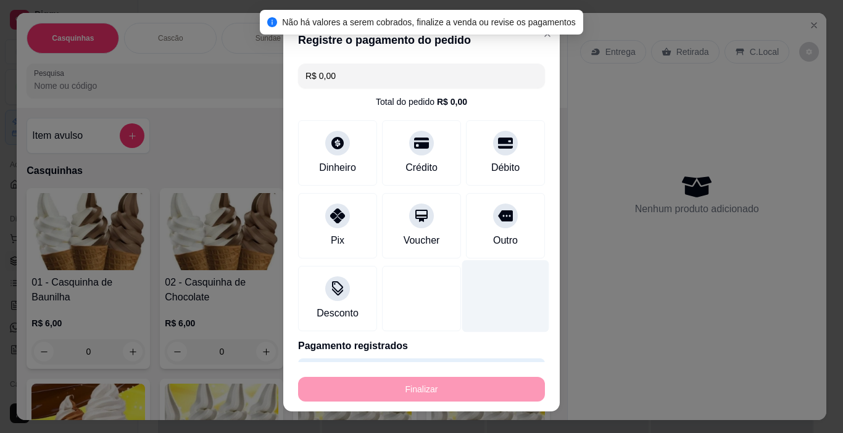
type input "-R$ 30,00"
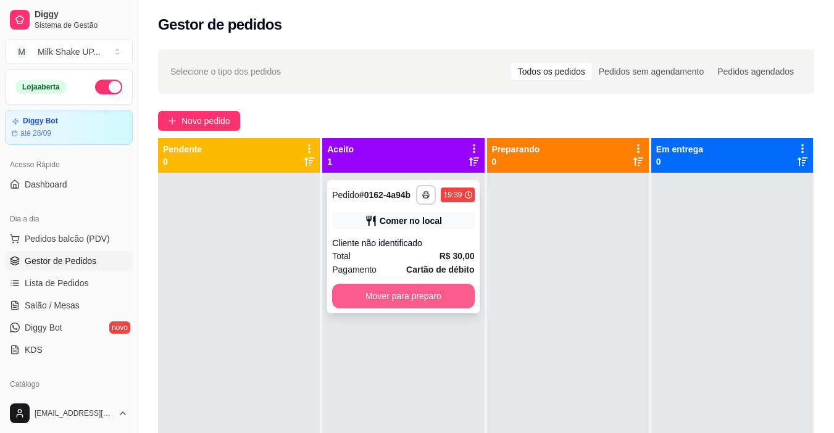
click at [441, 291] on button "Mover para preparo" at bounding box center [403, 296] width 142 height 25
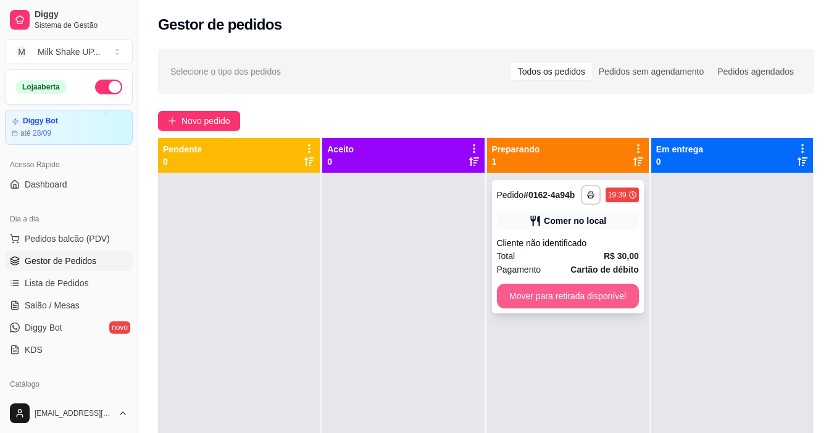
click at [605, 307] on button "Mover para retirada disponível" at bounding box center [568, 296] width 142 height 25
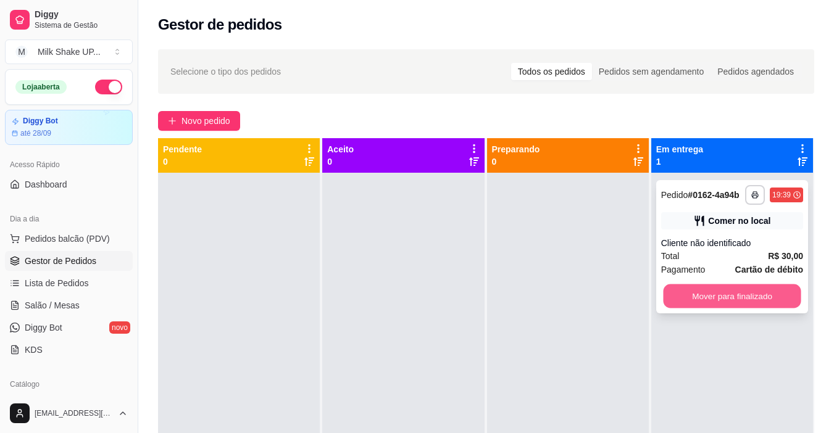
click at [720, 299] on button "Mover para finalizado" at bounding box center [732, 297] width 138 height 24
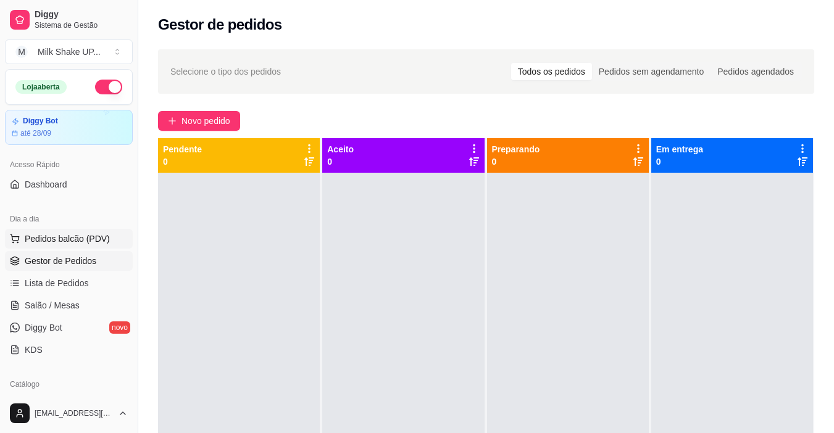
click at [72, 239] on span "Pedidos balcão (PDV)" at bounding box center [67, 239] width 85 height 12
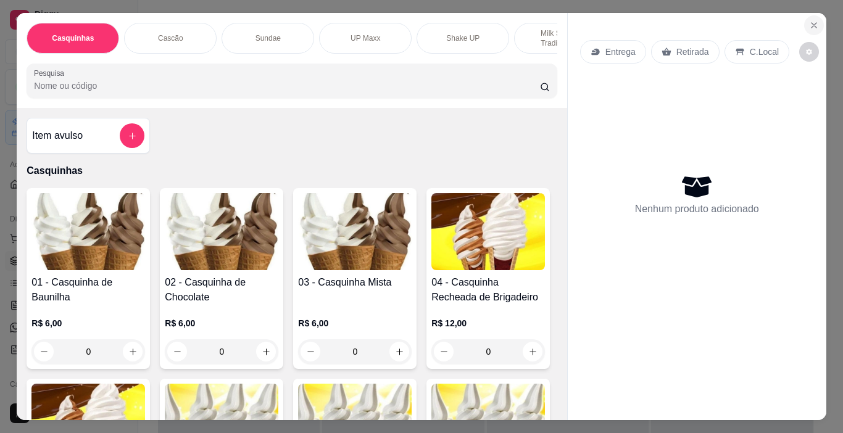
click at [809, 20] on icon "Close" at bounding box center [814, 25] width 10 height 10
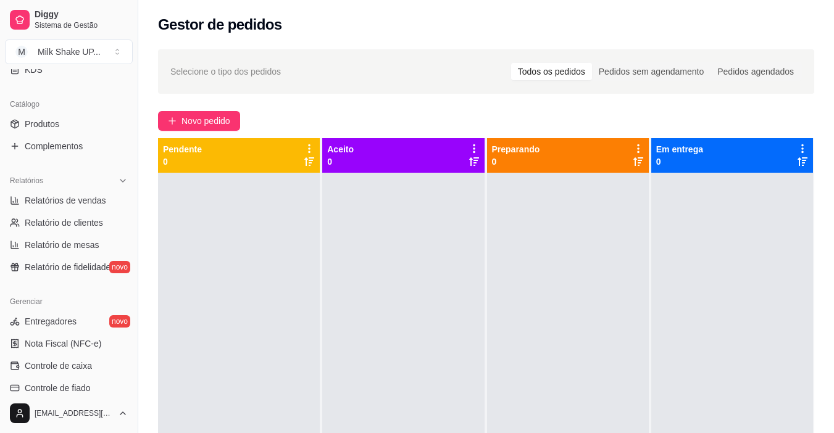
scroll to position [309, 0]
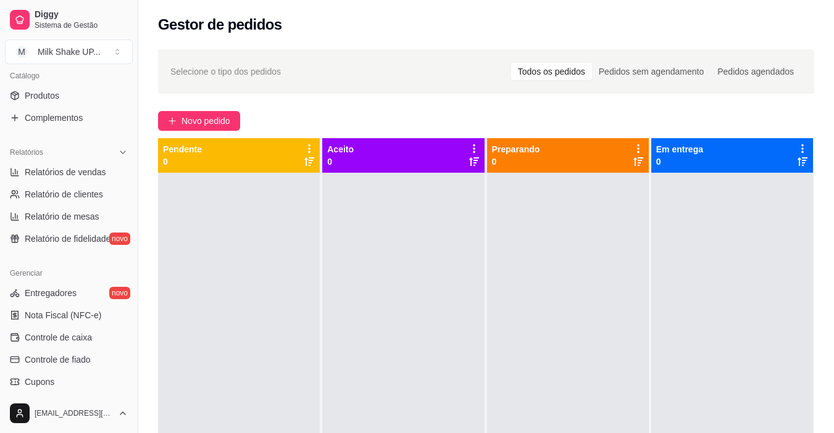
click at [252, 291] on div at bounding box center [239, 389] width 162 height 433
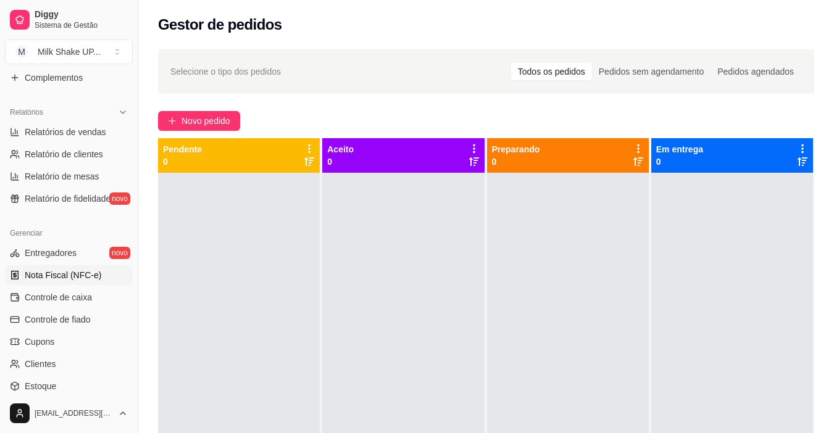
scroll to position [370, 0]
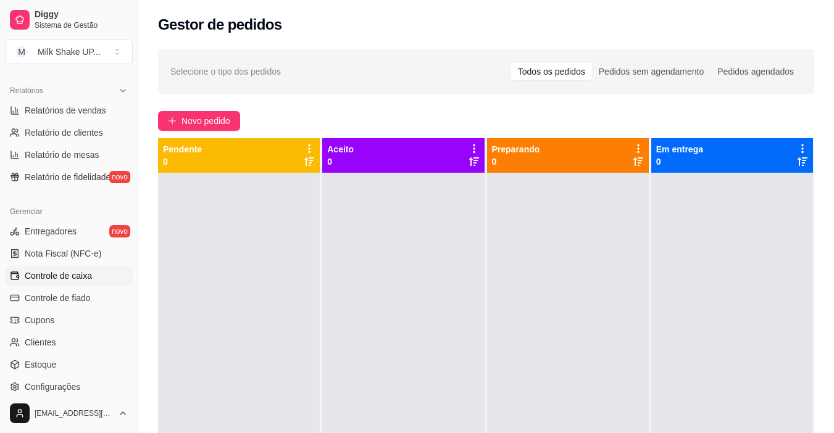
click at [77, 281] on span "Controle de caixa" at bounding box center [58, 276] width 67 height 12
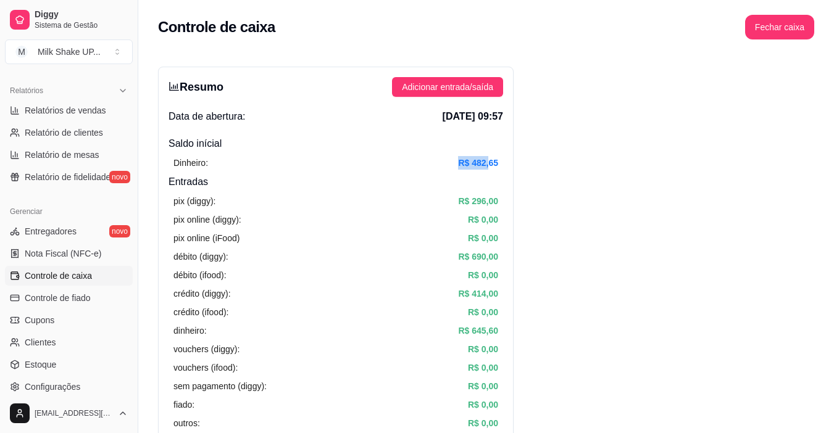
drag, startPoint x: 454, startPoint y: 161, endPoint x: 487, endPoint y: 159, distance: 32.7
click at [487, 159] on div "Dinheiro: R$ 482,65" at bounding box center [335, 163] width 325 height 14
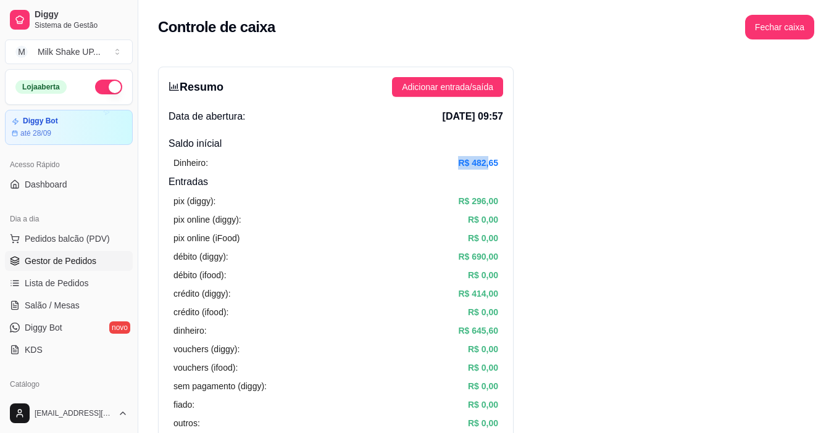
click at [69, 265] on span "Gestor de Pedidos" at bounding box center [61, 261] width 72 height 12
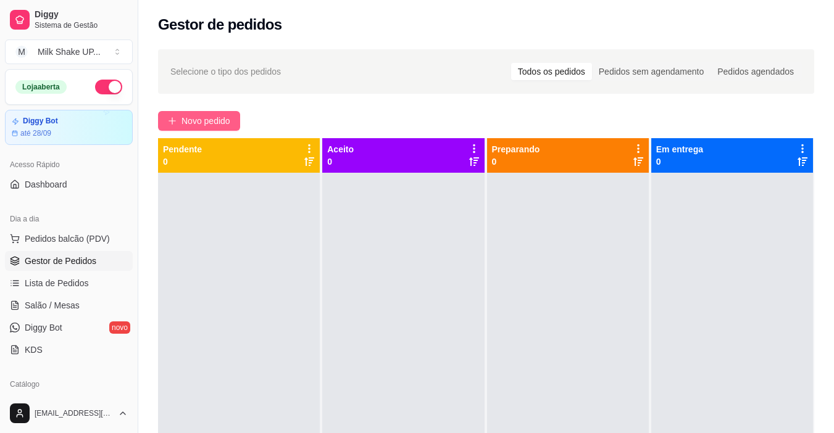
click at [223, 118] on span "Novo pedido" at bounding box center [205, 121] width 49 height 14
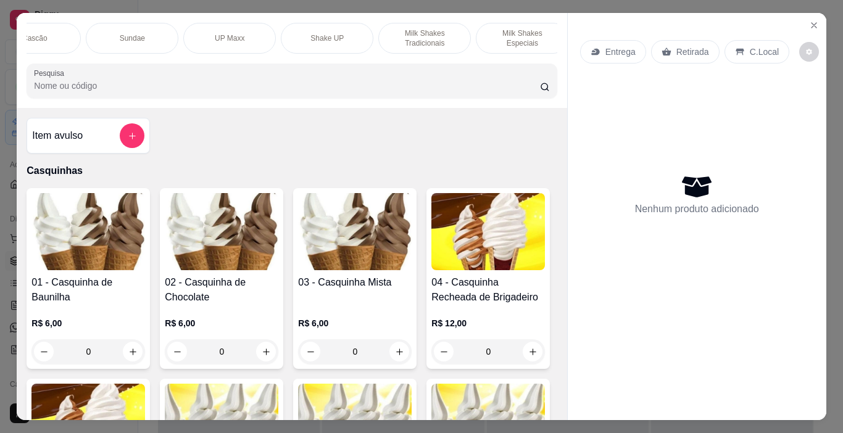
scroll to position [0, 137]
click at [407, 40] on p "Milk Shakes Tradicionais" at bounding box center [424, 38] width 72 height 20
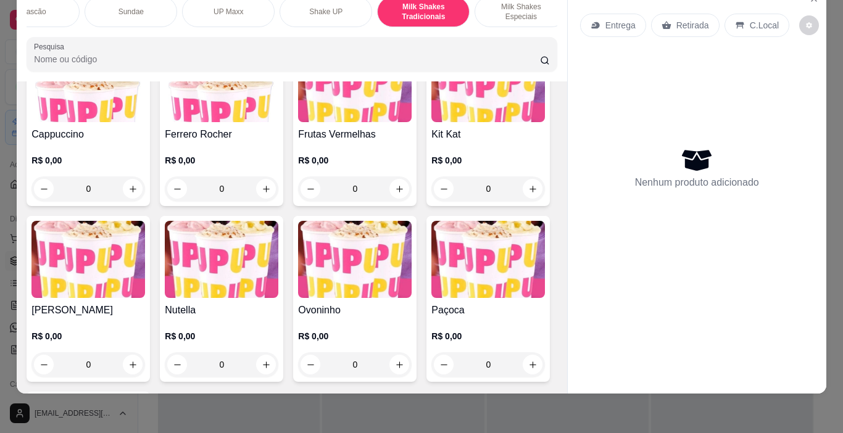
scroll to position [4304, 0]
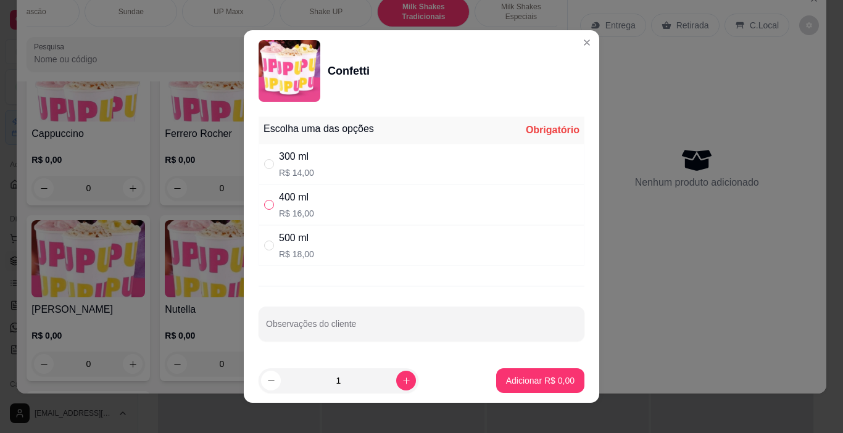
click at [265, 204] on input "" at bounding box center [269, 205] width 10 height 10
radio input "true"
click at [525, 373] on button "Adicionar R$ 16,00" at bounding box center [537, 381] width 93 height 25
type input "1"
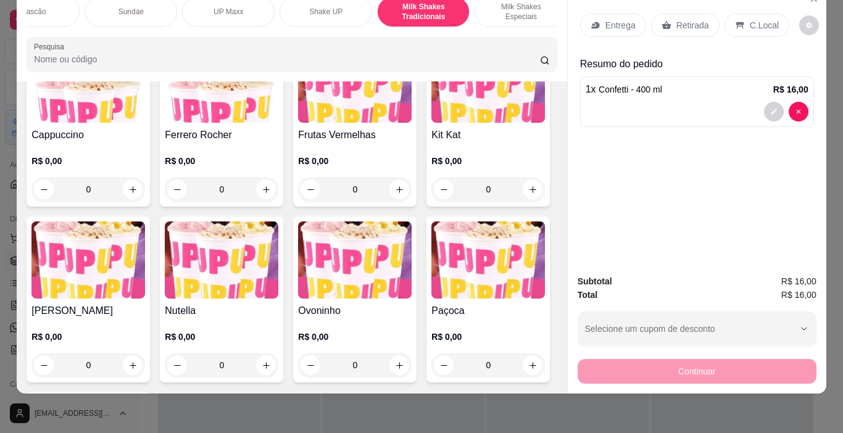
click at [752, 22] on p "C.Local" at bounding box center [764, 25] width 29 height 12
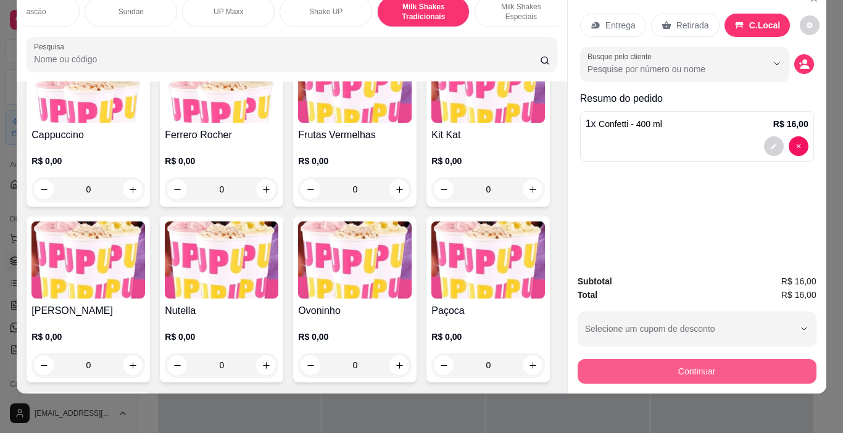
click at [701, 359] on button "Continuar" at bounding box center [697, 371] width 239 height 25
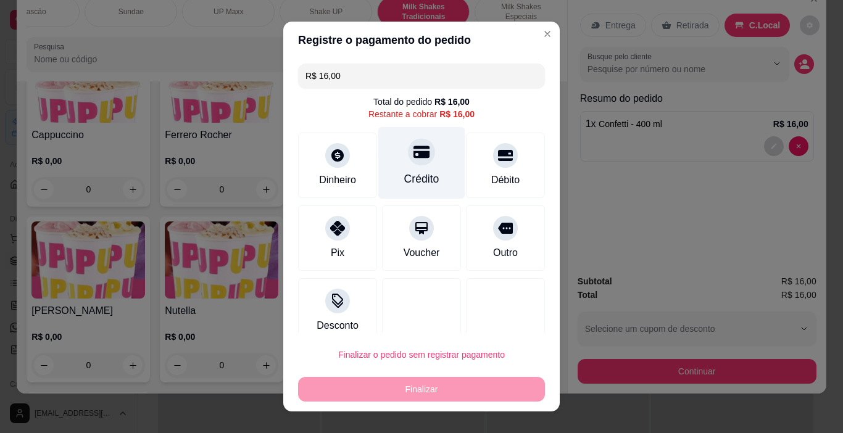
click at [413, 161] on div at bounding box center [421, 152] width 27 height 27
type input "R$ 0,00"
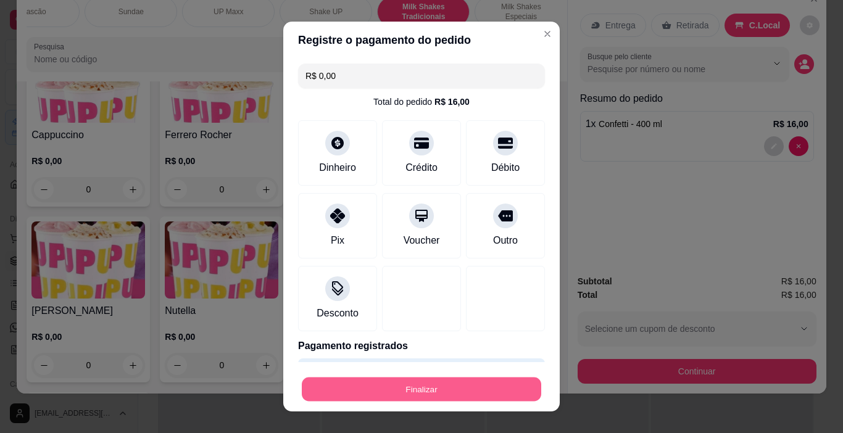
click at [498, 390] on button "Finalizar" at bounding box center [422, 390] width 240 height 24
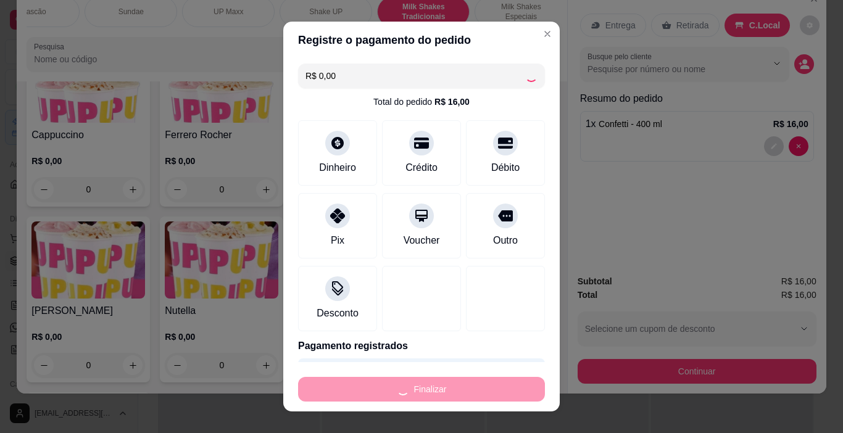
type input "0"
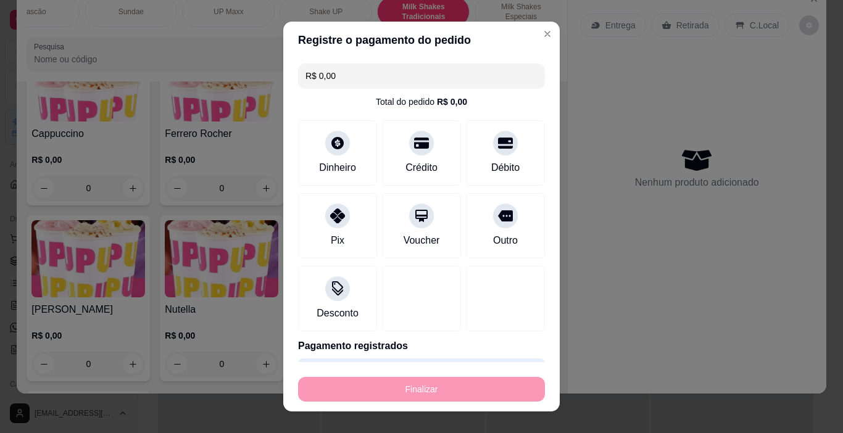
type input "-R$ 16,00"
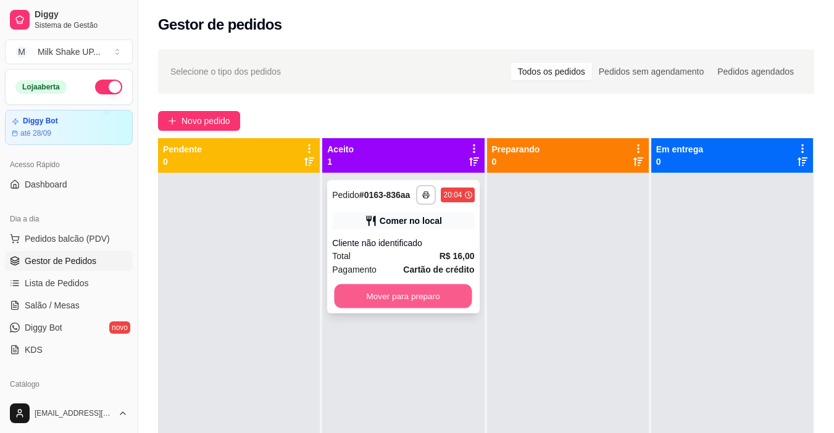
click at [415, 301] on button "Mover para preparo" at bounding box center [404, 297] width 138 height 24
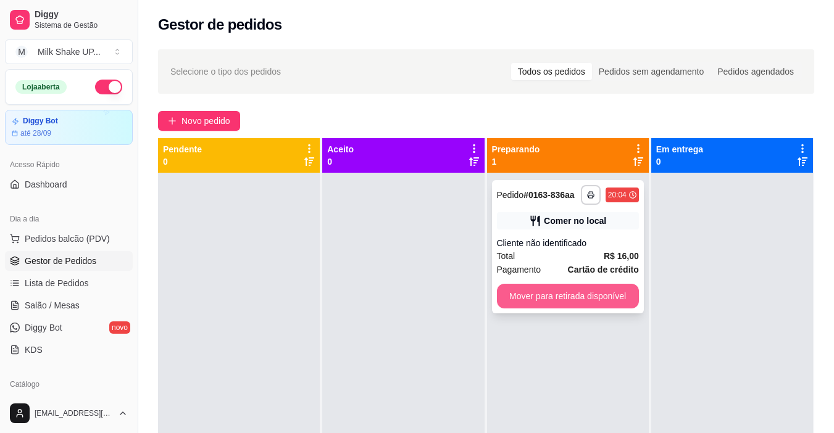
click at [609, 291] on button "Mover para retirada disponível" at bounding box center [568, 296] width 142 height 25
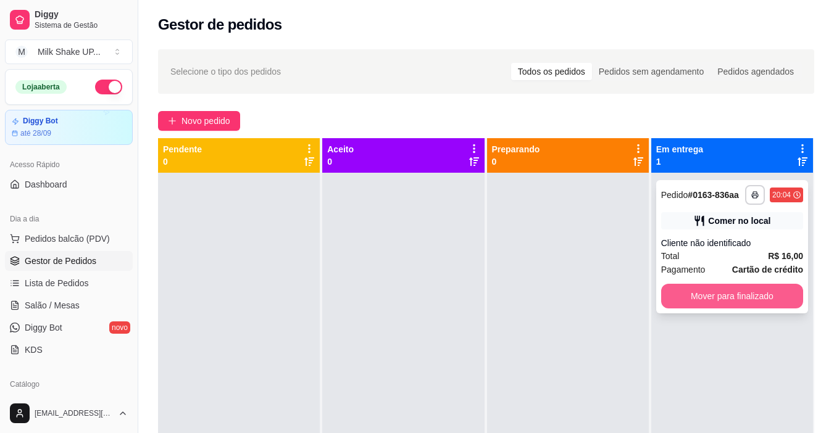
click at [690, 291] on button "Mover para finalizado" at bounding box center [732, 296] width 142 height 25
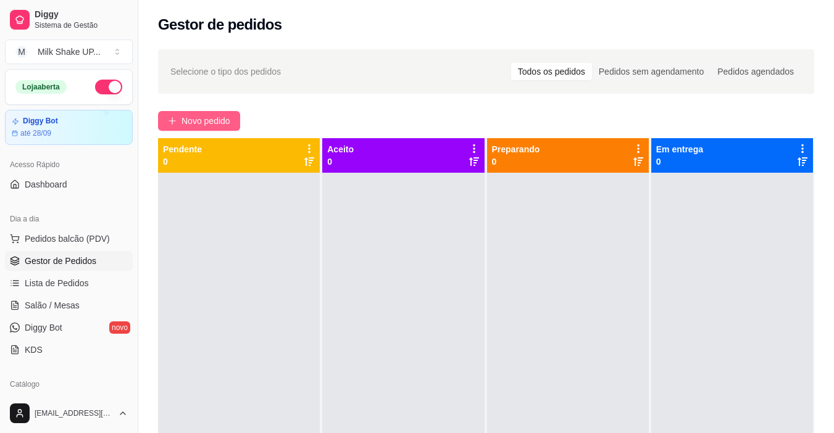
click at [183, 123] on span "Novo pedido" at bounding box center [205, 121] width 49 height 14
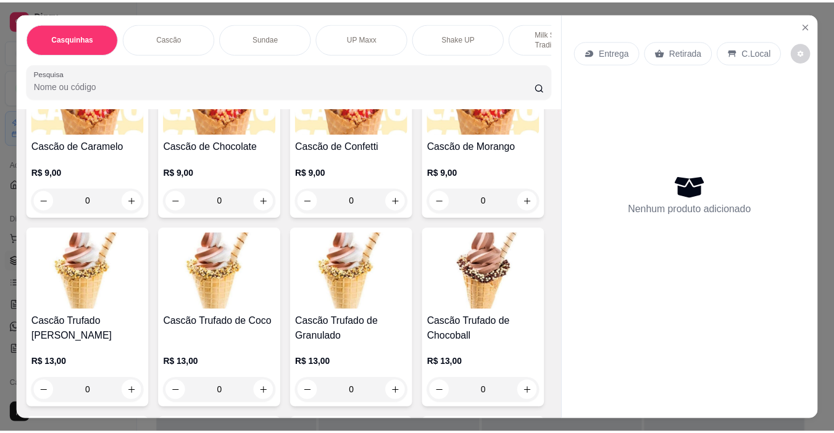
scroll to position [803, 0]
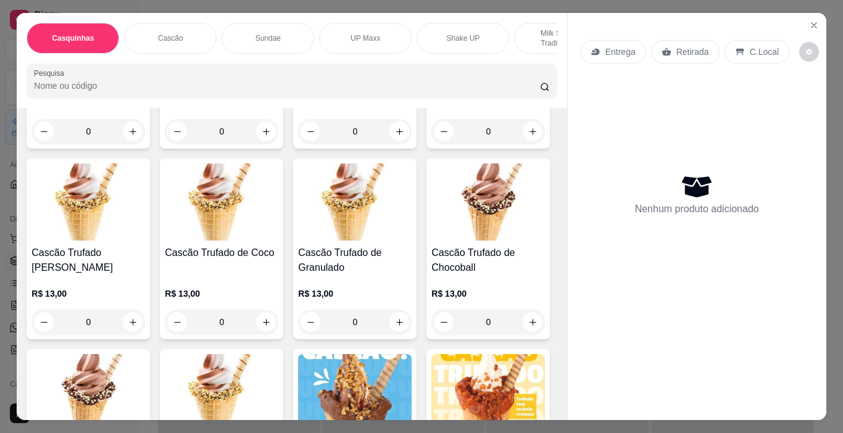
click at [215, 65] on img at bounding box center [222, 26] width 114 height 77
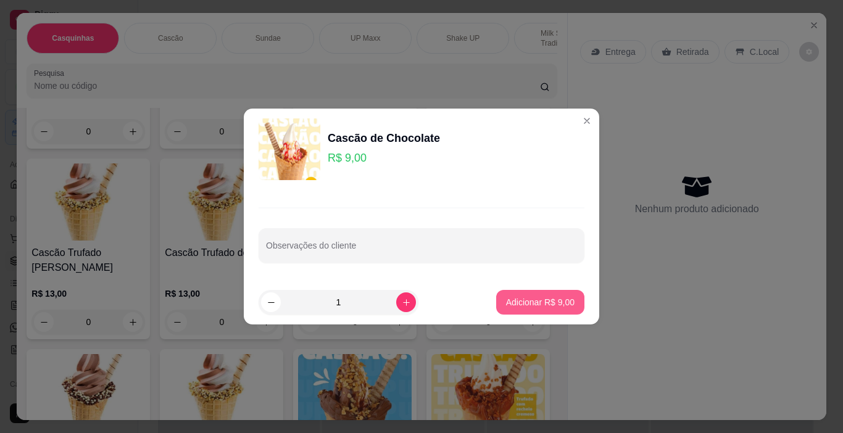
click at [532, 312] on button "Adicionar R$ 9,00" at bounding box center [540, 302] width 88 height 25
type input "1"
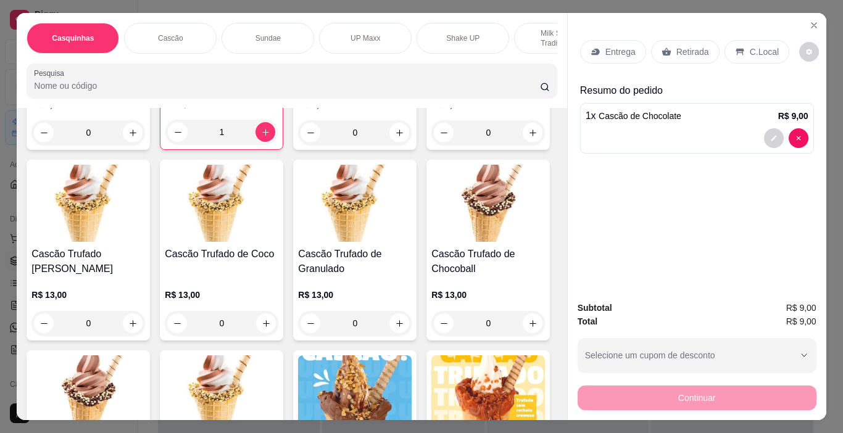
click at [757, 40] on div "C.Local" at bounding box center [757, 51] width 65 height 23
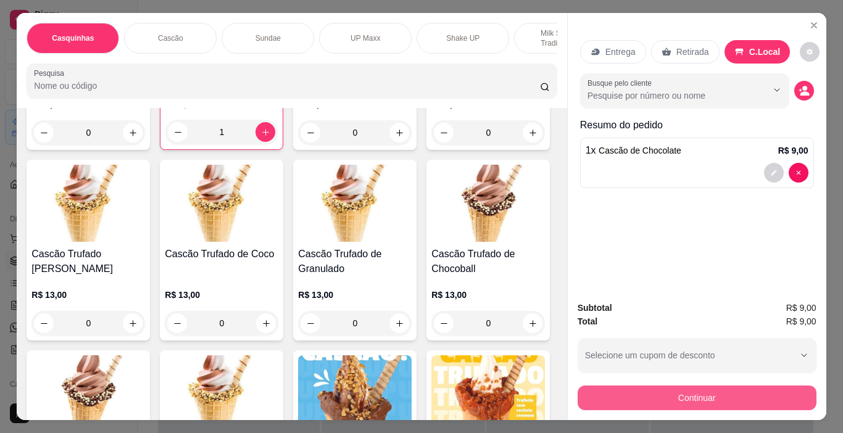
click at [753, 398] on button "Continuar" at bounding box center [697, 398] width 239 height 25
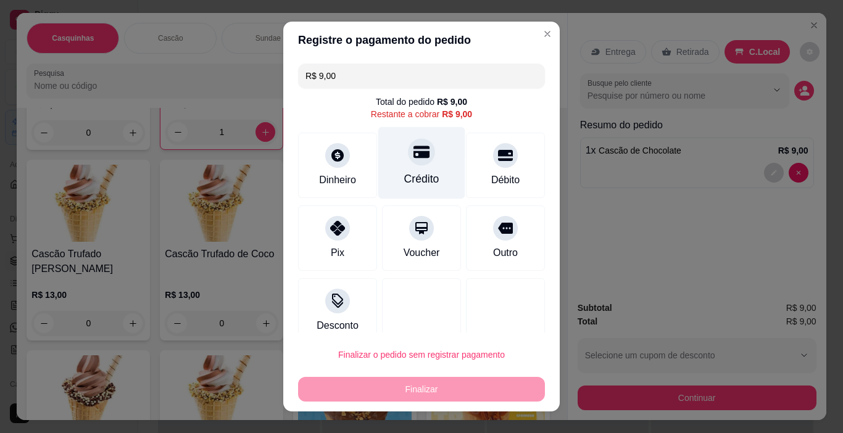
click at [414, 152] on icon at bounding box center [422, 152] width 16 height 12
type input "R$ 0,00"
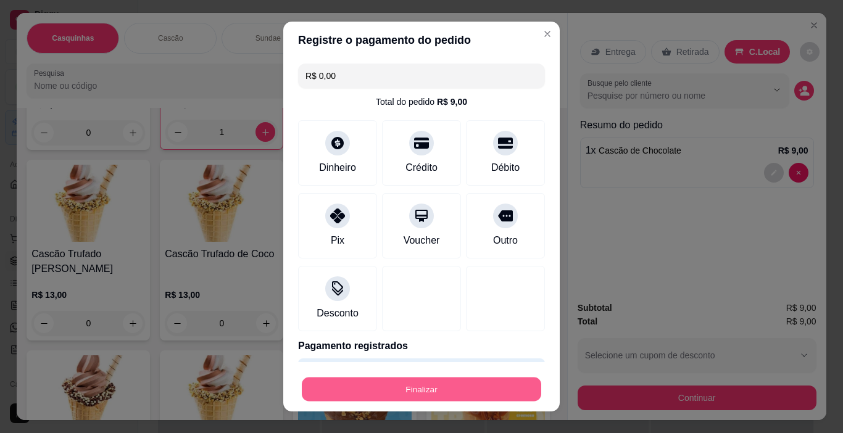
click at [432, 391] on button "Finalizar" at bounding box center [422, 390] width 240 height 24
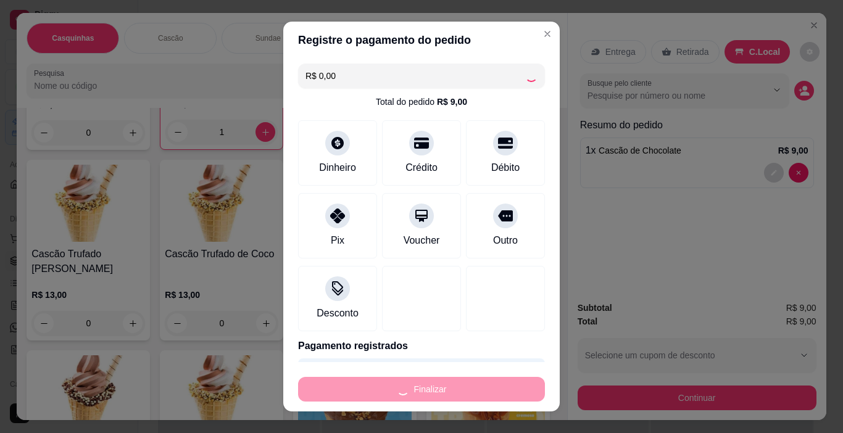
type input "0"
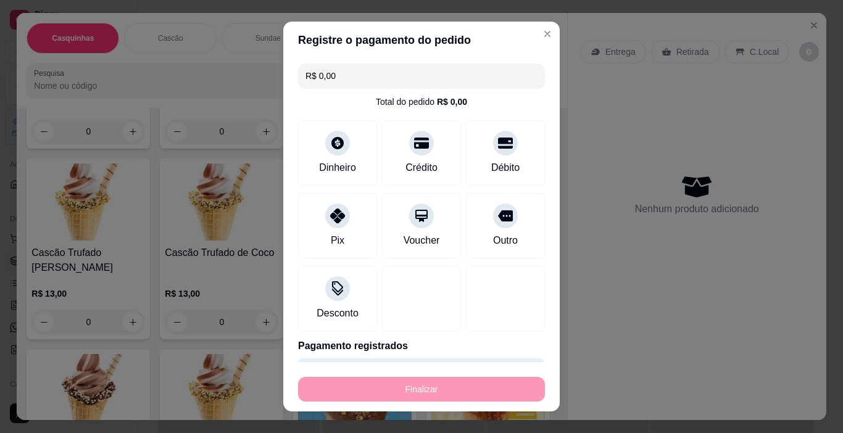
type input "-R$ 9,00"
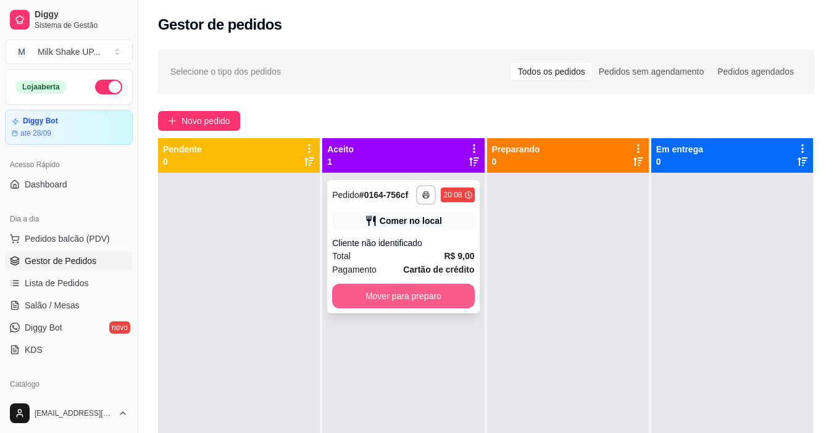
click at [425, 294] on button "Mover para preparo" at bounding box center [403, 296] width 142 height 25
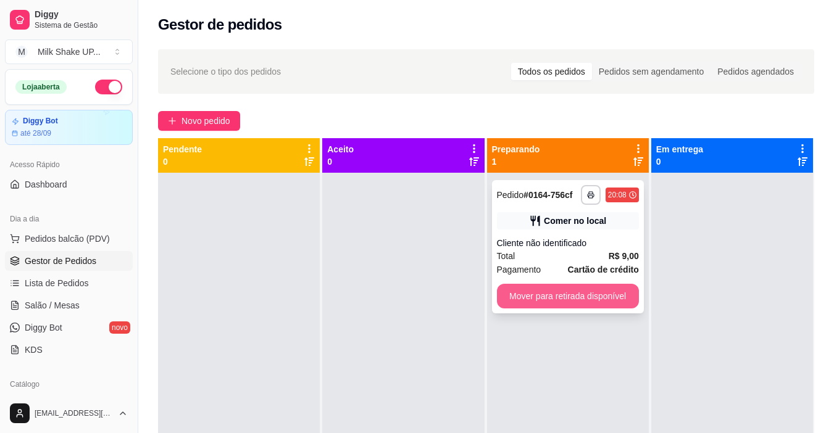
click at [520, 294] on button "Mover para retirada disponível" at bounding box center [568, 296] width 142 height 25
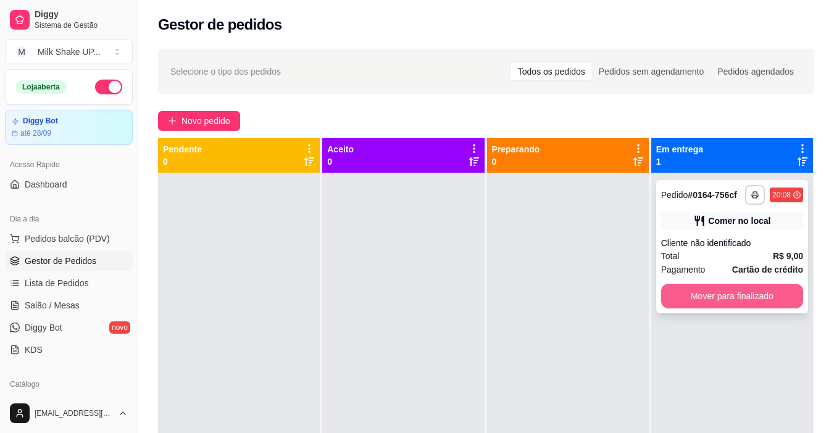
click at [709, 297] on button "Mover para finalizado" at bounding box center [732, 296] width 142 height 25
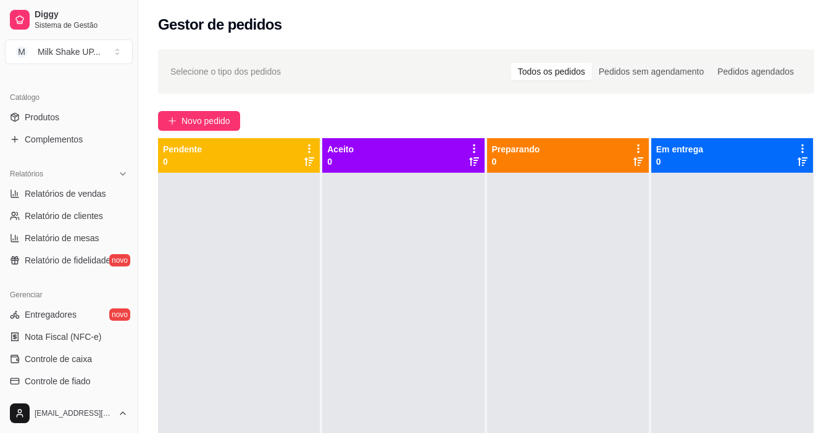
scroll to position [309, 0]
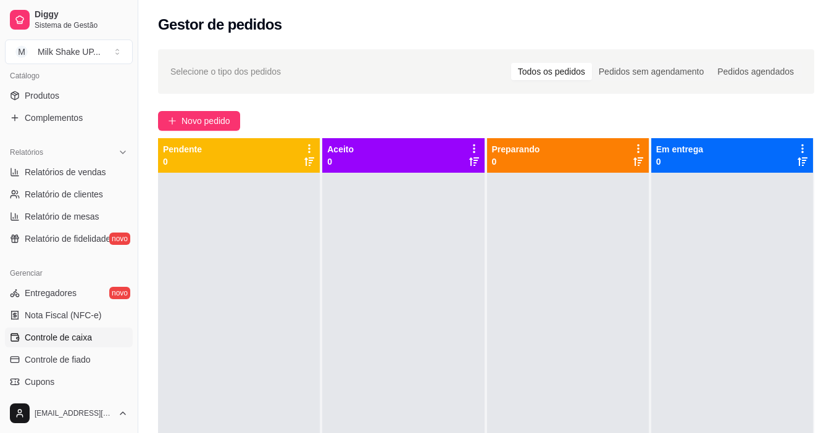
click at [80, 341] on span "Controle de caixa" at bounding box center [58, 338] width 67 height 12
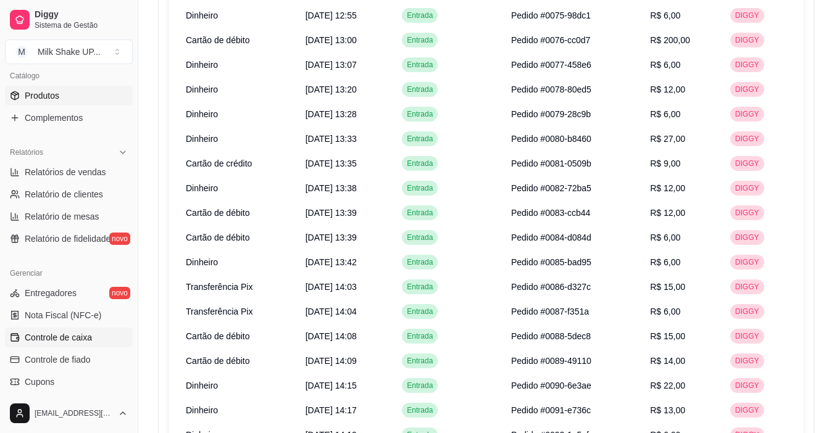
scroll to position [370, 0]
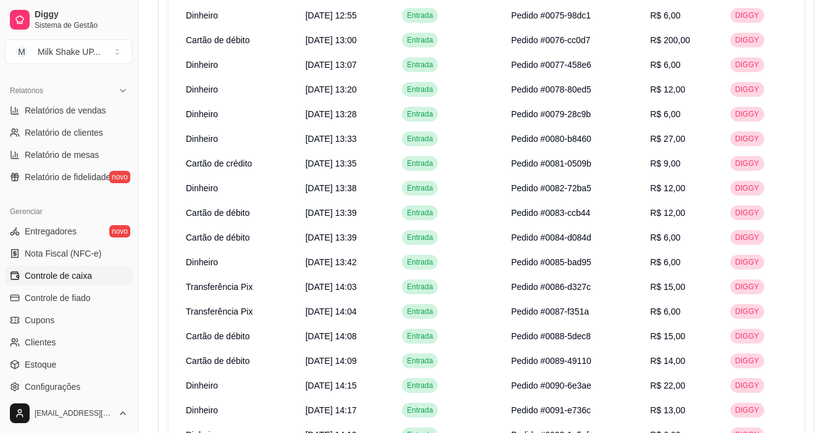
click at [83, 280] on span "Controle de caixa" at bounding box center [58, 276] width 67 height 12
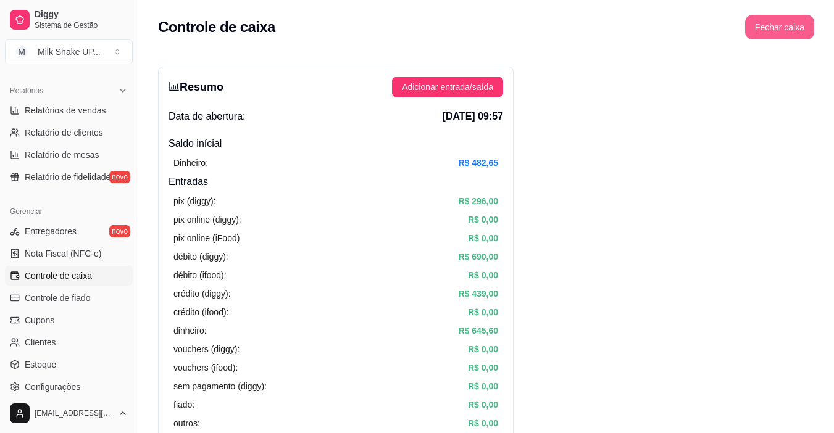
click at [787, 31] on button "Fechar caixa" at bounding box center [779, 27] width 69 height 25
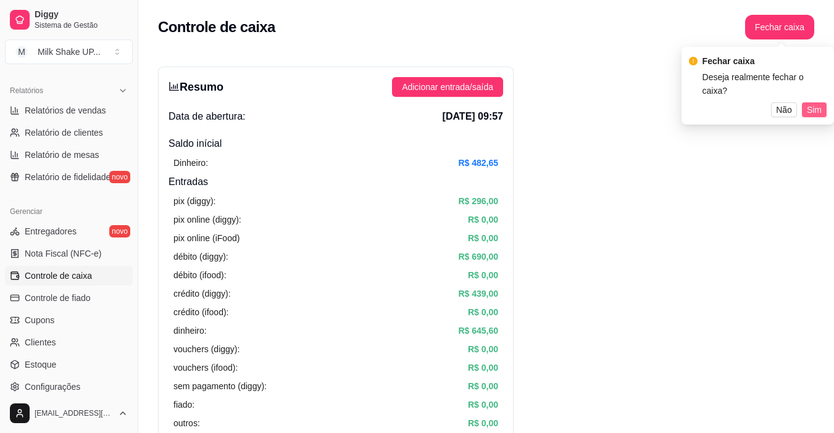
click at [819, 103] on span "Sim" at bounding box center [814, 110] width 15 height 14
